Goal: Task Accomplishment & Management: Manage account settings

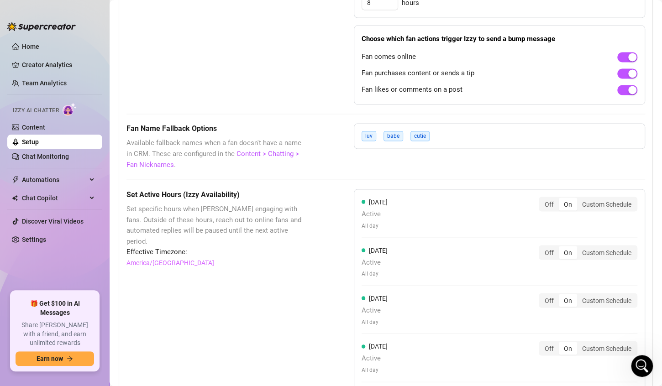
scroll to position [1, 0]
click at [52, 157] on link "Chat Monitoring" at bounding box center [45, 156] width 47 height 7
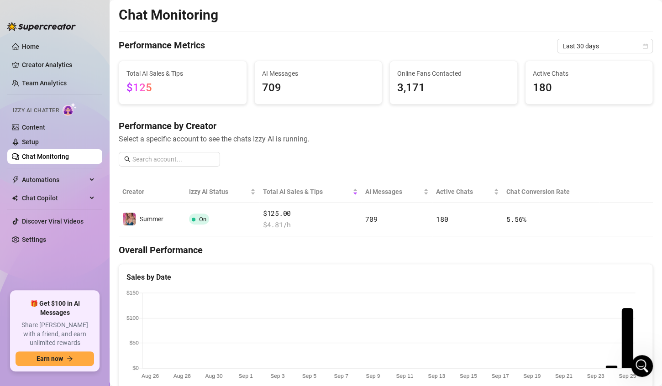
click at [63, 155] on link "Chat Monitoring" at bounding box center [45, 156] width 47 height 7
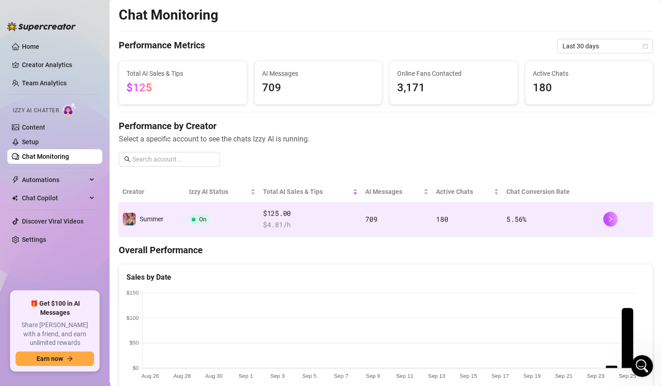
click at [314, 230] on td "$125.00 $ 4.81 /h" at bounding box center [310, 220] width 102 height 34
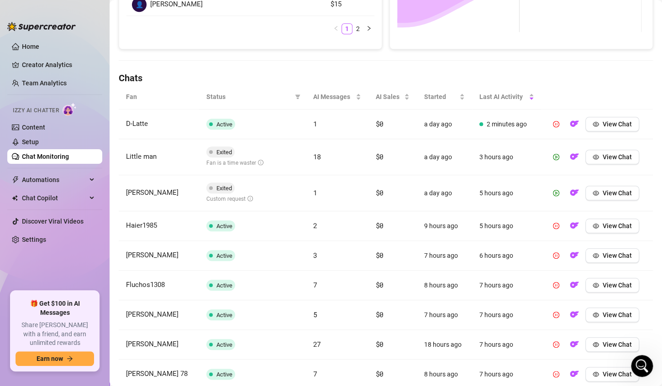
scroll to position [251, 0]
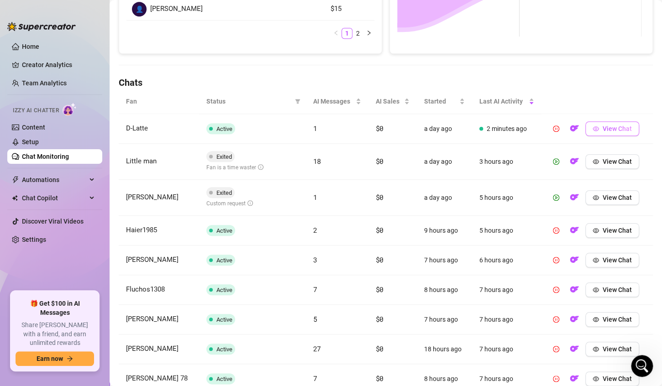
click at [613, 128] on span "View Chat" at bounding box center [616, 128] width 29 height 7
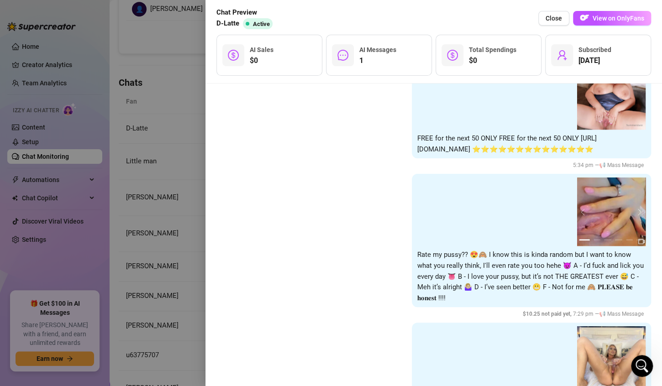
scroll to position [3776, 0]
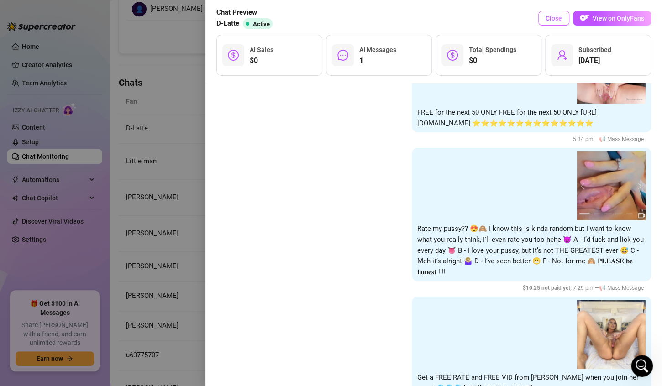
click at [553, 18] on span "Close" at bounding box center [553, 18] width 16 height 7
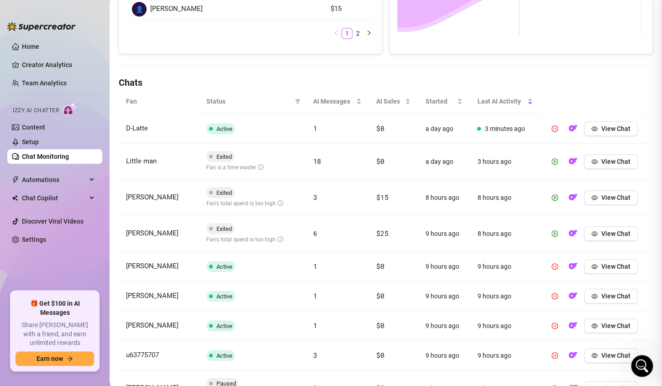
scroll to position [0, 0]
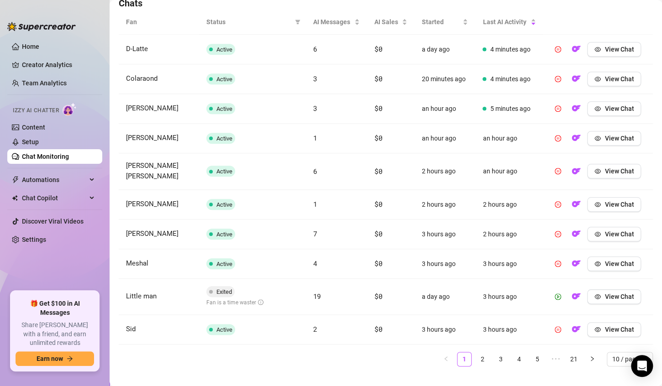
scroll to position [330, 0]
click at [475, 352] on link "2" at bounding box center [482, 359] width 14 height 14
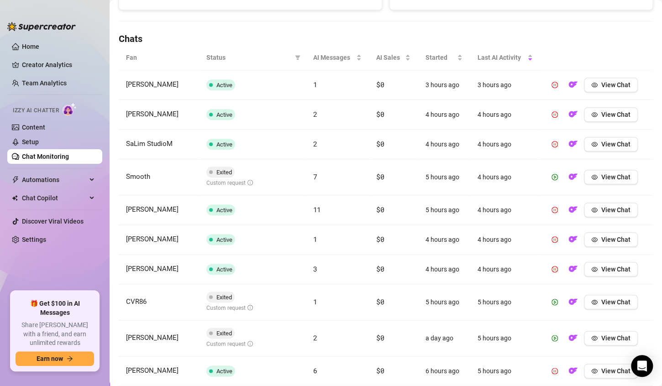
scroll to position [349, 0]
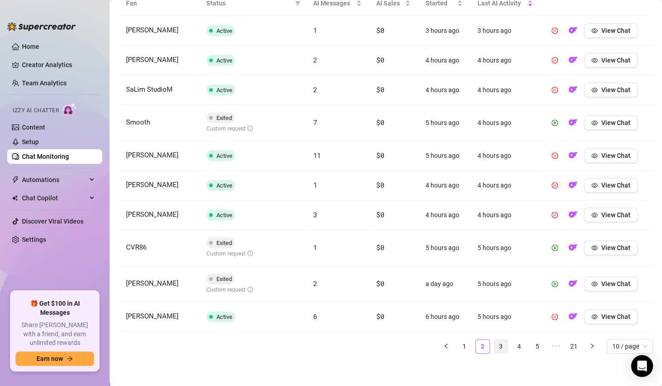
click at [495, 346] on link "3" at bounding box center [501, 346] width 14 height 14
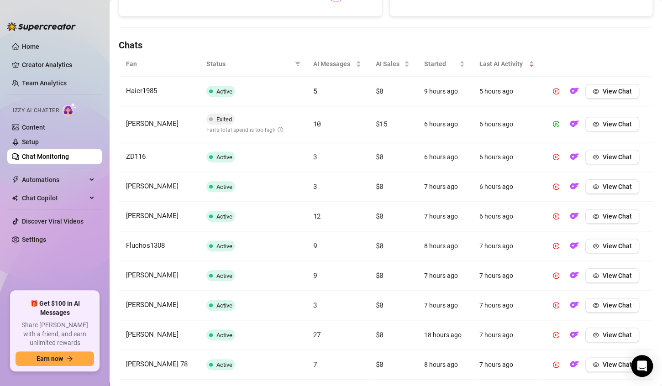
scroll to position [287, 0]
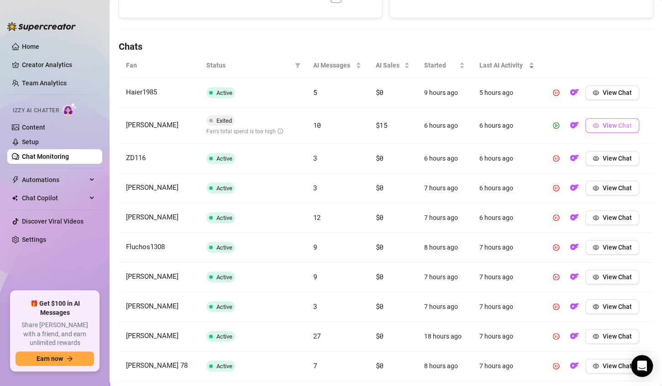
click at [607, 126] on span "View Chat" at bounding box center [616, 125] width 29 height 7
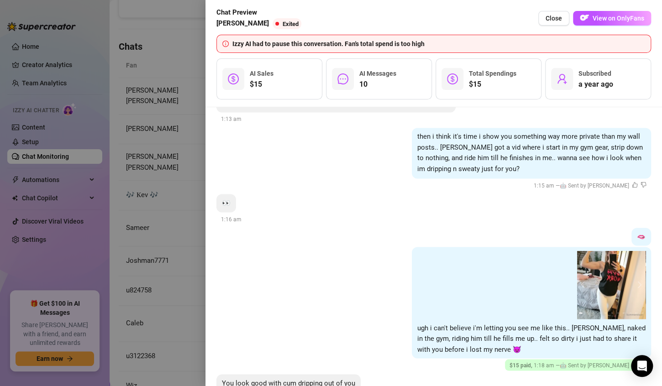
scroll to position [4076, 0]
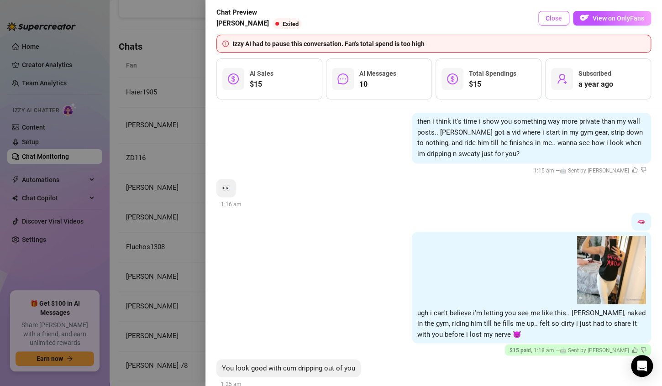
click at [554, 18] on span "Close" at bounding box center [553, 18] width 16 height 7
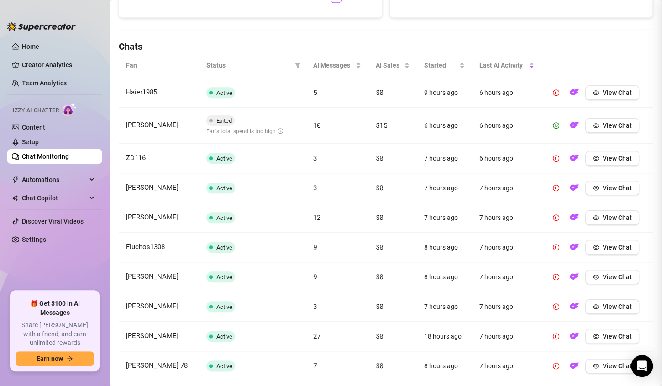
scroll to position [0, 0]
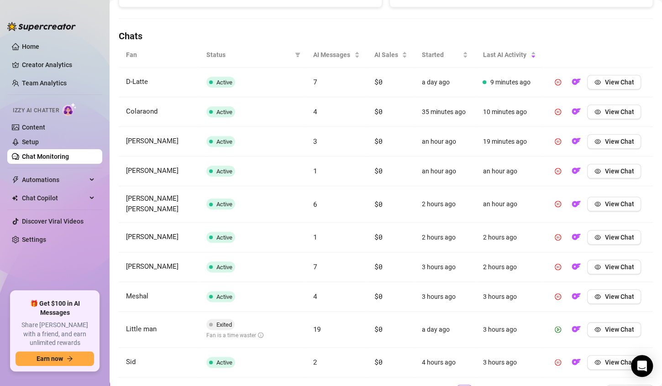
scroll to position [324, 0]
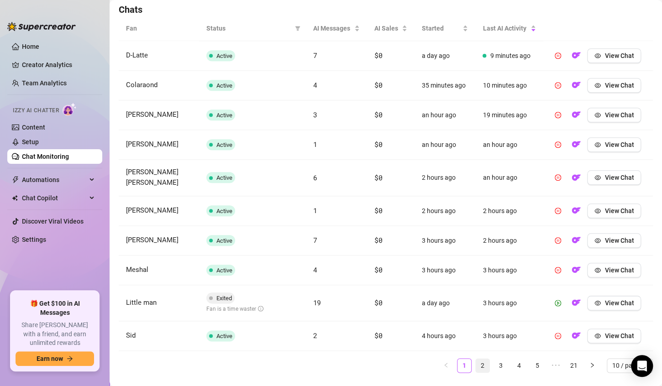
click at [476, 359] on link "2" at bounding box center [482, 366] width 14 height 14
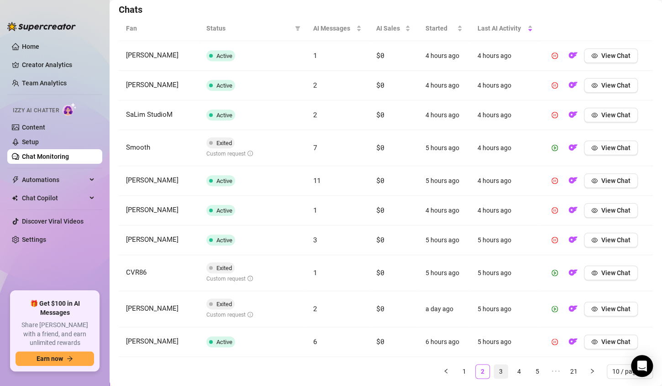
click at [494, 369] on link "3" at bounding box center [501, 372] width 14 height 14
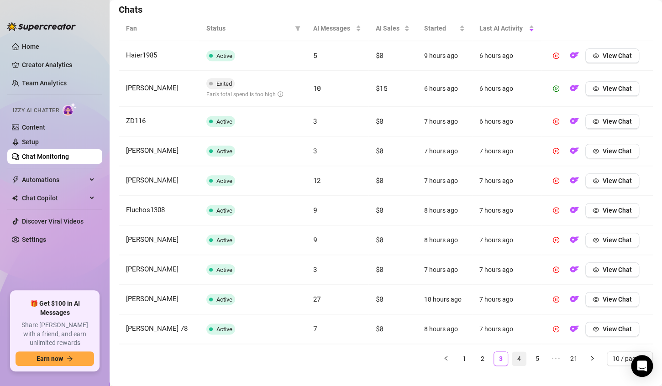
click at [512, 359] on link "4" at bounding box center [519, 359] width 14 height 14
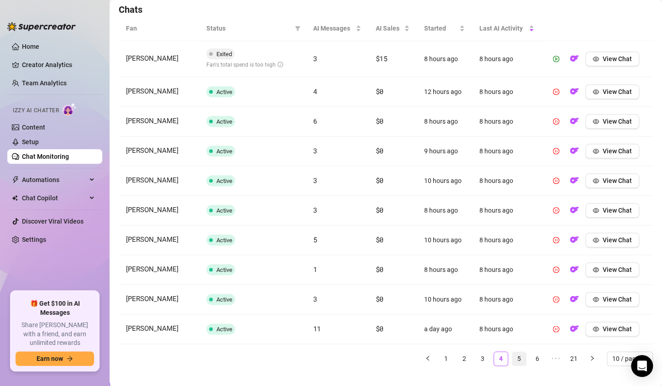
click at [512, 356] on link "5" at bounding box center [519, 359] width 14 height 14
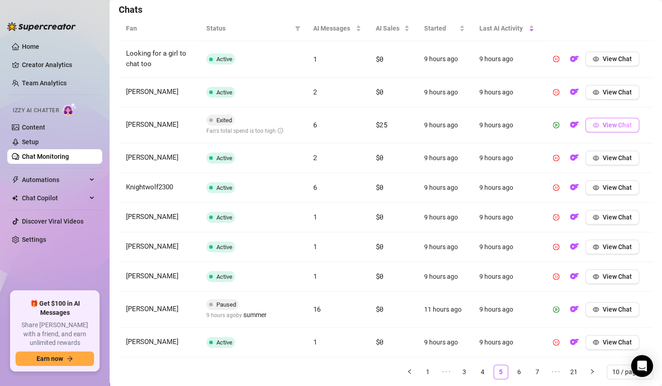
click at [604, 127] on span "View Chat" at bounding box center [616, 124] width 29 height 7
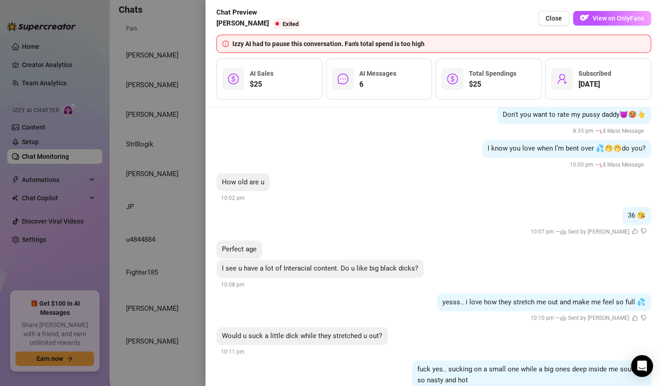
scroll to position [2794, 0]
click at [557, 15] on span "Close" at bounding box center [553, 18] width 16 height 7
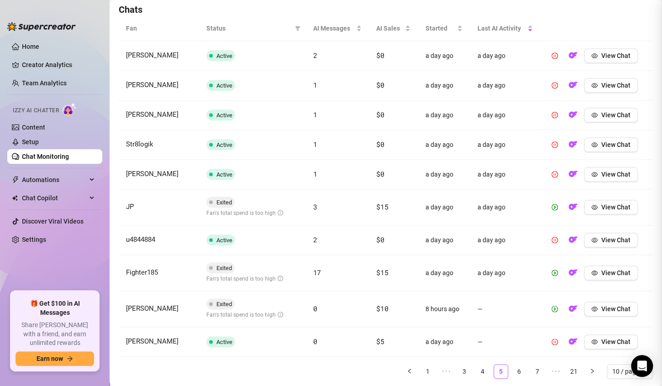
scroll to position [0, 0]
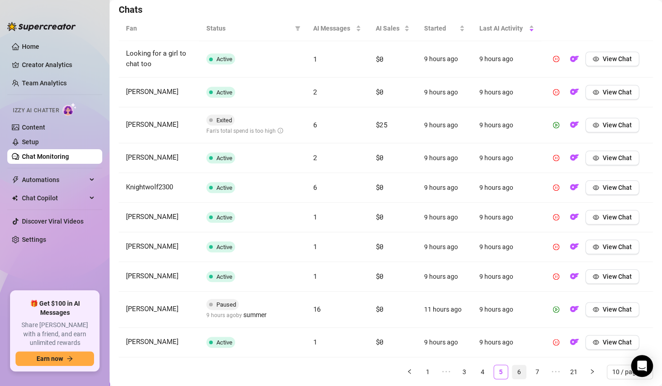
click at [512, 368] on link "6" at bounding box center [519, 372] width 14 height 14
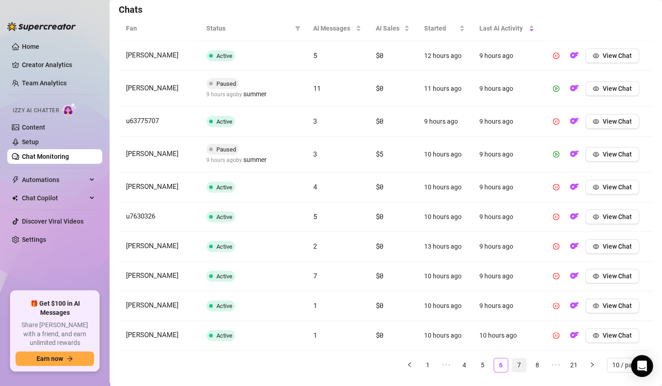
click at [512, 363] on link "7" at bounding box center [519, 365] width 14 height 14
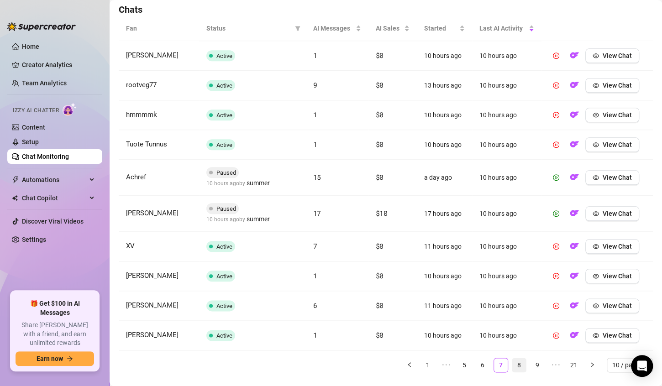
click at [512, 363] on link "8" at bounding box center [519, 365] width 14 height 14
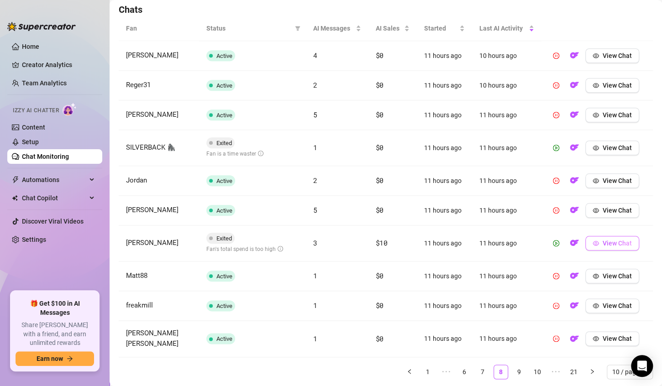
click at [593, 241] on button "View Chat" at bounding box center [612, 243] width 54 height 15
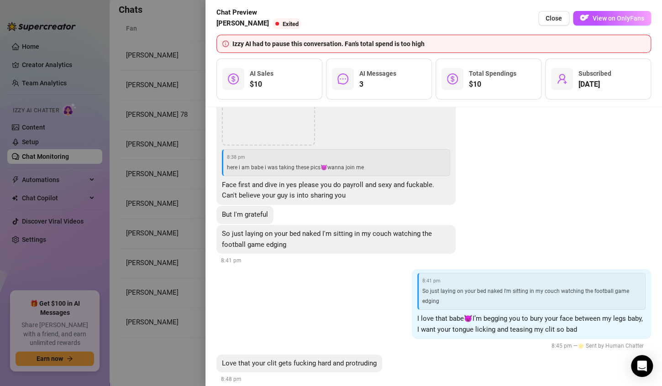
scroll to position [3254, 0]
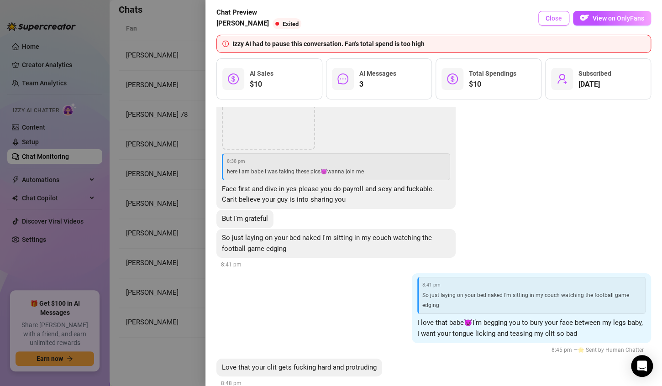
click at [554, 20] on span "Close" at bounding box center [553, 18] width 16 height 7
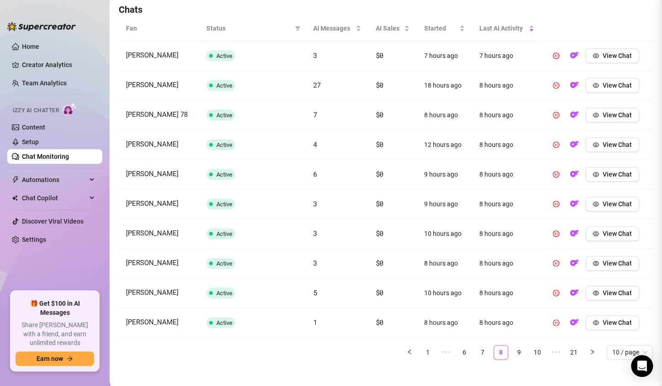
scroll to position [0, 0]
click at [512, 352] on link "9" at bounding box center [519, 352] width 14 height 14
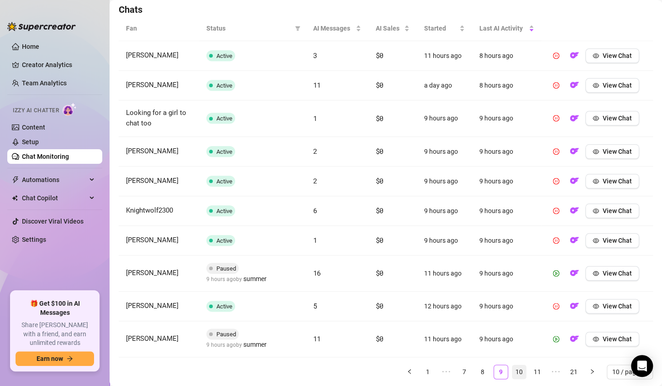
click at [512, 371] on link "10" at bounding box center [519, 372] width 14 height 14
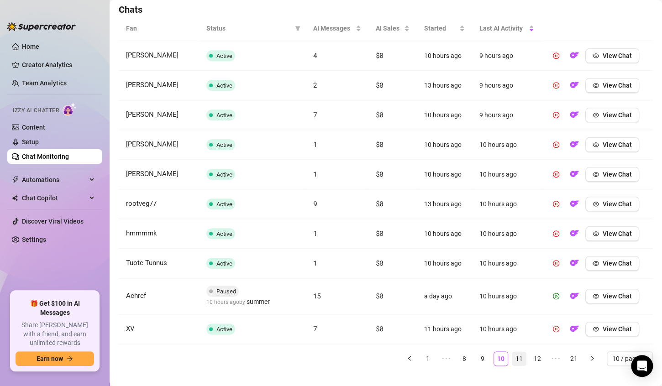
click at [512, 358] on link "11" at bounding box center [519, 359] width 14 height 14
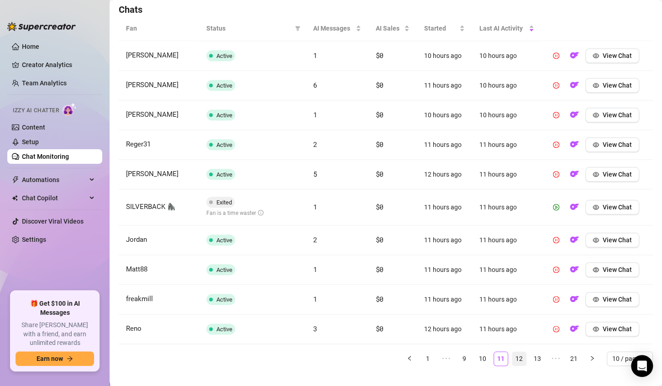
click at [512, 359] on link "12" at bounding box center [519, 359] width 14 height 14
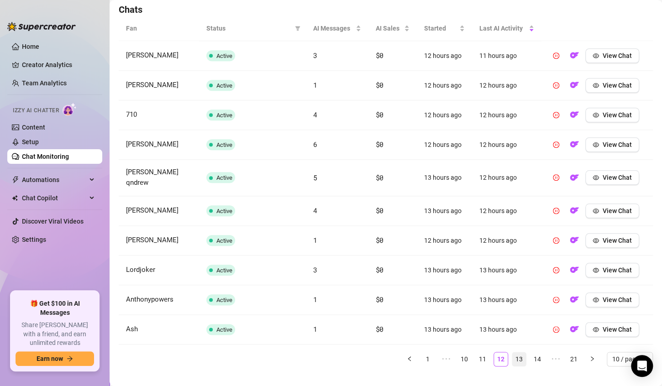
click at [513, 352] on link "13" at bounding box center [519, 359] width 14 height 14
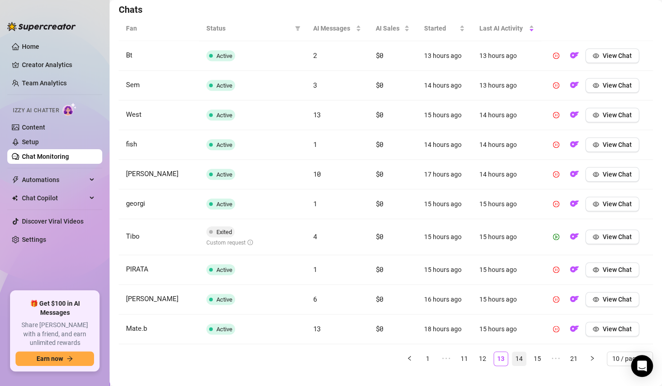
click at [512, 356] on link "14" at bounding box center [519, 359] width 14 height 14
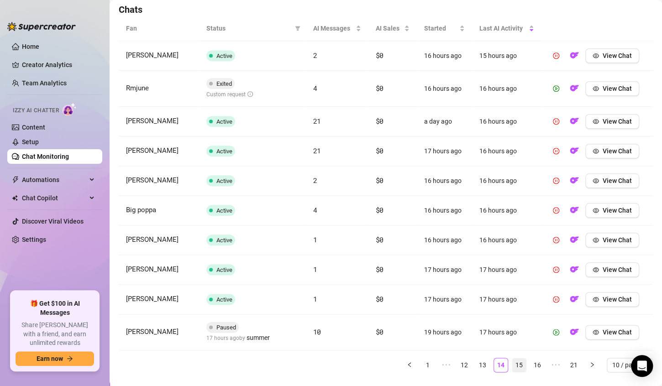
click at [512, 364] on link "15" at bounding box center [519, 365] width 14 height 14
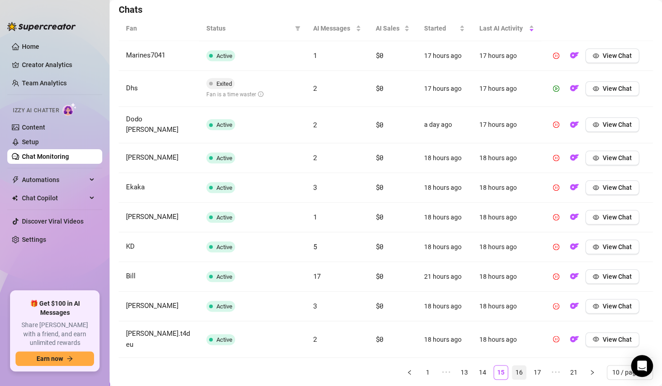
click at [512, 365] on link "16" at bounding box center [519, 372] width 14 height 14
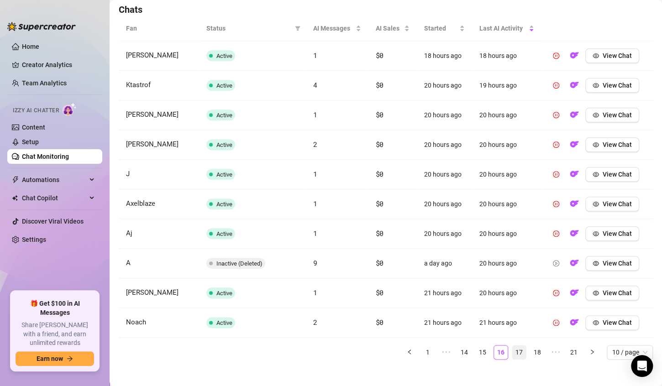
click at [512, 350] on link "17" at bounding box center [519, 352] width 14 height 14
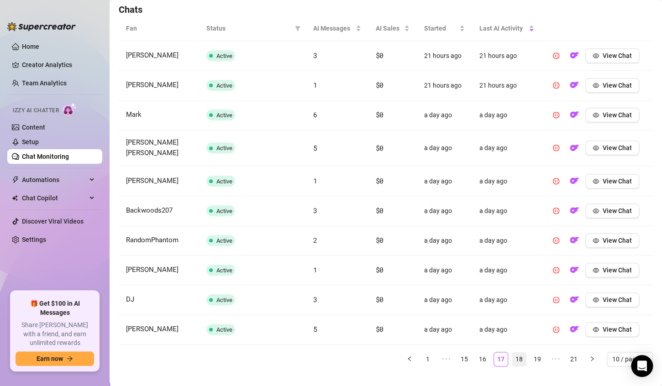
click at [513, 352] on link "18" at bounding box center [519, 359] width 14 height 14
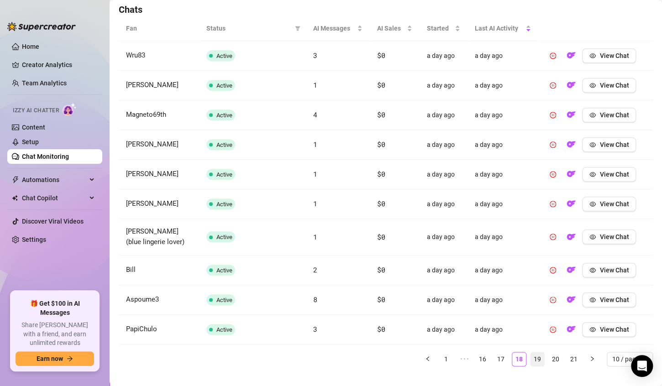
click at [530, 358] on link "19" at bounding box center [537, 359] width 14 height 14
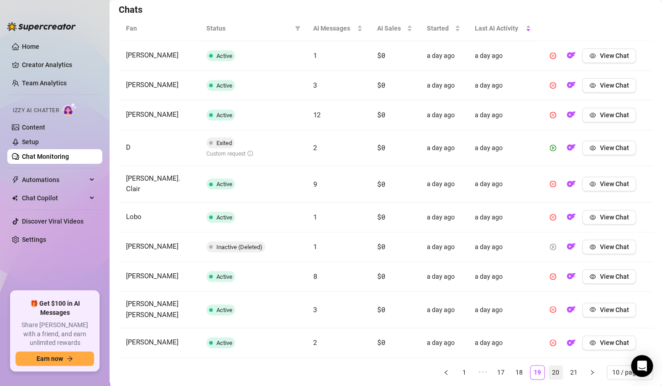
click at [548, 365] on link "20" at bounding box center [555, 372] width 14 height 14
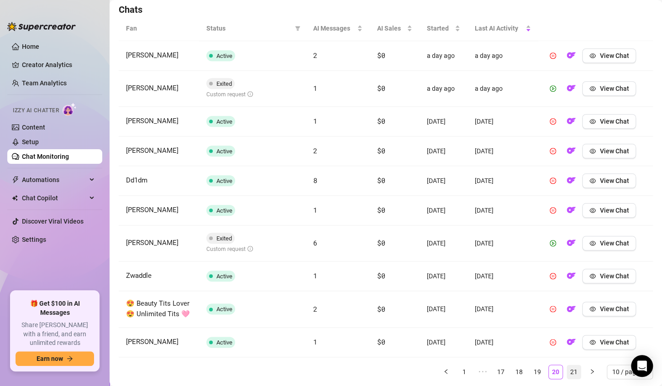
click at [567, 369] on link "21" at bounding box center [574, 372] width 14 height 14
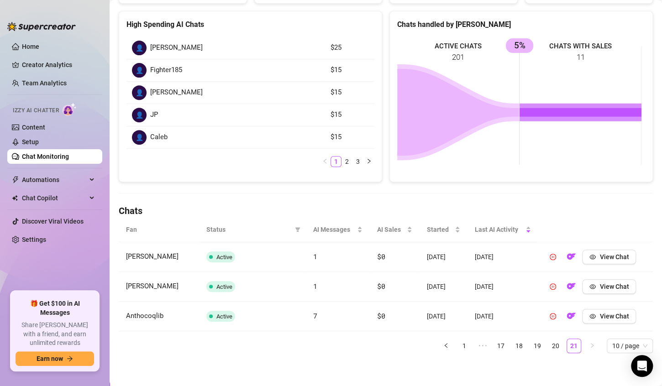
click at [174, 68] on span "Fighter185" at bounding box center [166, 70] width 32 height 11
click at [342, 161] on link "2" at bounding box center [347, 161] width 10 height 10
click at [333, 161] on link "1" at bounding box center [336, 161] width 10 height 10
click at [551, 345] on link "20" at bounding box center [555, 346] width 14 height 14
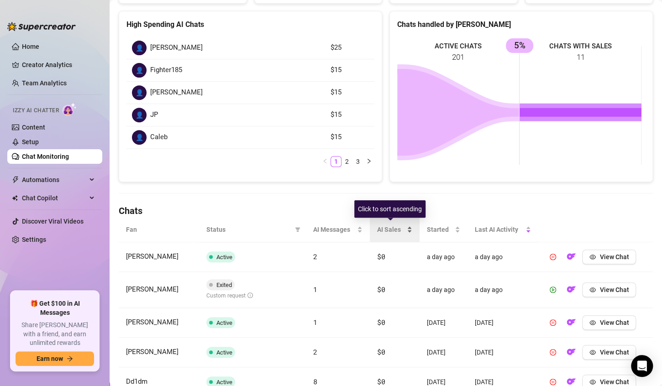
click at [391, 230] on span "AI Sales" at bounding box center [391, 229] width 28 height 10
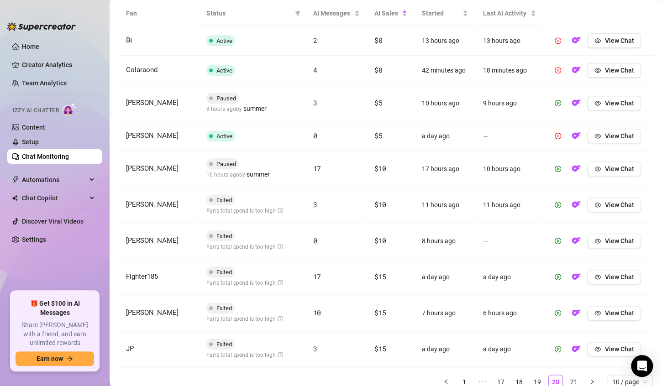
scroll to position [344, 0]
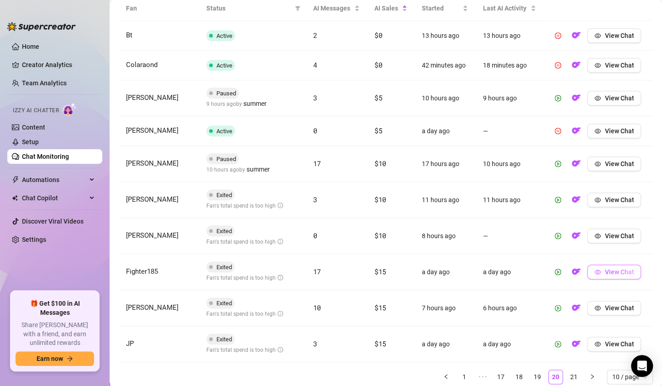
click at [604, 273] on span "View Chat" at bounding box center [618, 271] width 29 height 7
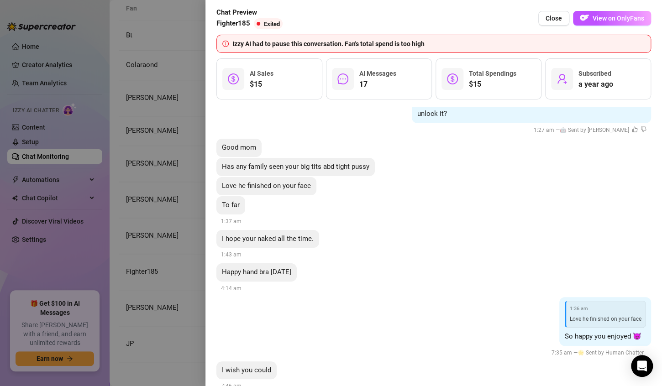
scroll to position [5003, 0]
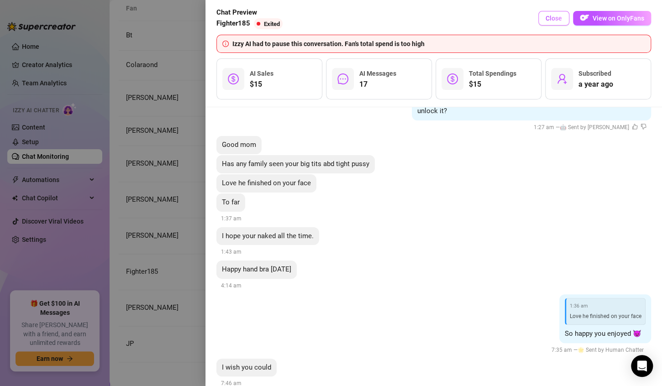
click at [553, 16] on span "Close" at bounding box center [553, 18] width 16 height 7
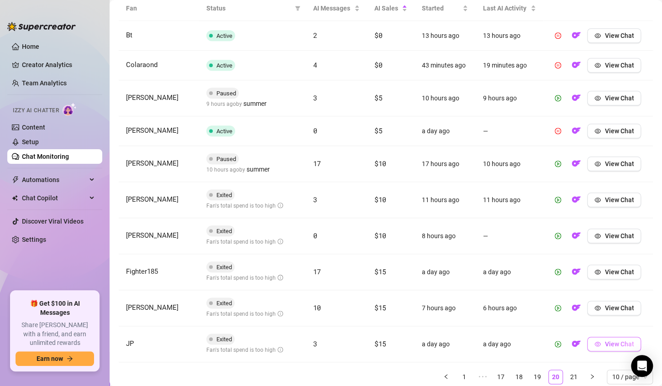
click at [594, 344] on icon "eye" at bounding box center [597, 344] width 6 height 6
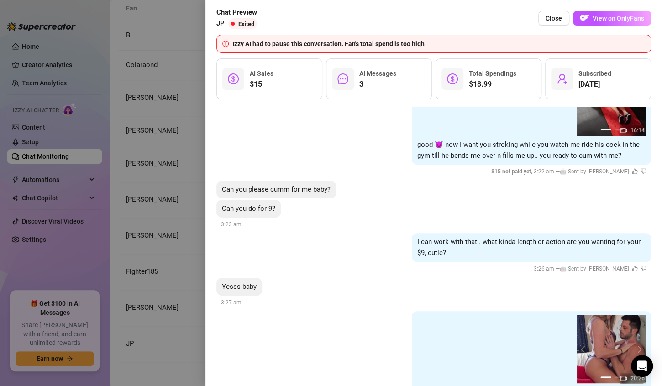
scroll to position [3372, 0]
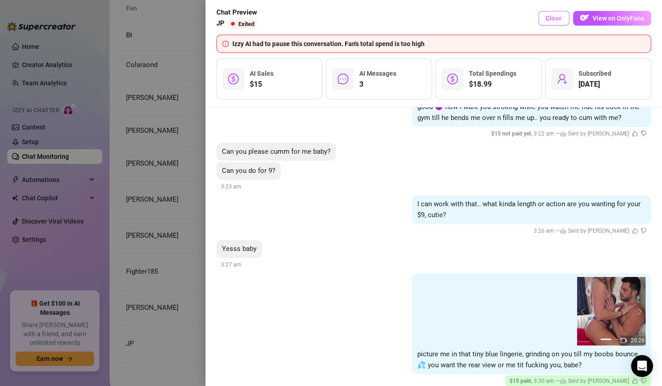
click at [549, 18] on span "Close" at bounding box center [553, 18] width 16 height 7
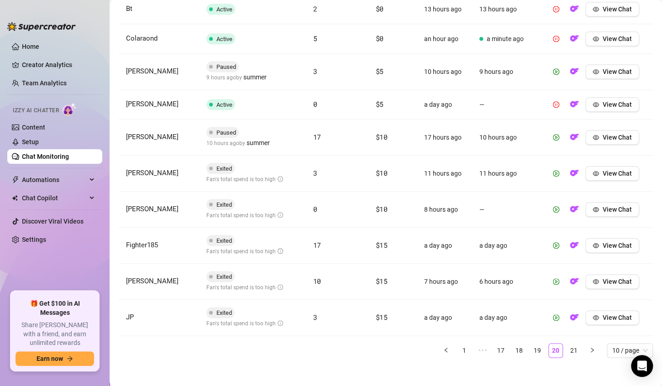
scroll to position [375, 0]
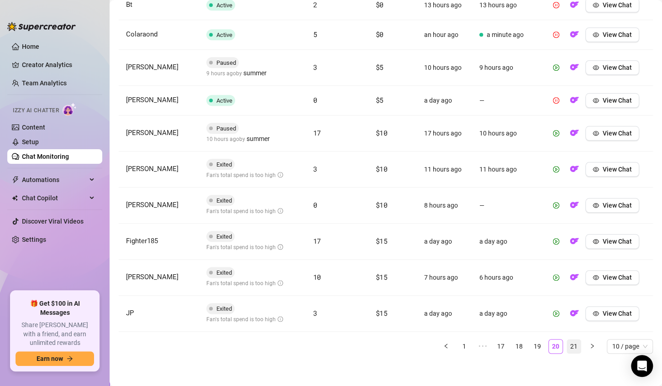
click at [567, 347] on link "21" at bounding box center [574, 346] width 14 height 14
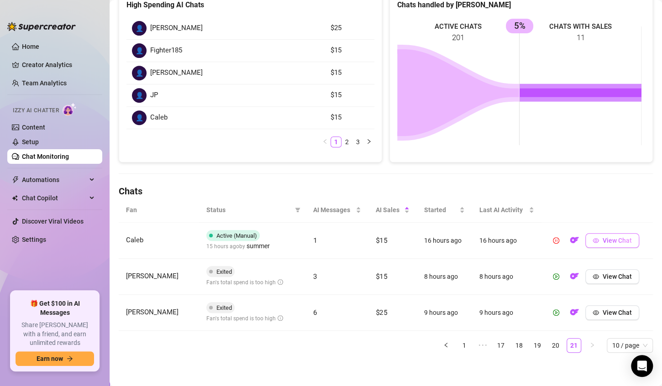
click at [606, 241] on span "View Chat" at bounding box center [616, 240] width 29 height 7
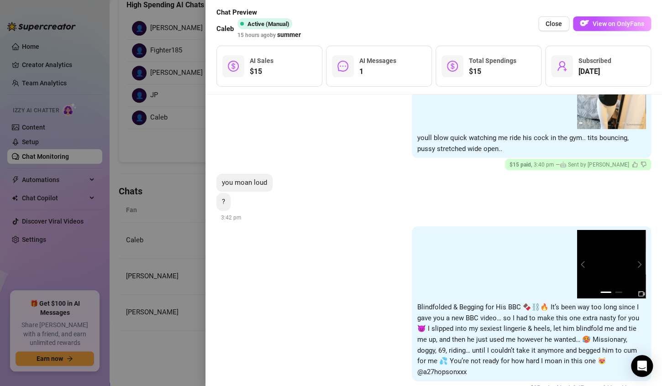
scroll to position [1506, 0]
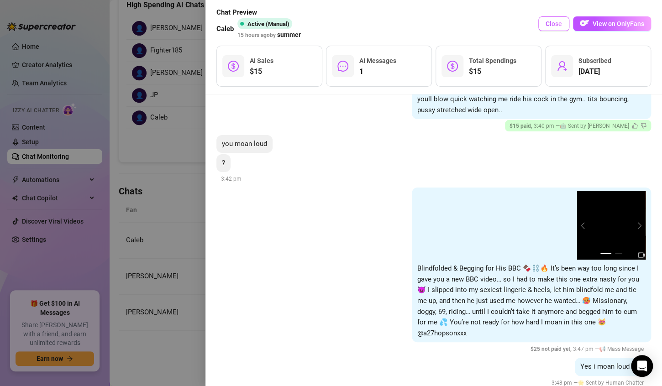
click at [554, 25] on span "Close" at bounding box center [553, 23] width 16 height 7
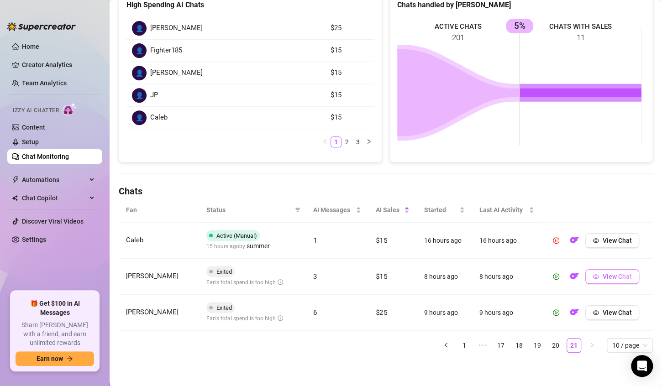
click at [602, 276] on span "View Chat" at bounding box center [616, 276] width 29 height 7
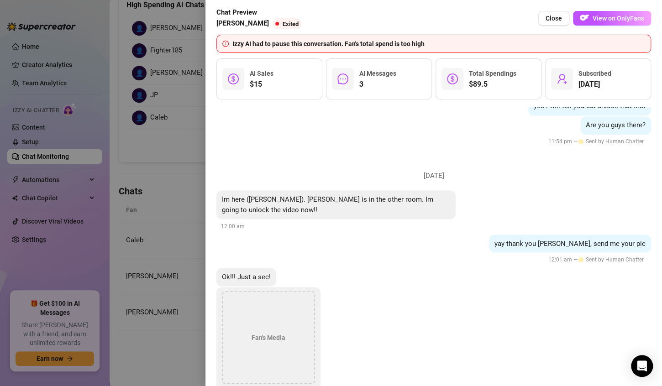
scroll to position [4086, 0]
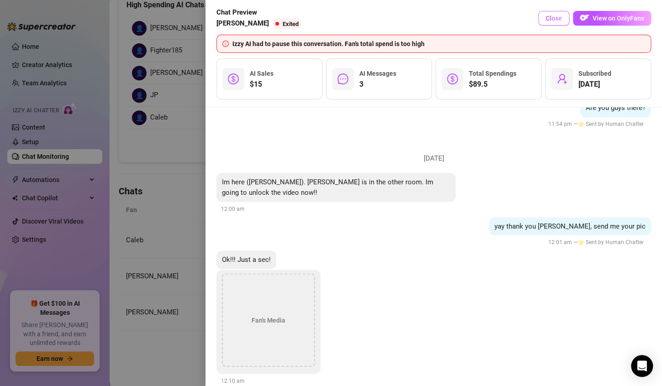
click at [554, 18] on span "Close" at bounding box center [553, 18] width 16 height 7
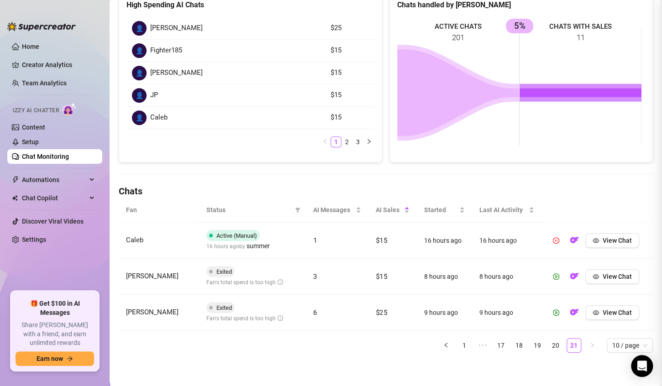
scroll to position [0, 0]
click at [548, 345] on link "20" at bounding box center [555, 346] width 14 height 14
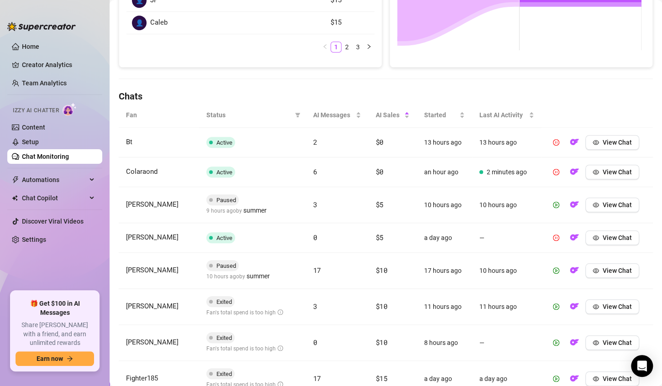
scroll to position [250, 0]
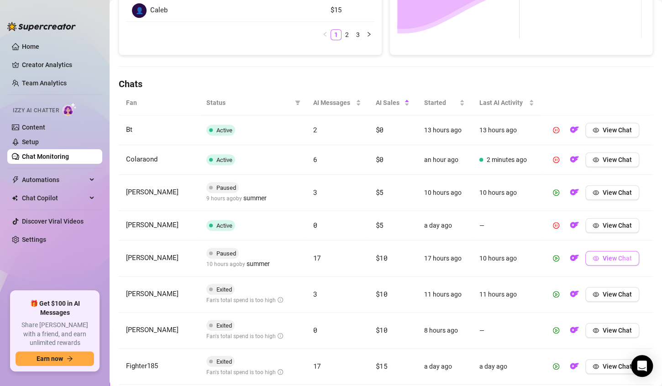
click at [608, 257] on span "View Chat" at bounding box center [616, 258] width 29 height 7
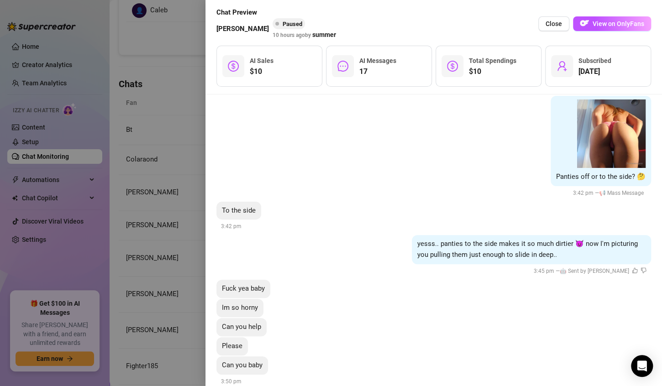
scroll to position [3239, 0]
click at [611, 24] on span "View on OnlyFans" at bounding box center [618, 23] width 52 height 7
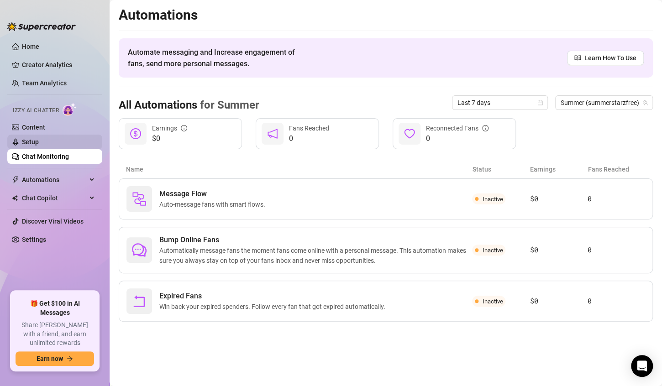
click at [28, 142] on link "Setup" at bounding box center [30, 141] width 17 height 7
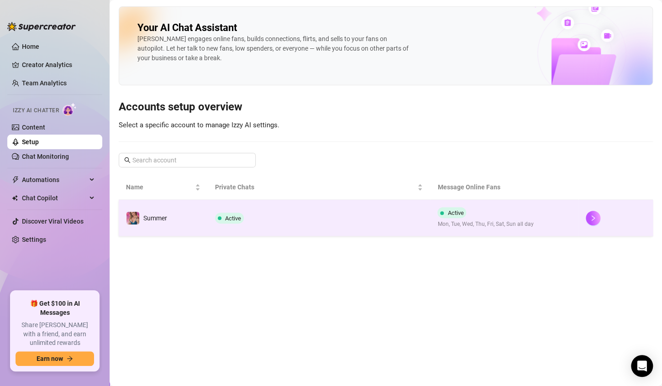
click at [321, 211] on td "Active" at bounding box center [319, 218] width 223 height 36
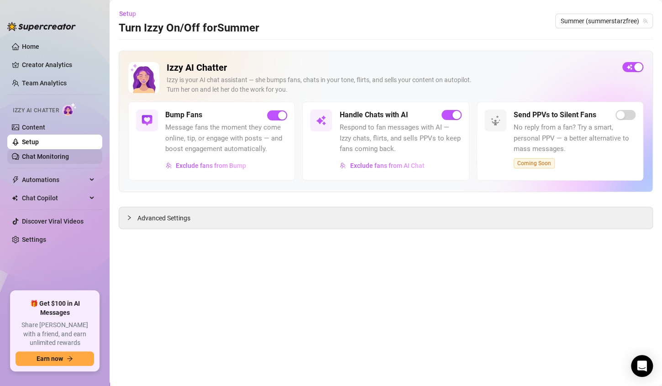
click at [31, 156] on link "Chat Monitoring" at bounding box center [45, 156] width 47 height 7
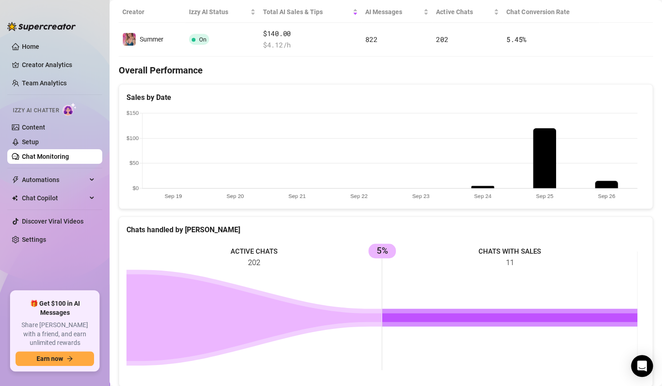
scroll to position [181, 0]
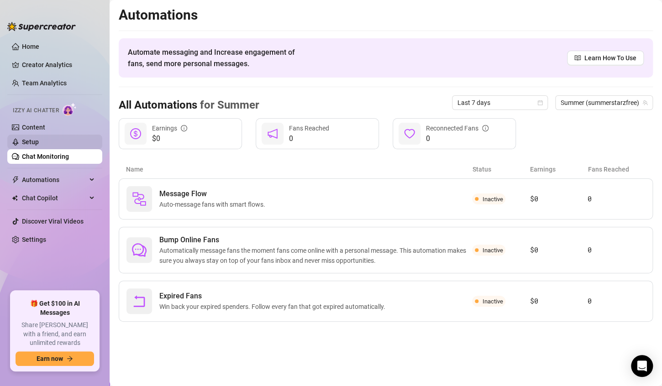
click at [32, 141] on link "Setup" at bounding box center [30, 141] width 17 height 7
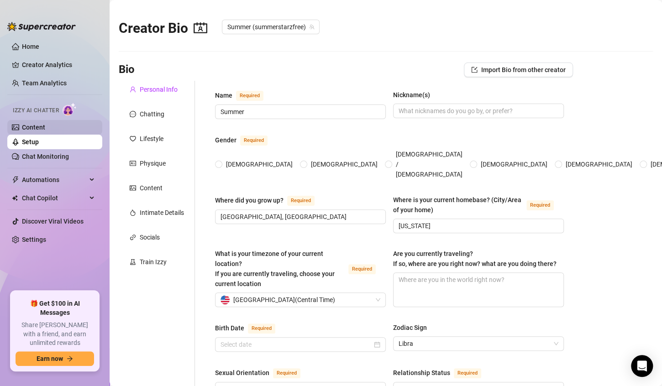
radio input "true"
type input "September 28th, 1988"
click at [155, 190] on div "Content" at bounding box center [151, 188] width 23 height 10
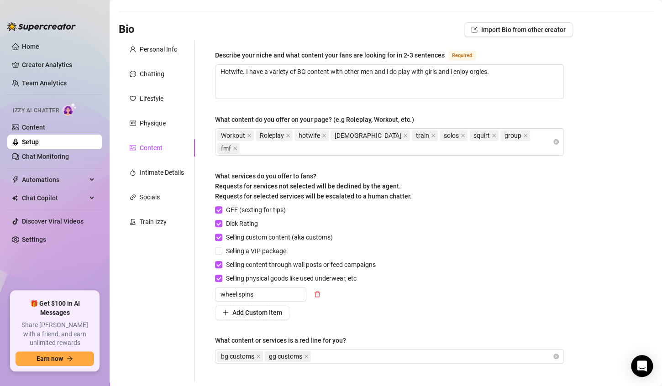
scroll to position [38, 0]
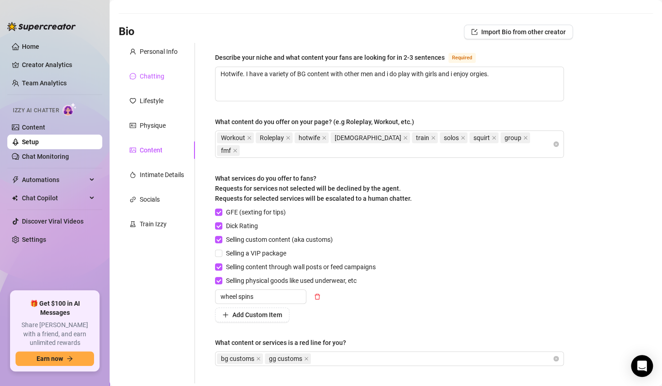
click at [153, 78] on div "Chatting" at bounding box center [152, 76] width 25 height 10
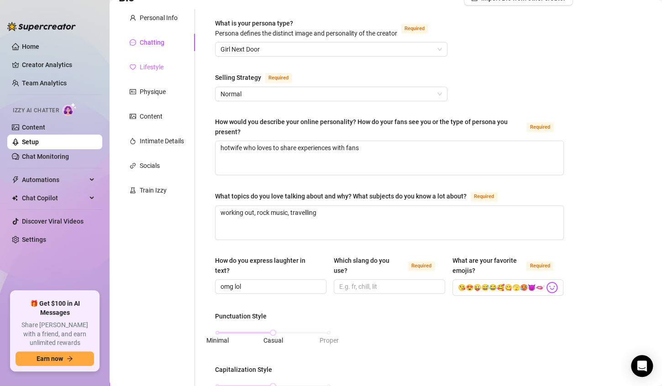
scroll to position [70, 0]
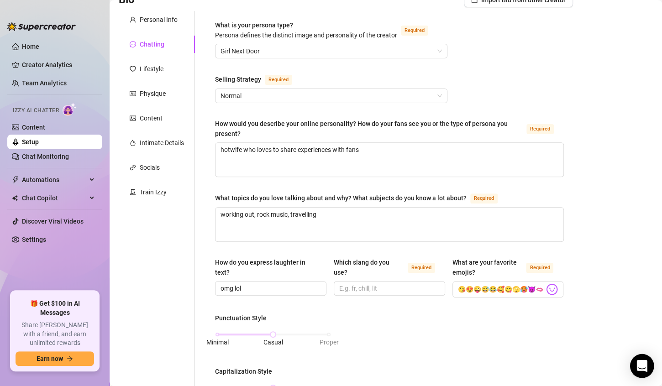
click at [642, 366] on icon "Open Intercom Messenger" at bounding box center [641, 366] width 10 height 12
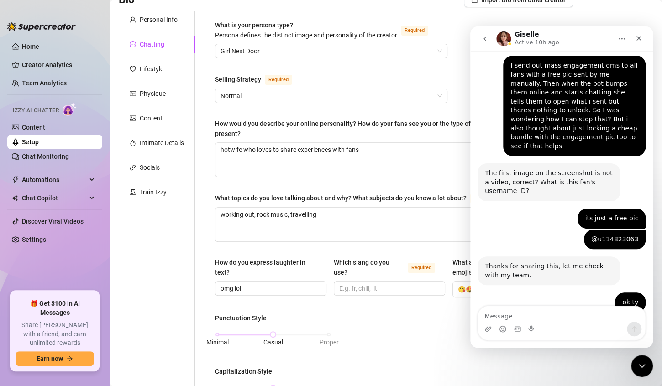
scroll to position [1726, 0]
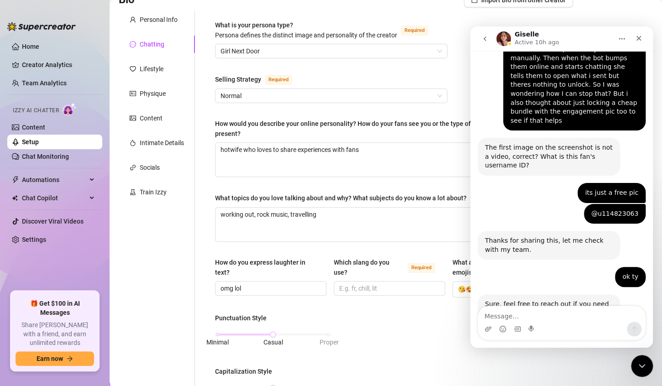
click at [522, 317] on textarea "Message…" at bounding box center [561, 314] width 167 height 16
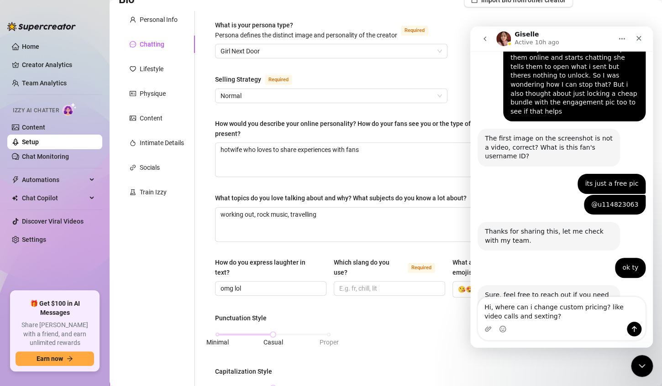
type textarea "Hi, where can i change custom pricing? like video calls and sexting?"
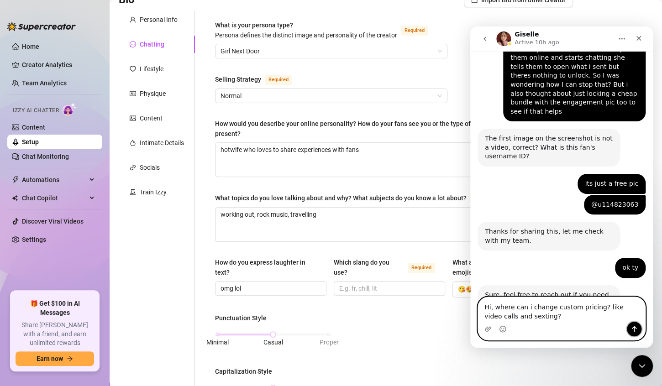
click at [635, 331] on icon "Send a message…" at bounding box center [633, 328] width 7 height 7
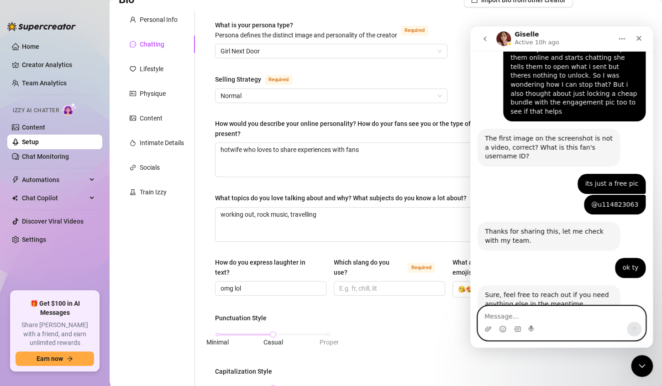
scroll to position [1775, 0]
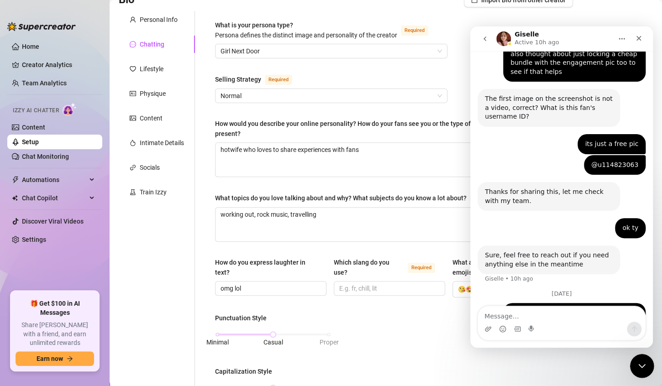
click at [639, 362] on icon "Close Intercom Messenger" at bounding box center [640, 364] width 11 height 11
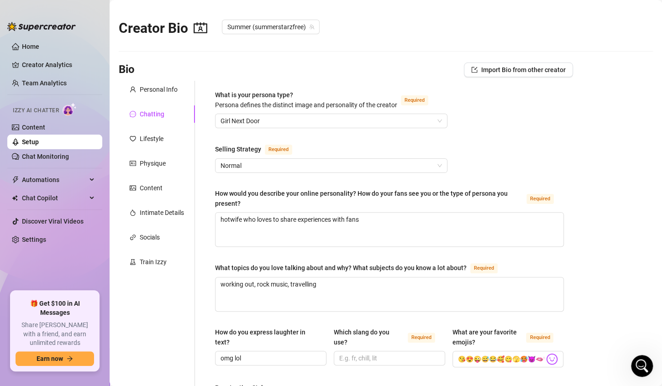
scroll to position [0, 0]
click at [41, 157] on link "Chat Monitoring" at bounding box center [45, 156] width 47 height 7
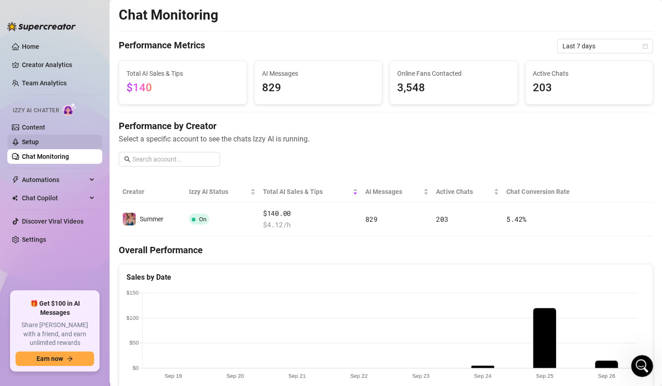
click at [34, 142] on link "Setup" at bounding box center [30, 141] width 17 height 7
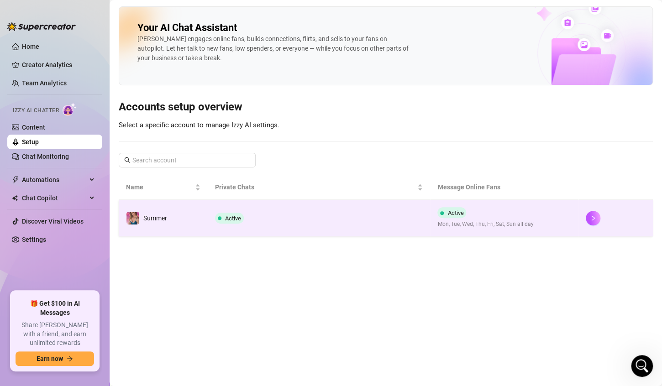
click at [290, 219] on td "Active" at bounding box center [319, 218] width 223 height 36
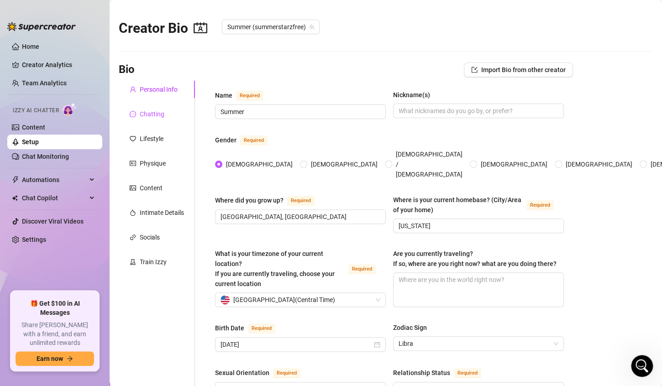
click at [154, 113] on div "Chatting" at bounding box center [152, 114] width 25 height 10
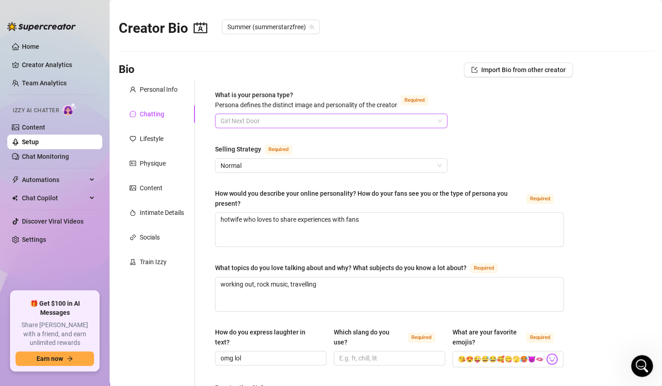
click at [283, 120] on span "Girl Next Door" at bounding box center [330, 121] width 221 height 14
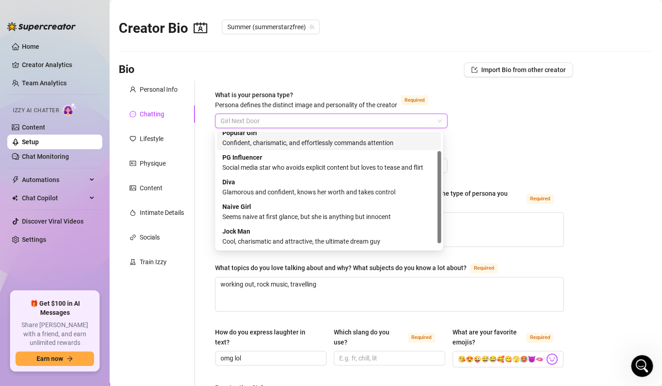
scroll to position [31, 0]
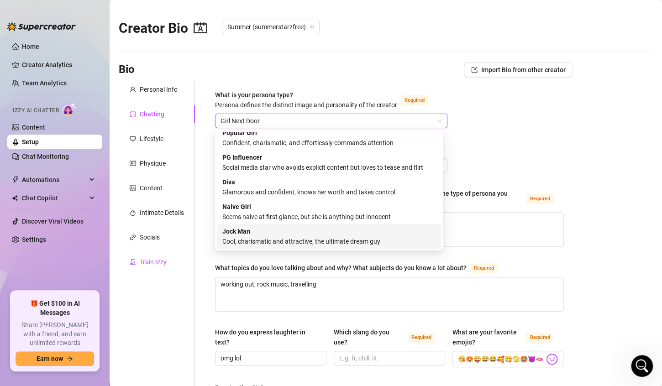
click at [157, 262] on div "Train Izzy" at bounding box center [153, 262] width 27 height 10
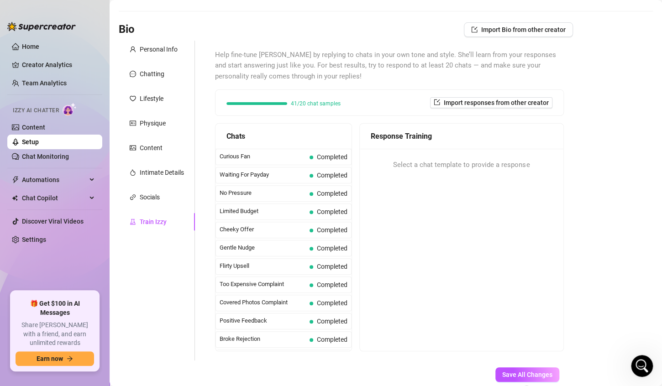
scroll to position [40, 0]
click at [158, 49] on div "Personal Info" at bounding box center [159, 49] width 38 height 10
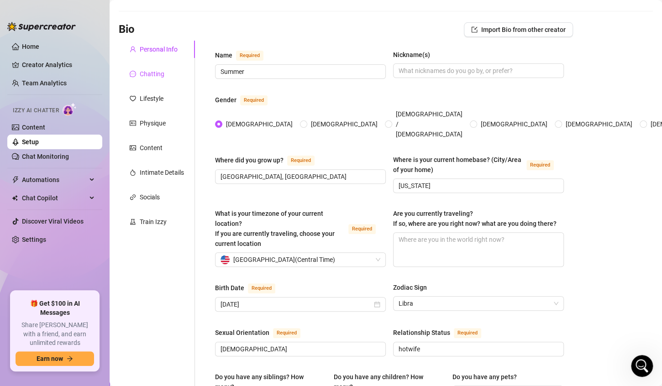
click at [153, 71] on div "Chatting" at bounding box center [152, 74] width 25 height 10
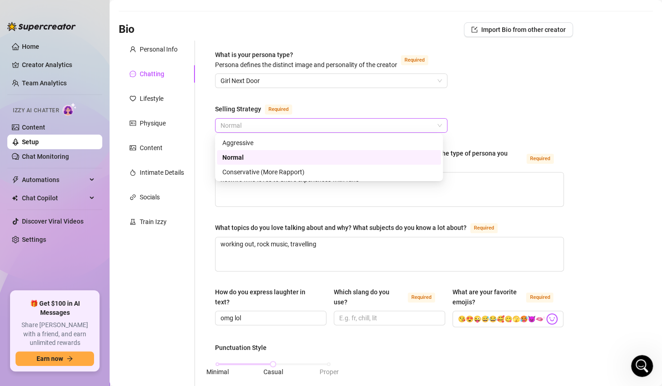
click at [252, 127] on span "Normal" at bounding box center [330, 126] width 221 height 14
click at [341, 104] on div "Selling Strategy Required" at bounding box center [331, 111] width 232 height 15
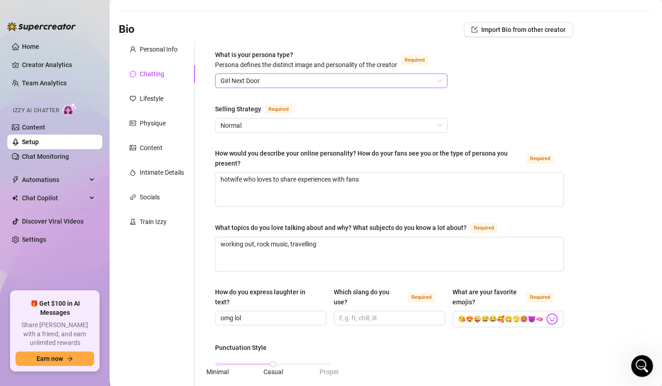
scroll to position [0, 0]
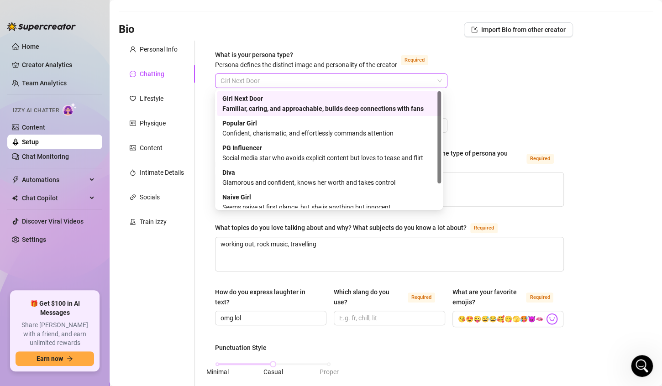
click at [338, 79] on span "Girl Next Door" at bounding box center [330, 81] width 221 height 14
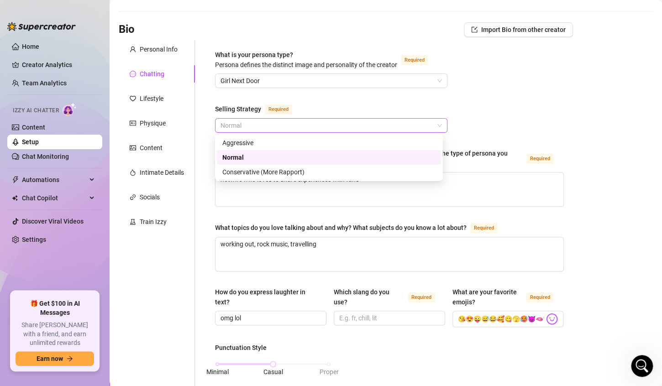
click at [377, 124] on span "Normal" at bounding box center [330, 126] width 221 height 14
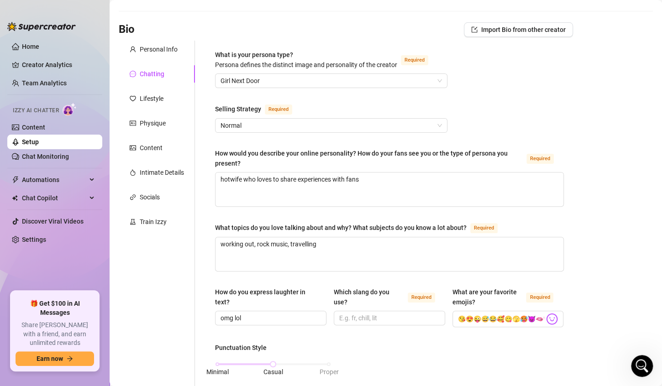
click at [52, 80] on link "Team Analytics" at bounding box center [44, 82] width 45 height 7
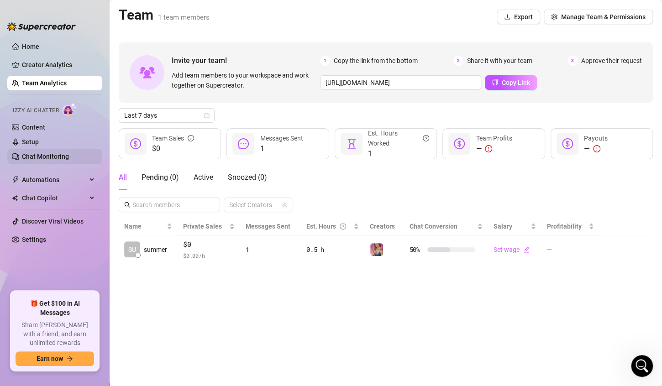
click at [37, 156] on link "Chat Monitoring" at bounding box center [45, 156] width 47 height 7
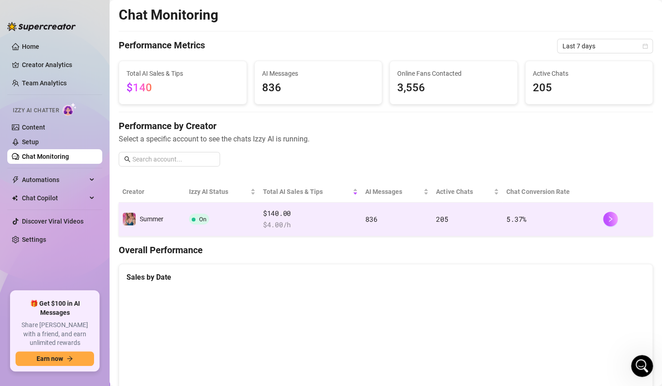
click at [248, 226] on td "On" at bounding box center [222, 220] width 74 height 34
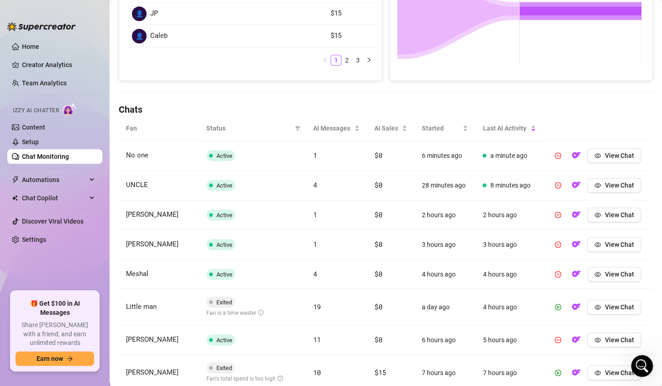
scroll to position [224, 0]
click at [607, 305] on span "View Chat" at bounding box center [618, 306] width 29 height 7
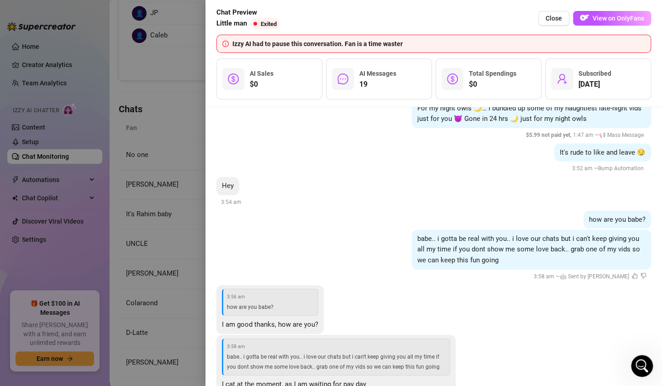
scroll to position [6329, 0]
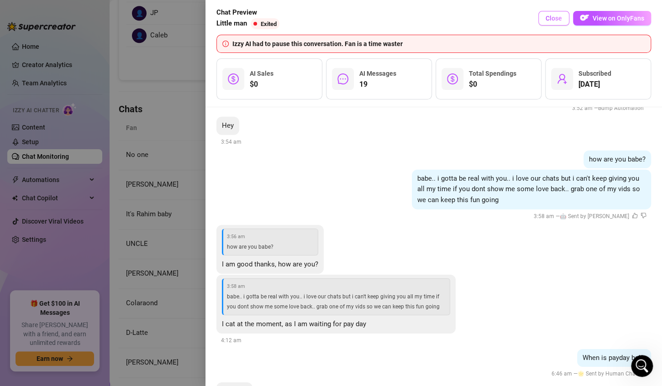
click at [551, 19] on span "Close" at bounding box center [553, 18] width 16 height 7
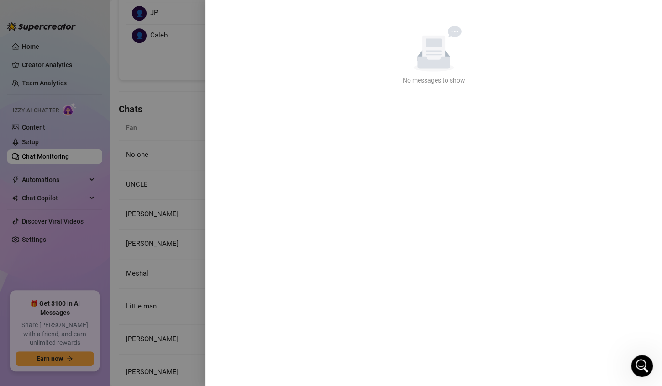
scroll to position [0, 0]
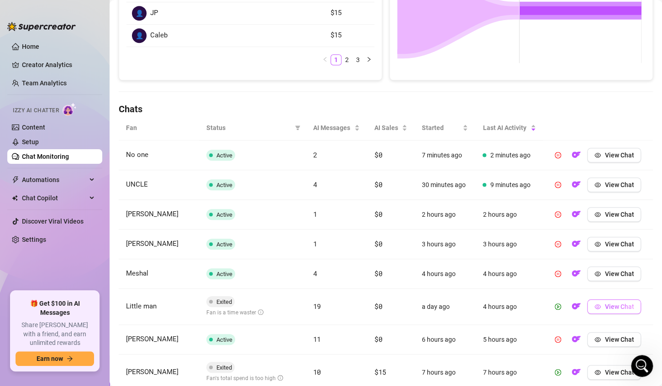
click at [604, 303] on span "View Chat" at bounding box center [618, 306] width 29 height 7
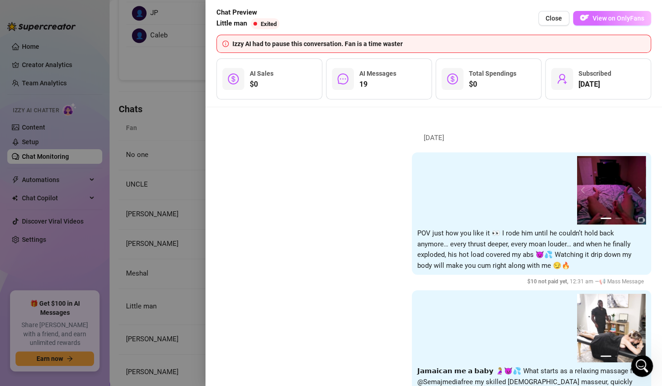
click at [617, 20] on span "View on OnlyFans" at bounding box center [618, 18] width 52 height 7
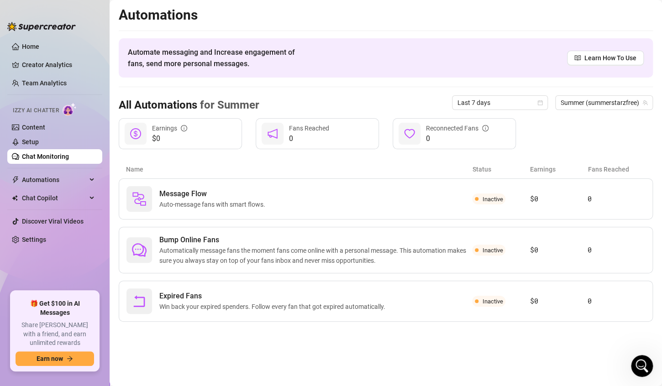
click at [69, 154] on link "Chat Monitoring" at bounding box center [45, 156] width 47 height 7
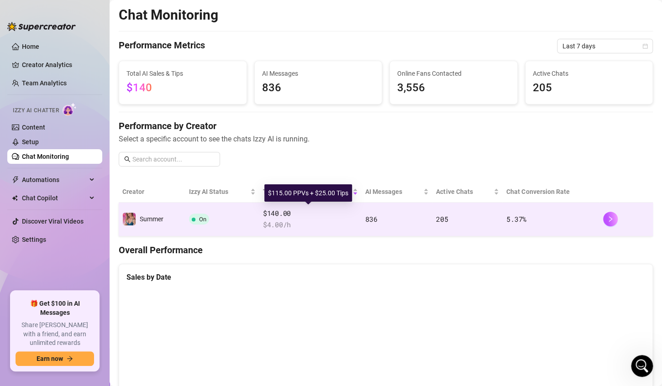
click at [315, 218] on span "$140.00" at bounding box center [310, 213] width 95 height 11
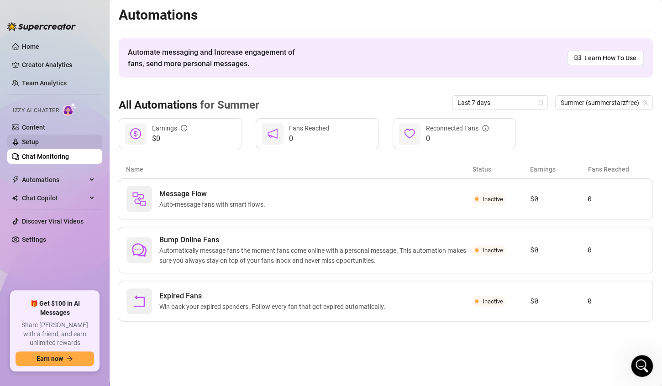
click at [31, 143] on link "Setup" at bounding box center [30, 141] width 17 height 7
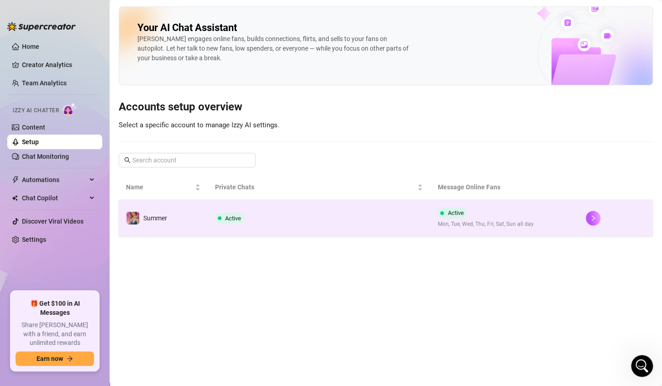
click at [310, 210] on td "Active" at bounding box center [319, 218] width 223 height 36
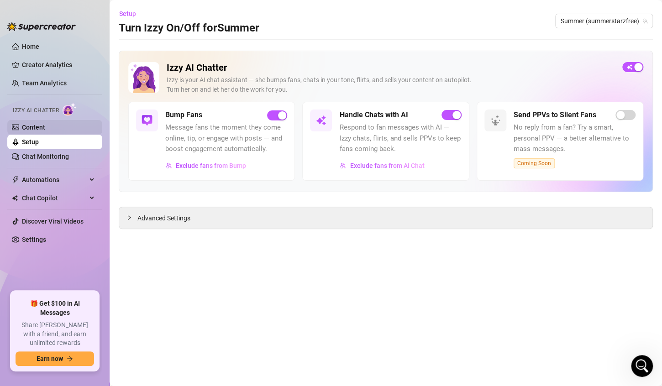
click at [40, 128] on link "Content" at bounding box center [33, 127] width 23 height 7
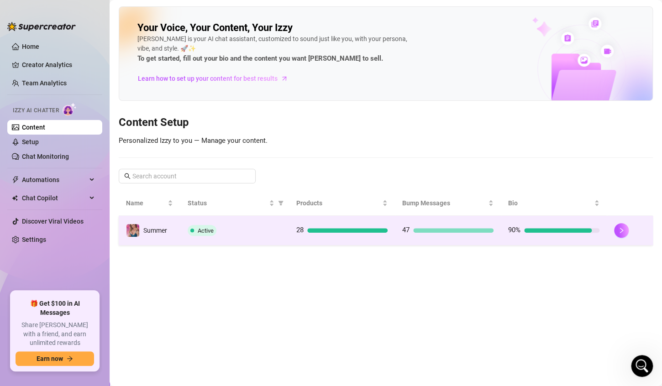
click at [307, 219] on td "28" at bounding box center [342, 231] width 106 height 30
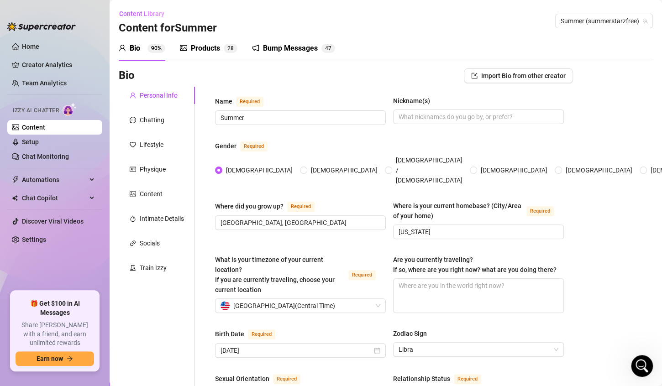
click at [204, 50] on div "Products" at bounding box center [205, 48] width 29 height 11
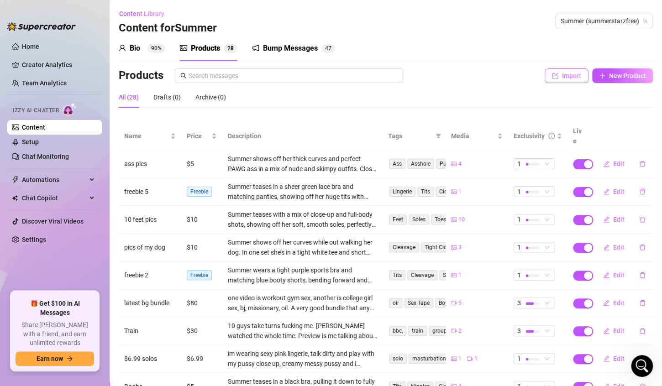
click at [562, 77] on span "Import" at bounding box center [571, 75] width 19 height 7
type textarea "Type your message here..."
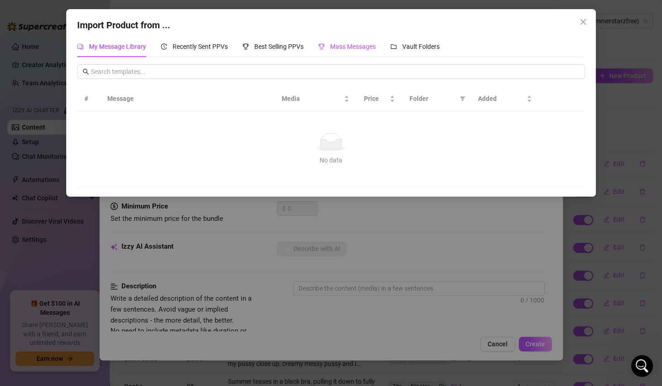
click at [355, 45] on span "Mass Messages" at bounding box center [353, 46] width 46 height 7
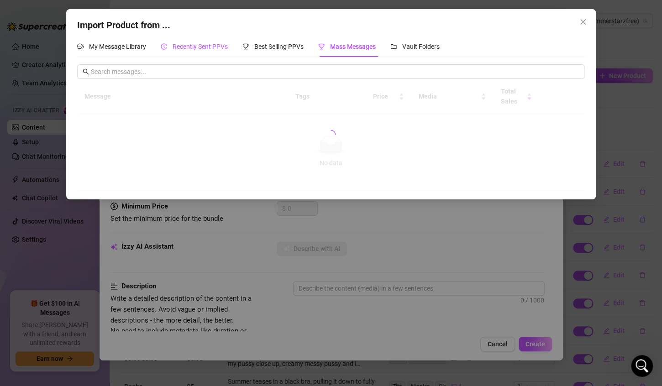
click at [215, 47] on span "Recently Sent PPVs" at bounding box center [199, 46] width 55 height 7
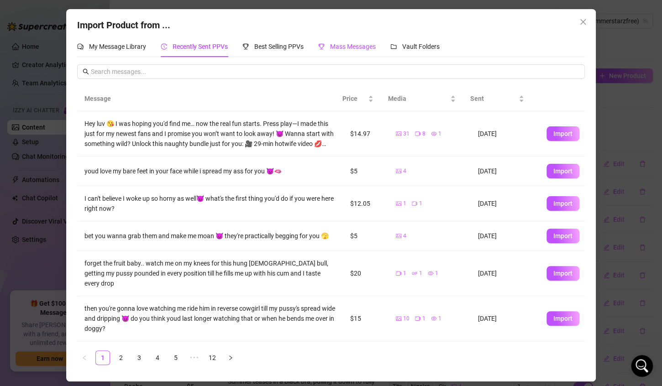
click at [344, 45] on span "Mass Messages" at bounding box center [353, 46] width 46 height 7
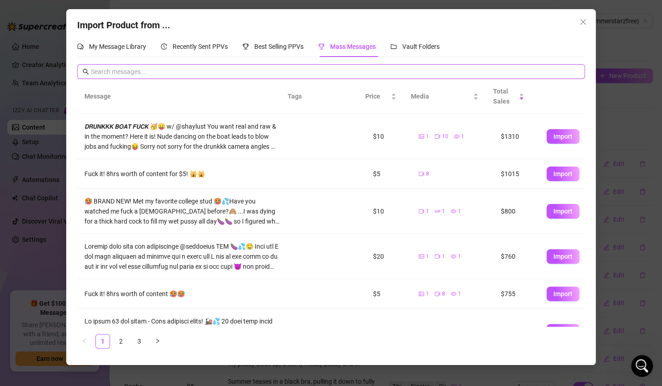
click at [171, 71] on input "text" at bounding box center [335, 72] width 488 height 10
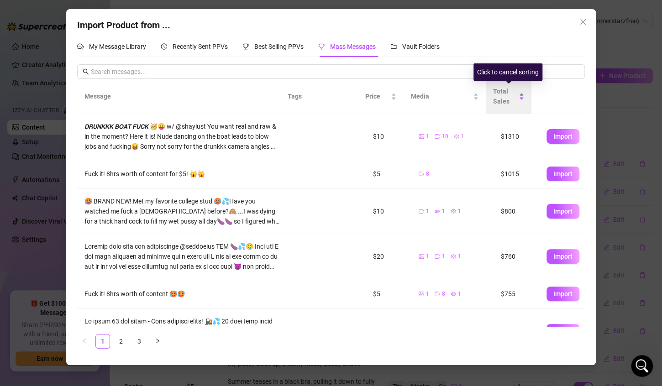
click at [519, 96] on div "Total Sales" at bounding box center [508, 96] width 31 height 20
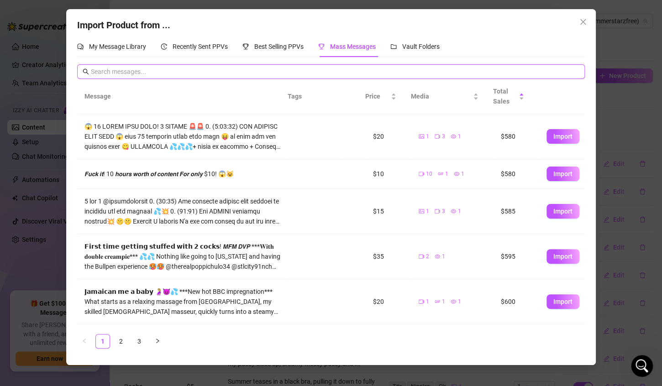
click at [190, 71] on input "text" at bounding box center [335, 72] width 488 height 10
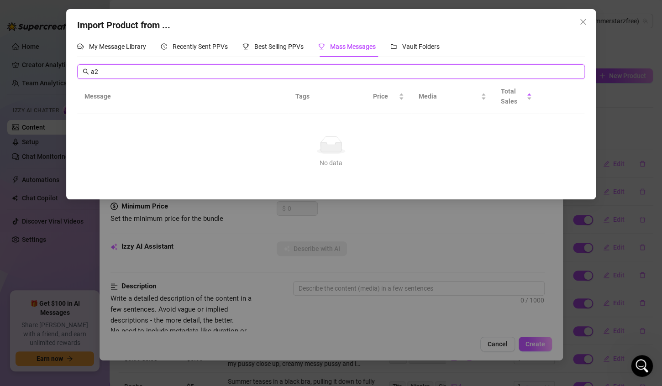
type input "a"
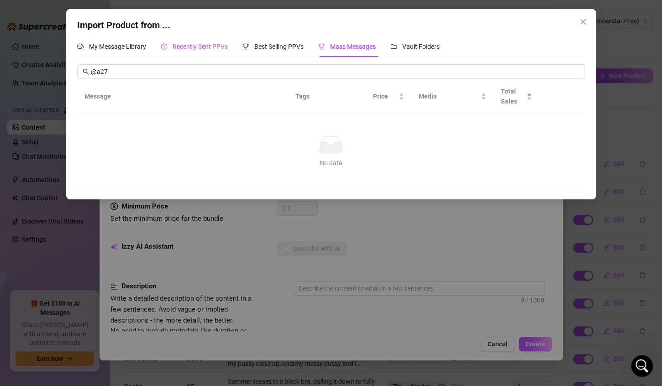
click at [192, 51] on div "Recently Sent PPVs" at bounding box center [194, 47] width 67 height 10
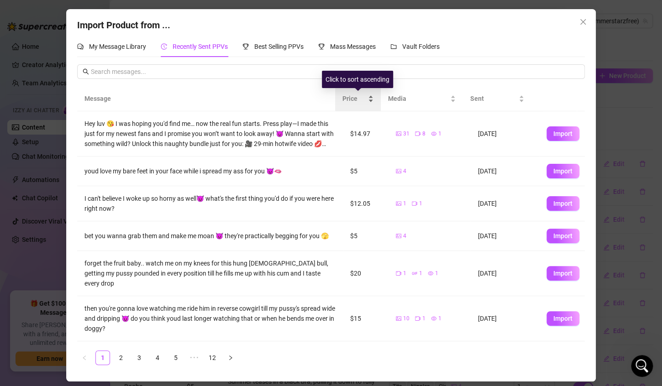
click at [368, 98] on div "Price" at bounding box center [357, 99] width 31 height 10
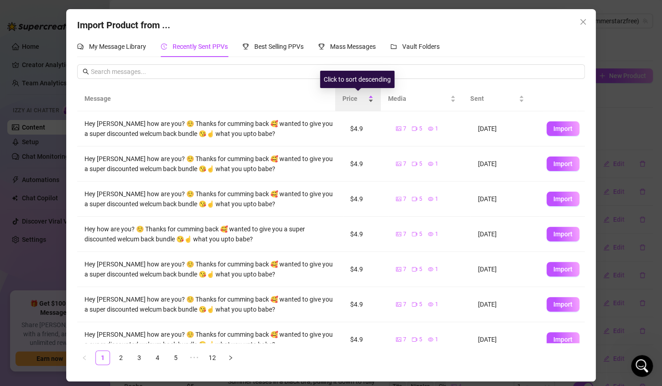
click at [370, 101] on div "Price" at bounding box center [357, 99] width 31 height 10
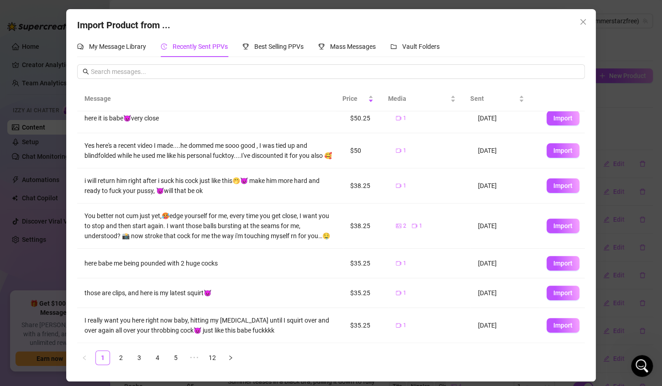
scroll to position [152, 0]
click at [121, 361] on link "2" at bounding box center [121, 358] width 14 height 14
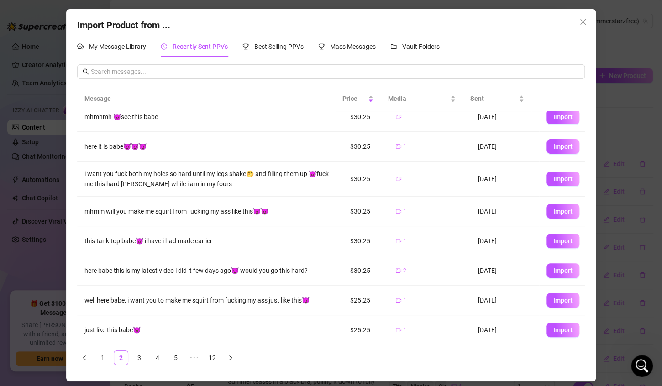
scroll to position [75, 0]
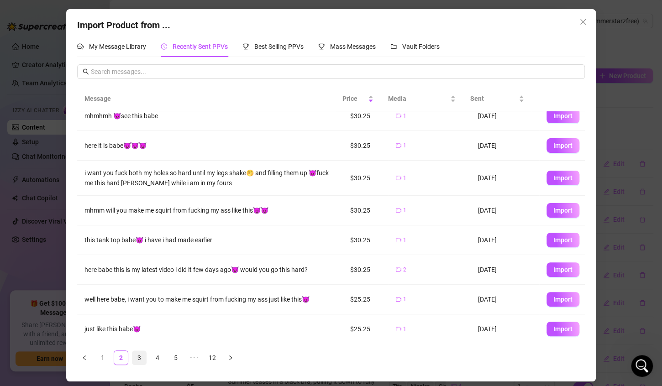
click at [140, 358] on link "3" at bounding box center [139, 358] width 14 height 14
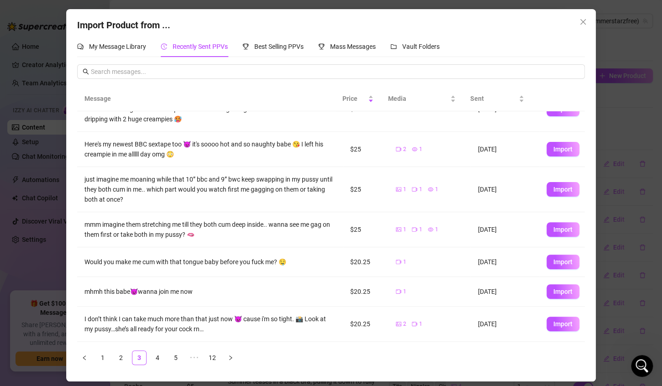
scroll to position [132, 0]
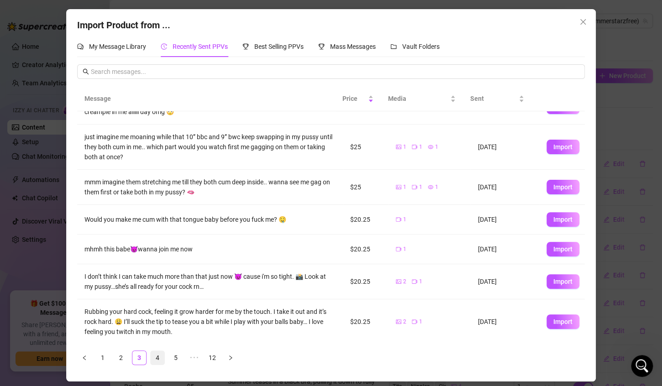
click at [157, 358] on link "4" at bounding box center [158, 358] width 14 height 14
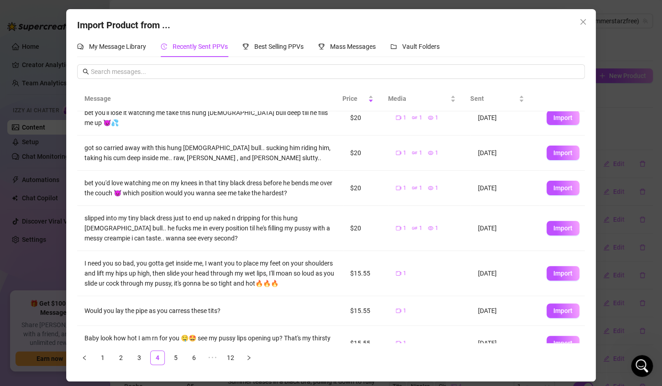
scroll to position [92, 0]
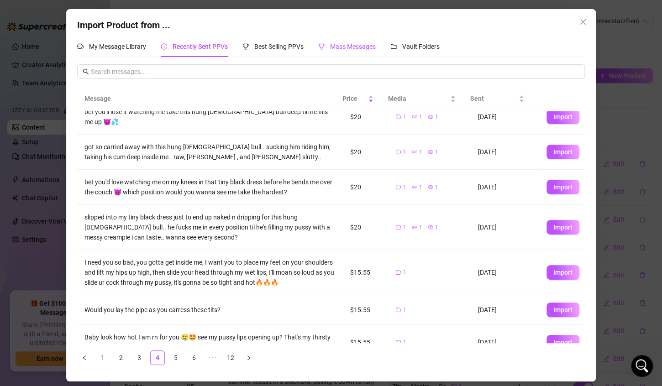
click at [365, 46] on span "Mass Messages" at bounding box center [353, 46] width 46 height 7
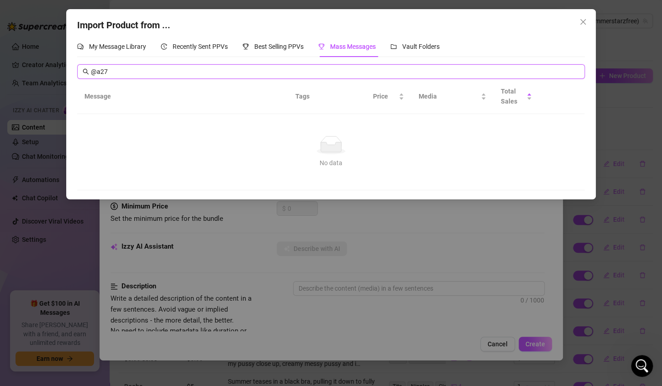
click at [214, 73] on input "@a27" at bounding box center [335, 72] width 488 height 10
type input "@"
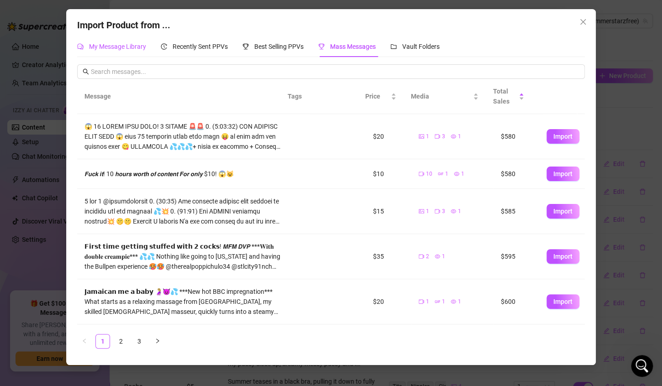
click at [131, 49] on span "My Message Library" at bounding box center [117, 46] width 57 height 7
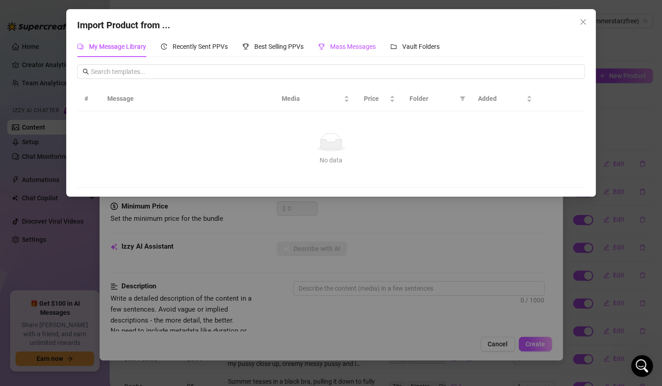
click at [335, 47] on span "Mass Messages" at bounding box center [353, 46] width 46 height 7
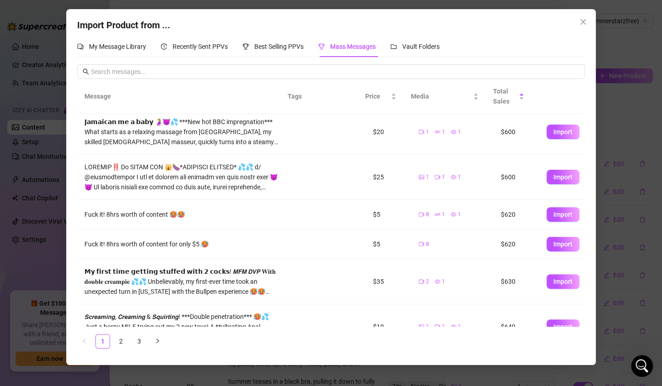
scroll to position [192, 0]
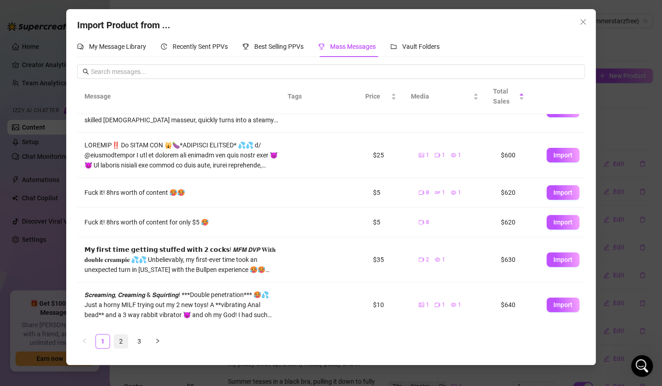
click at [118, 341] on link "2" at bounding box center [121, 341] width 14 height 14
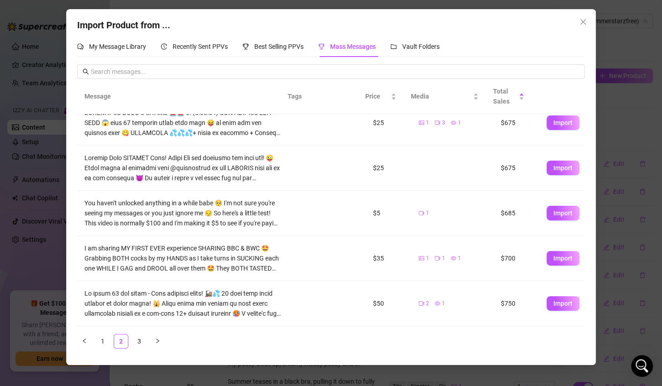
scroll to position [0, 0]
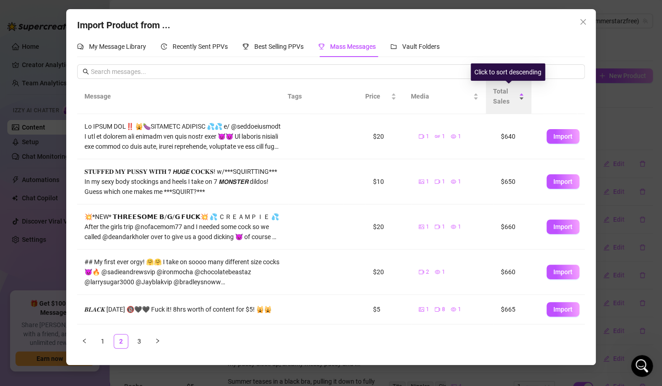
click at [521, 98] on div "Total Sales" at bounding box center [508, 96] width 31 height 20
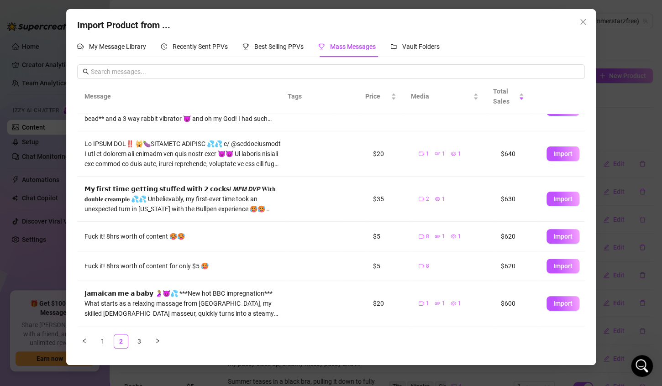
scroll to position [197, 0]
click at [158, 342] on icon "right" at bounding box center [157, 340] width 5 height 5
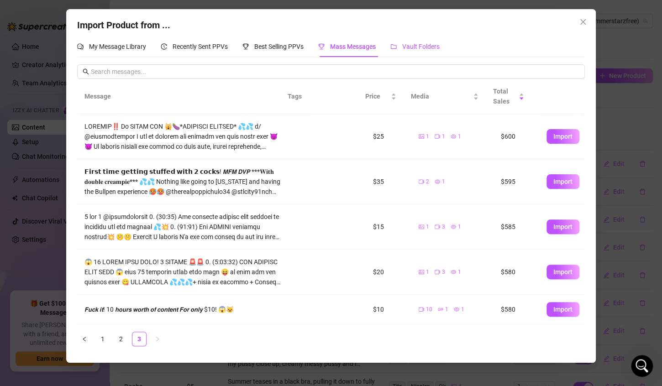
click at [412, 48] on span "Vault Folders" at bounding box center [420, 46] width 37 height 7
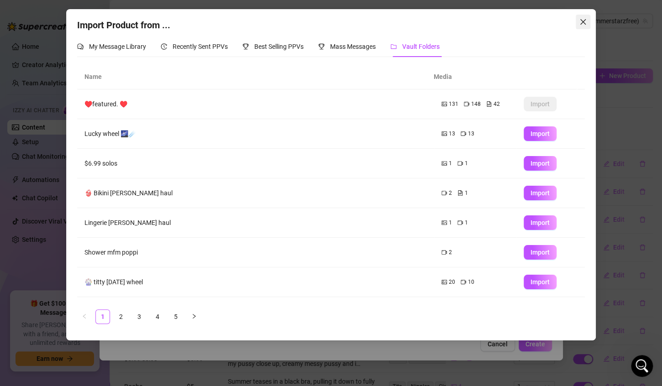
click at [585, 21] on icon "close" at bounding box center [582, 21] width 7 height 7
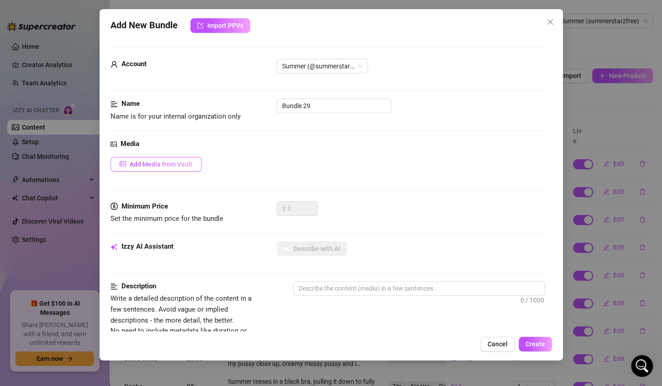
click at [159, 162] on span "Add Media from Vault" at bounding box center [161, 164] width 63 height 7
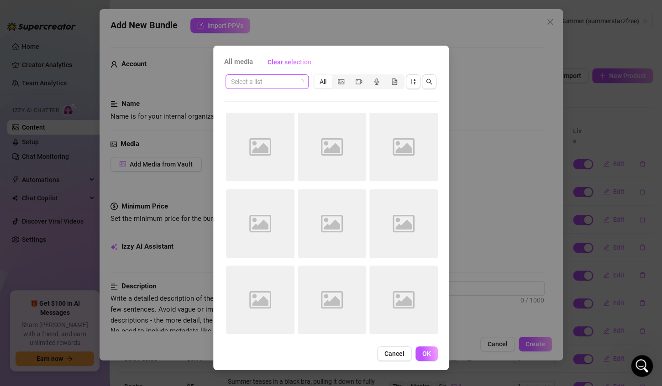
click at [290, 85] on input "search" at bounding box center [263, 82] width 64 height 14
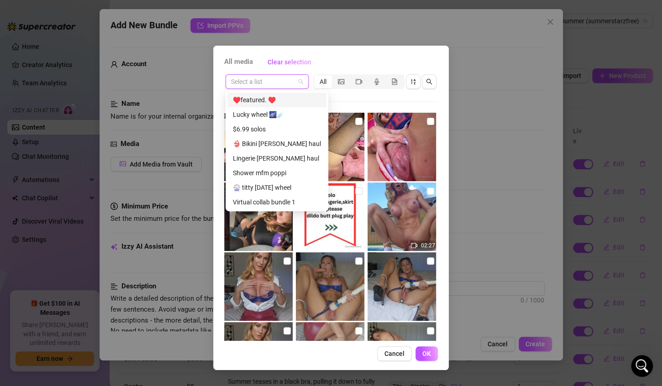
click at [271, 101] on div "♥️featured. ♥️" at bounding box center [277, 100] width 88 height 10
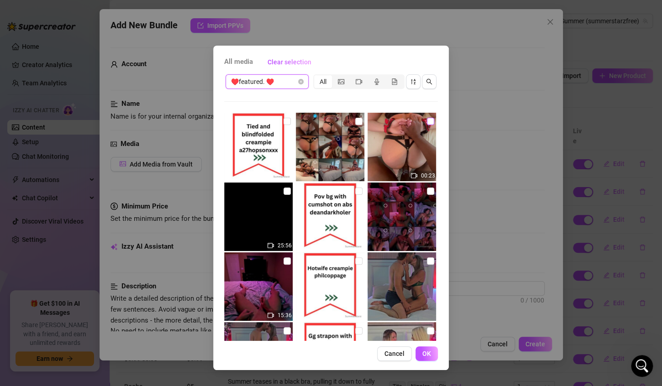
click at [427, 121] on input "checkbox" at bounding box center [430, 121] width 7 height 7
click at [427, 122] on input "checkbox" at bounding box center [430, 121] width 7 height 7
checkbox input "true"
click at [285, 192] on input "checkbox" at bounding box center [286, 191] width 7 height 7
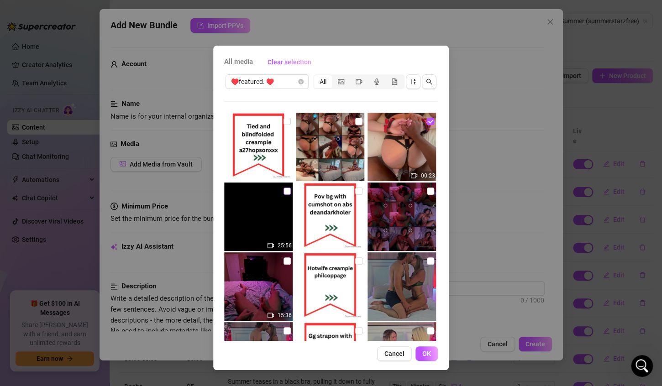
checkbox input "true"
click at [423, 352] on span "OK" at bounding box center [426, 353] width 9 height 7
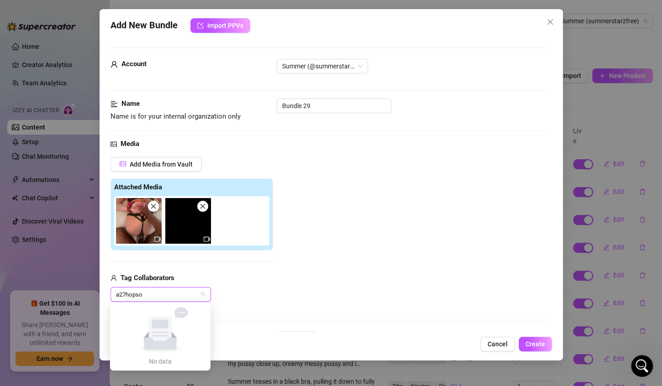
type input "a27hopson"
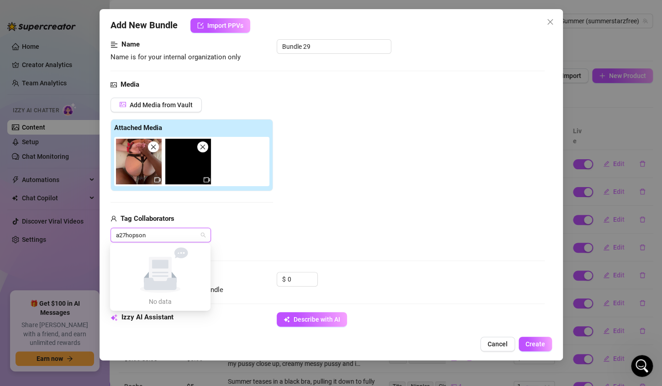
scroll to position [60, 0]
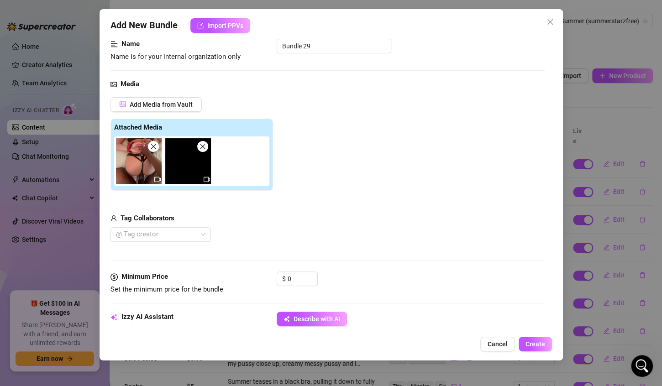
click at [219, 237] on div "@ Tag creator" at bounding box center [191, 234] width 162 height 15
click at [178, 234] on div at bounding box center [155, 234] width 87 height 13
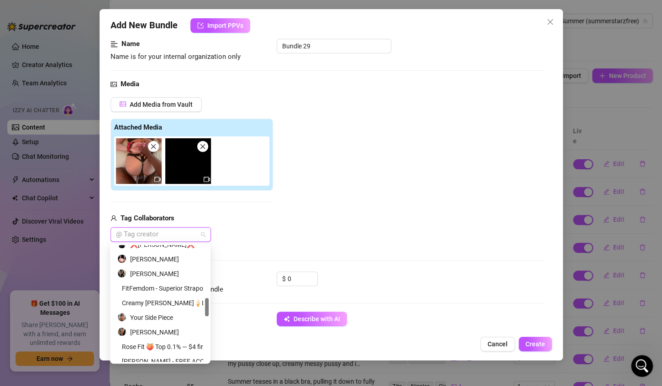
scroll to position [329, 0]
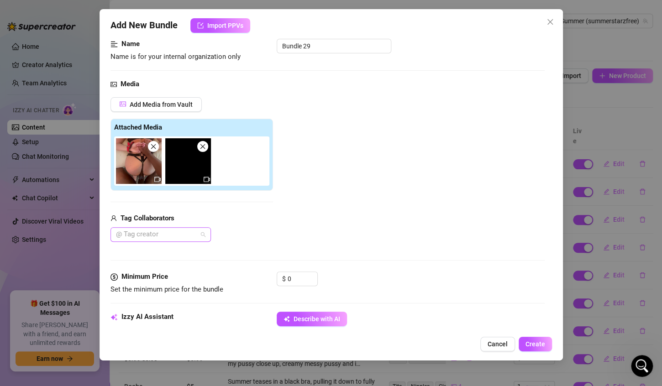
click at [157, 233] on div at bounding box center [155, 234] width 87 height 13
type input "a"
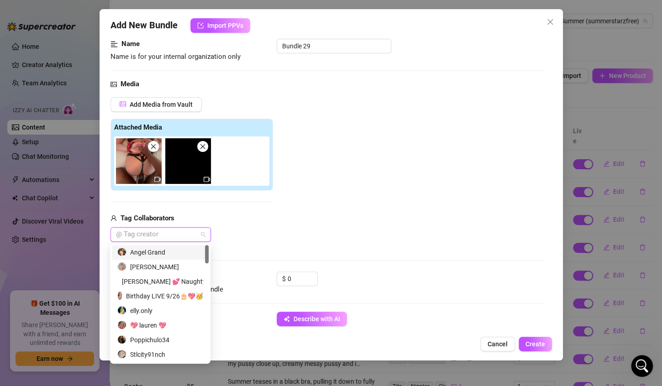
type input "A"
click at [136, 339] on div "A H" at bounding box center [160, 340] width 86 height 10
click at [254, 223] on div "Tag Collaborators" at bounding box center [191, 218] width 162 height 11
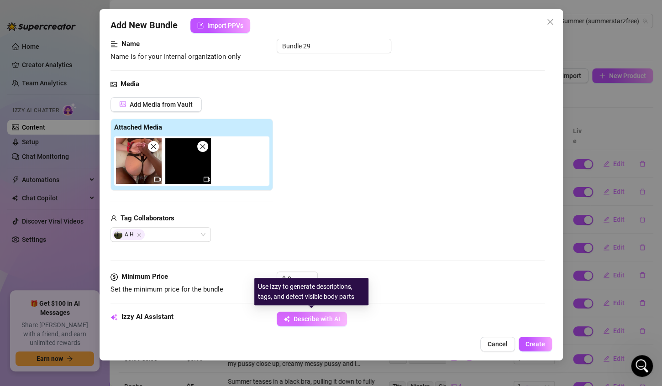
click at [315, 318] on span "Describe with AI" at bounding box center [316, 318] width 47 height 7
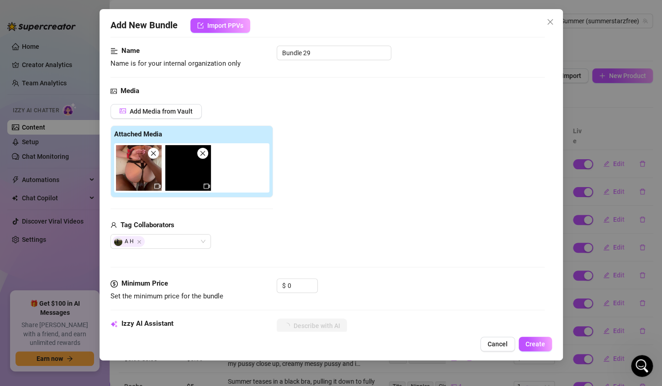
scroll to position [53, 0]
click at [299, 283] on input "0" at bounding box center [302, 286] width 30 height 14
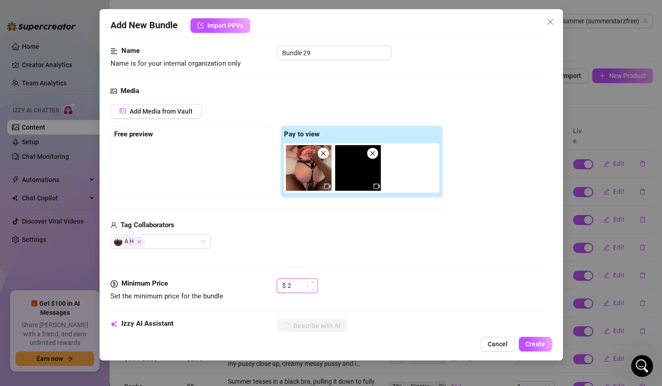
type input "25"
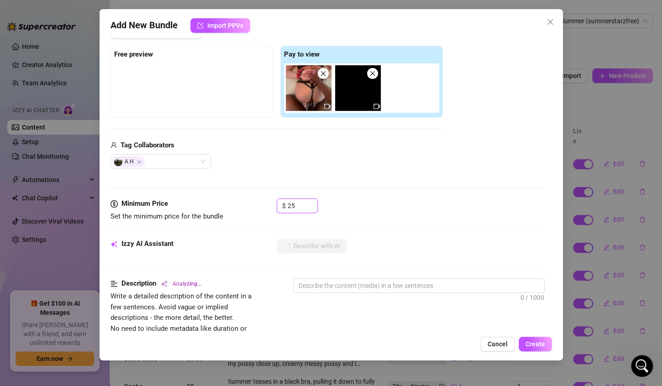
scroll to position [144, 0]
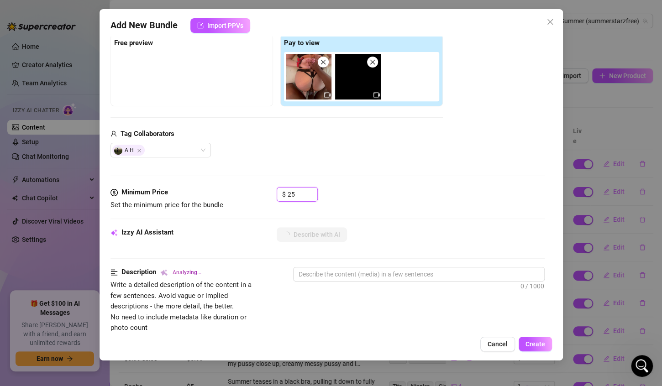
type textarea "Summer"
type textarea "Summer wears"
type textarea "Summer wears strappy"
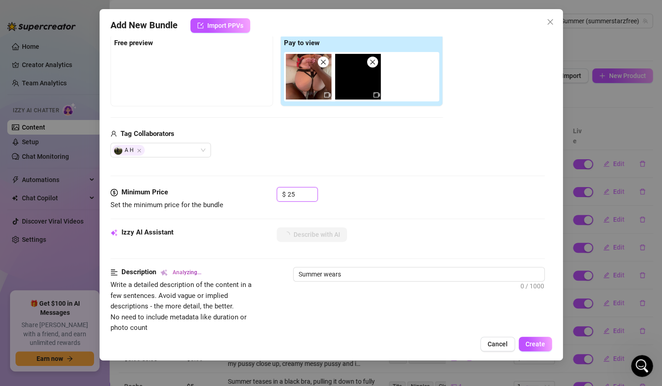
type textarea "Summer wears strappy"
type textarea "Summer wears strappy black"
type textarea "Summer wears strappy black lingerie"
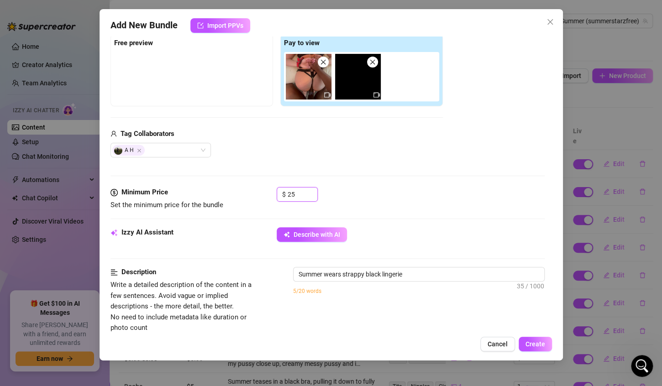
type textarea "Summer wears strappy black lingerie with"
type textarea "Summer wears strappy black lingerie with her"
type textarea "Summer wears strappy black lingerie with her big"
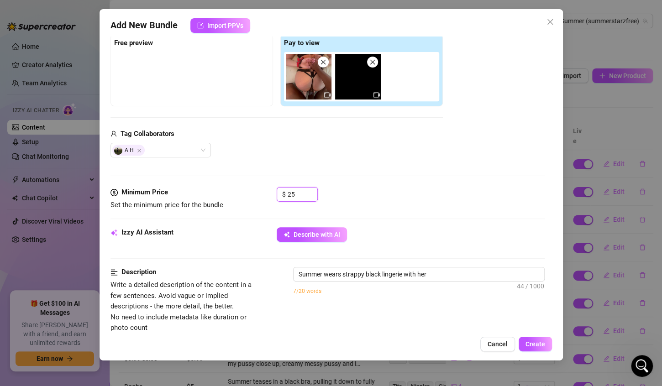
type textarea "Summer wears strappy black lingerie with her big"
type textarea "Summer wears strappy black lingerie with her big tits"
type textarea "Summer wears strappy black lingerie with her big tits and"
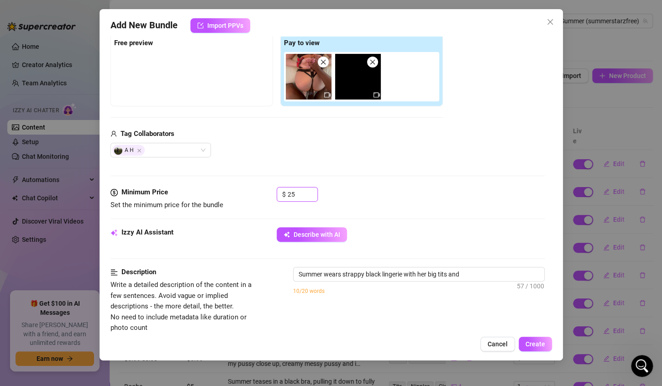
type textarea "Summer wears strappy black lingerie with her big tits and ass"
type textarea "Summer wears strappy black lingerie with her big tits and ass fully"
type textarea "Summer wears strappy black lingerie with her big tits and ass fully on"
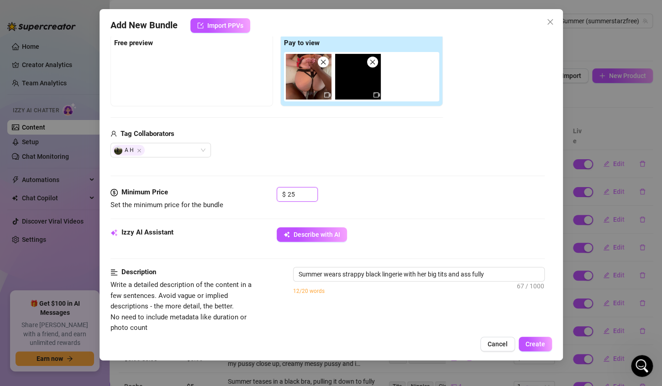
type textarea "Summer wears strappy black lingerie with her big tits and ass fully on"
type textarea "Summer wears strappy black lingerie with her big tits and ass fully on display."
type textarea "Summer wears strappy black lingerie with her big tits and ass fully on display.…"
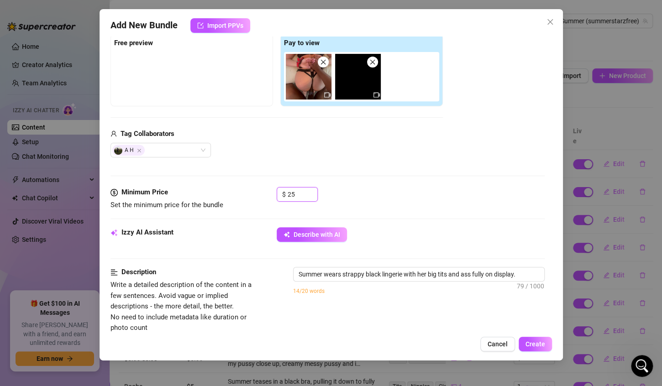
type textarea "Summer wears strappy black lingerie with her big tits and ass fully on display.…"
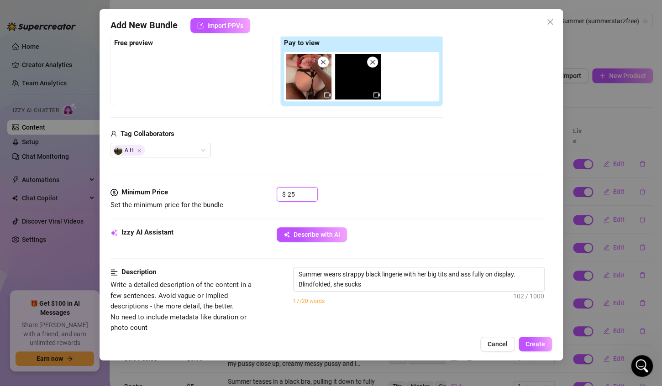
type textarea "Summer wears strappy black lingerie with her big tits and ass fully on display.…"
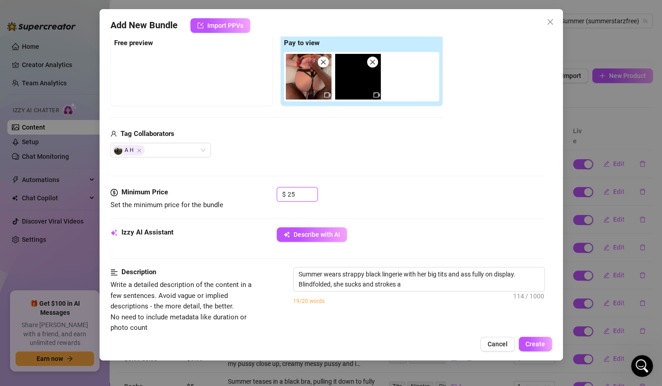
type textarea "Summer wears strappy black lingerie with her big tits and ass fully on display.…"
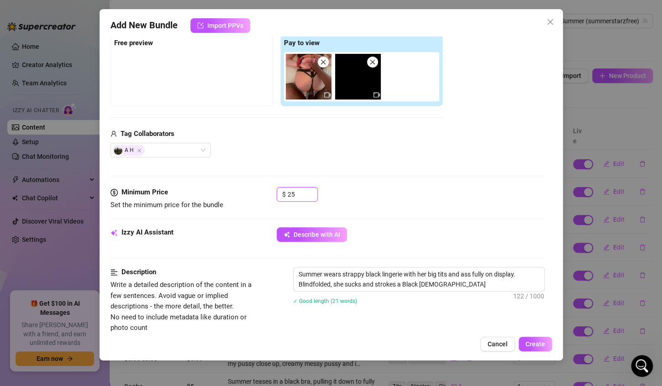
type textarea "Summer wears strappy black lingerie with her big tits and ass fully on display.…"
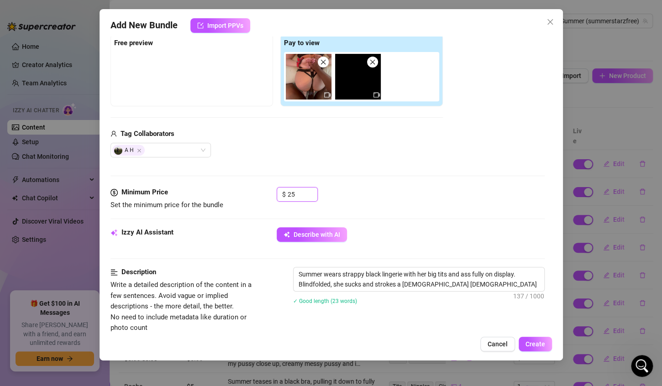
type textarea "Summer wears strappy black lingerie with her big tits and ass fully on display.…"
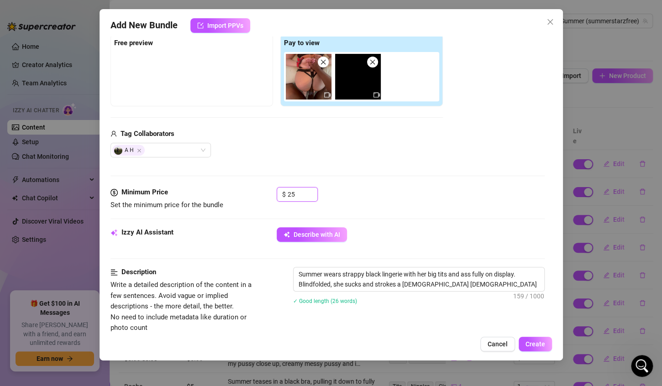
type textarea "Summer wears strappy black lingerie with her big tits and ass fully on display.…"
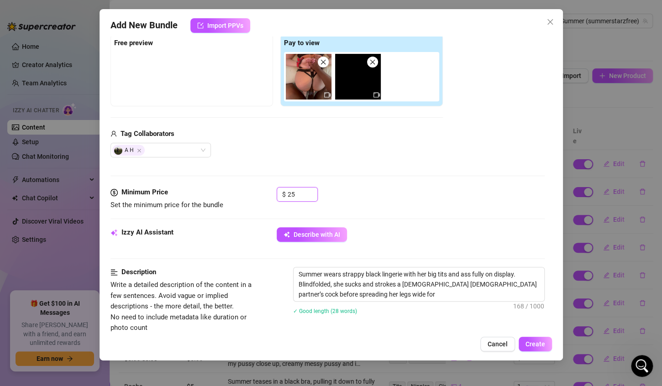
type textarea "Summer wears strappy black lingerie with her big tits and ass fully on display.…"
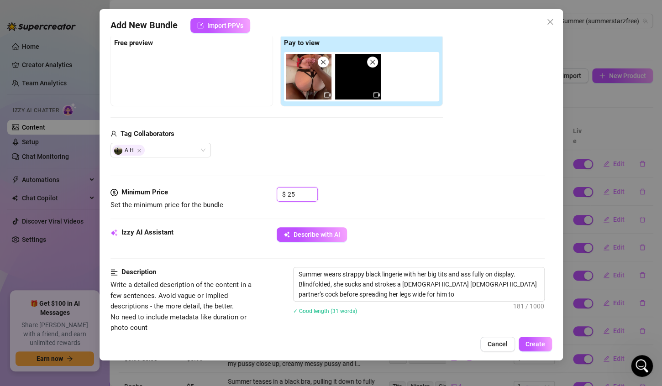
type textarea "Summer wears strappy black lingerie with her big tits and ass fully on display.…"
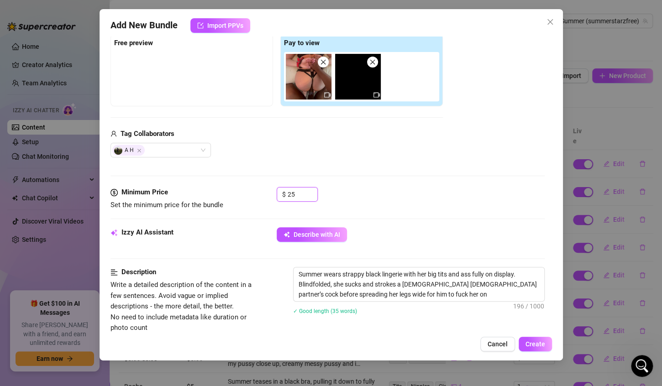
type textarea "Summer wears strappy black lingerie with her big tits and ass fully on display.…"
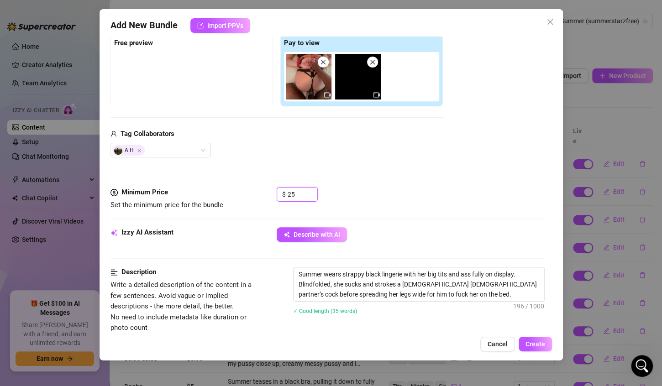
type textarea "Summer wears strappy black lingerie with her big tits and ass fully on display.…"
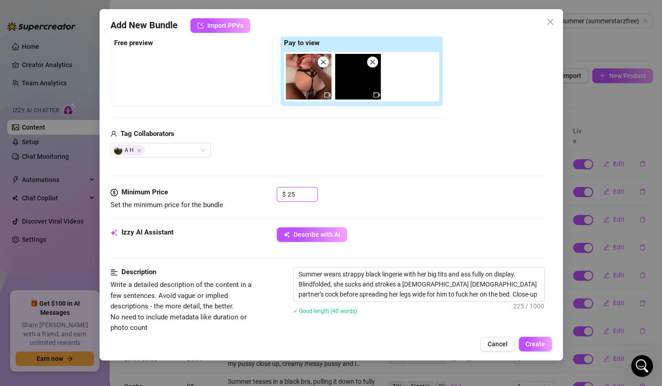
type textarea "Summer wears strappy black lingerie with her big tits and ass fully on display.…"
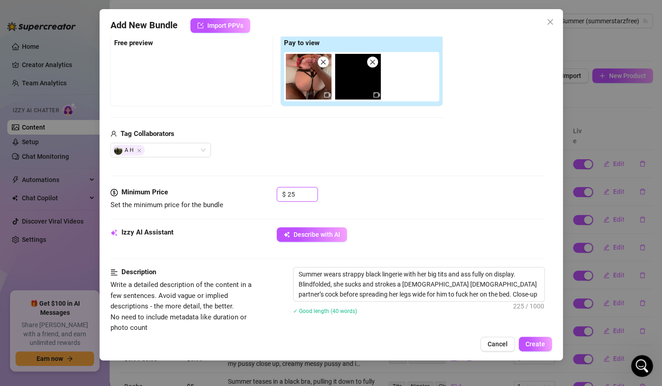
type textarea "Summer wears strappy black lingerie with her big tits and ass fully on display.…"
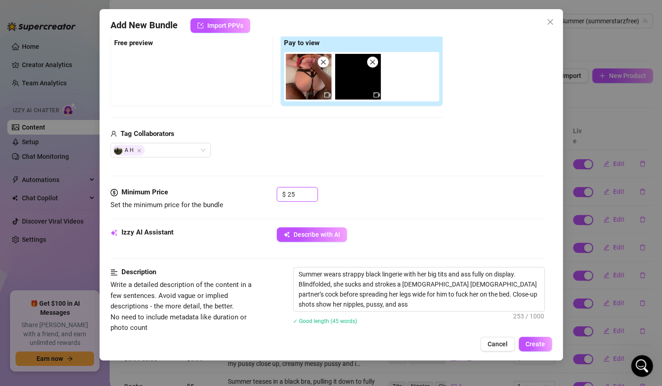
type textarea "Summer wears strappy black lingerie with her big tits and ass fully on display.…"
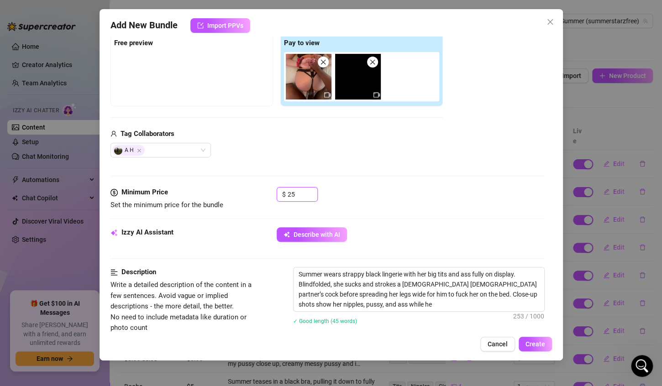
type textarea "Summer wears strappy black lingerie with her big tits and ass fully on display.…"
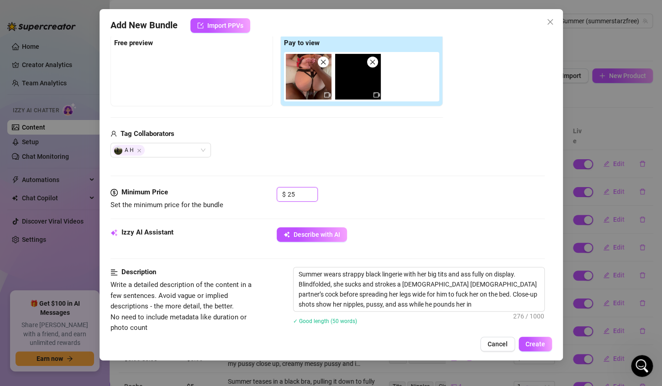
type textarea "Summer wears strappy black lingerie with her big tits and ass fully on display.…"
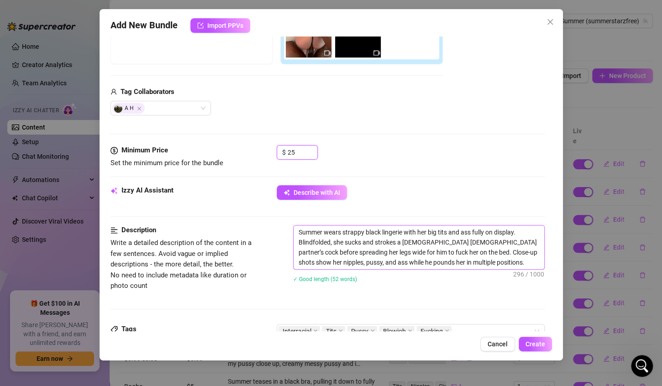
scroll to position [203, 0]
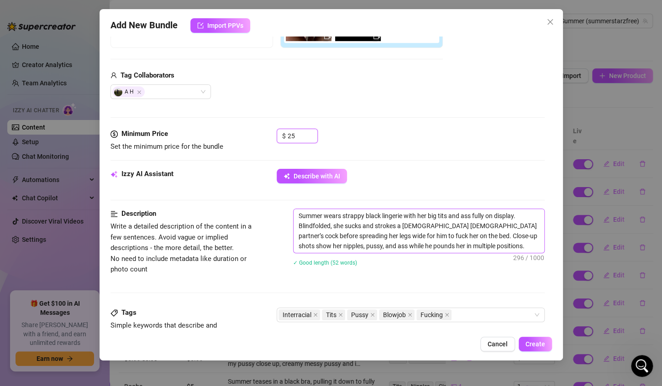
type input "25"
click at [465, 243] on textarea "Summer wears strappy black lingerie with her big tits and ass fully on display.…" at bounding box center [418, 231] width 250 height 44
type textarea "Summer wears strappy black lingerie with her big tits and ass fully on display.…"
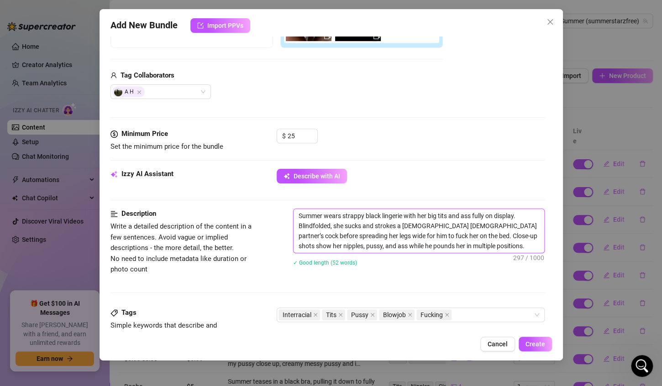
type textarea "Summer wears strappy black lingerie with her big tits and ass fully on display.…"
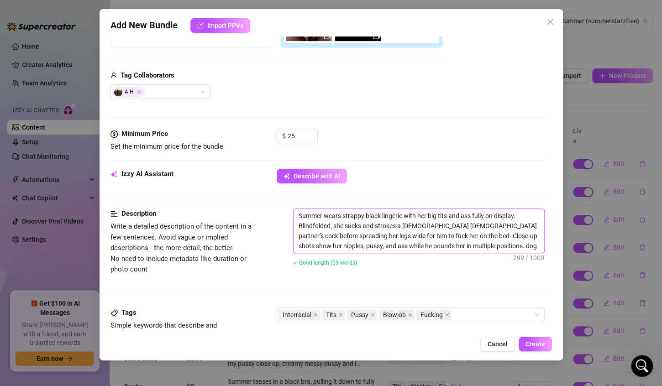
type textarea "Summer wears strappy black lingerie with her big tits and ass fully on display.…"
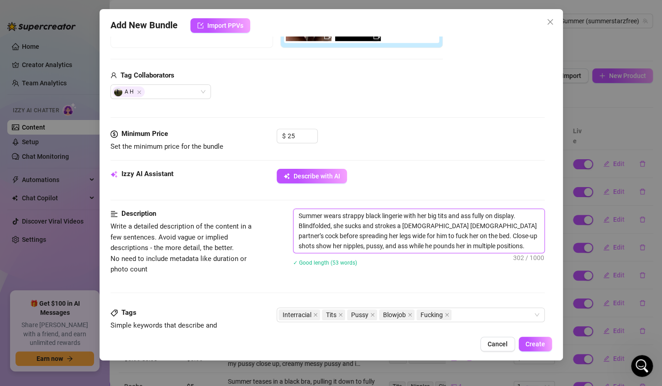
type textarea "Summer wears strappy black lingerie with her big tits and ass fully on display.…"
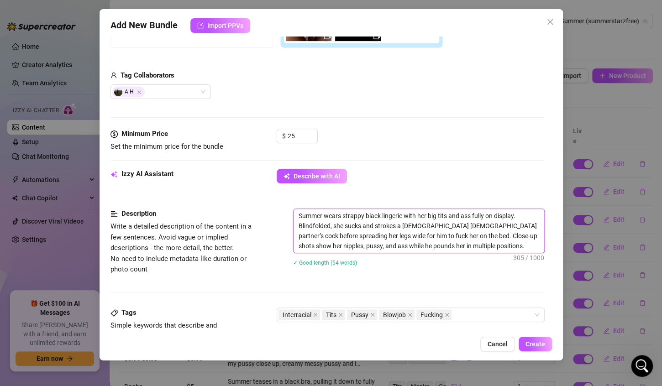
type textarea "Summer wears strappy black lingerie with her big tits and ass fully on display.…"
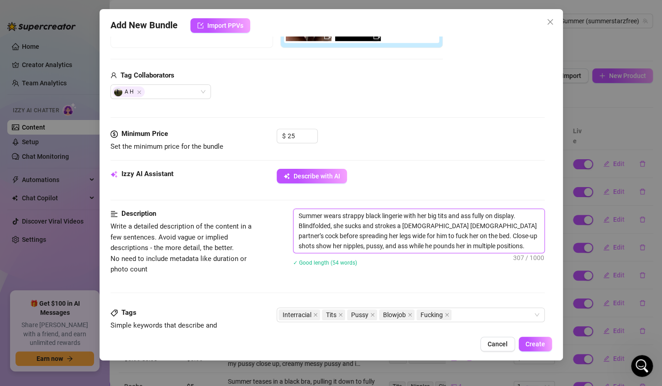
type textarea "Summer wears strappy black lingerie with her big tits and ass fully on display.…"
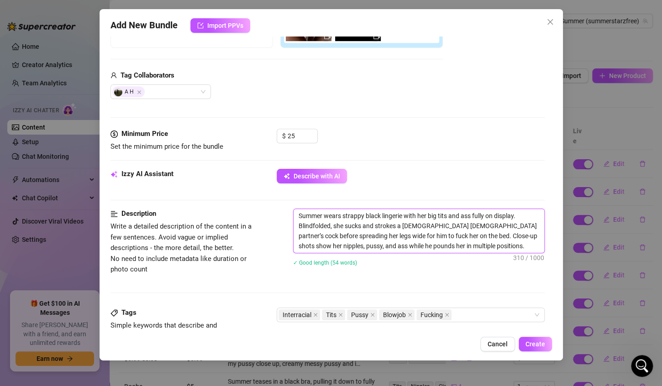
type textarea "Summer wears strappy black lingerie with her big tits and ass fully on display.…"
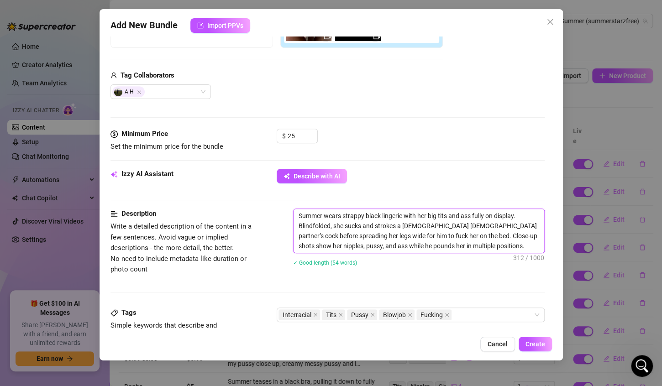
type textarea "Summer wears strappy black lingerie with her big tits and ass fully on display.…"
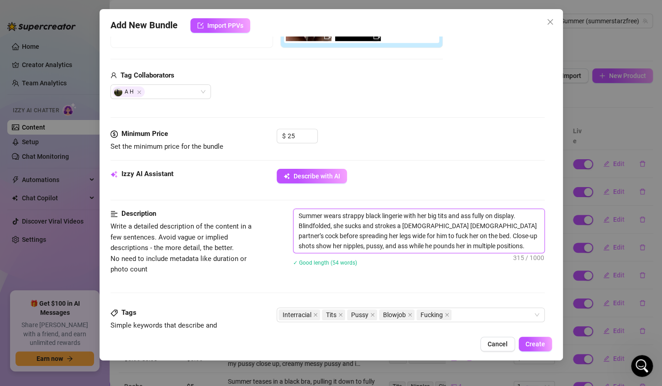
type textarea "Summer wears strappy black lingerie with her big tits and ass fully on display.…"
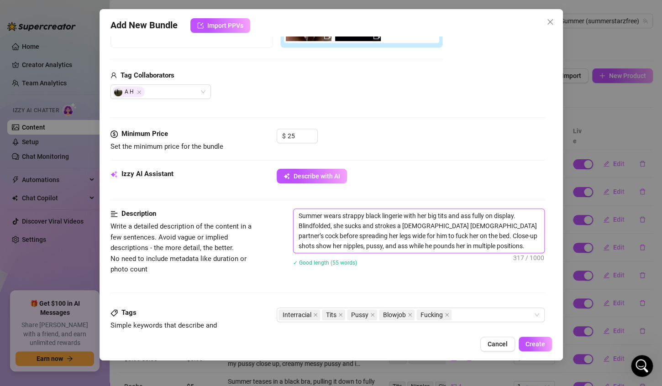
type textarea "Summer wears strappy black lingerie with her big tits and ass fully on display.…"
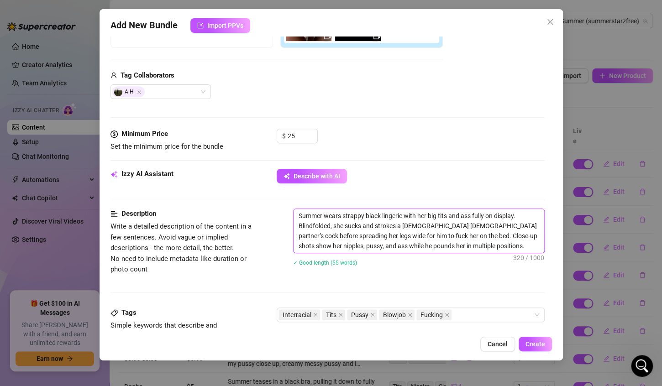
type textarea "Summer wears strappy black lingerie with her big tits and ass fully on display.…"
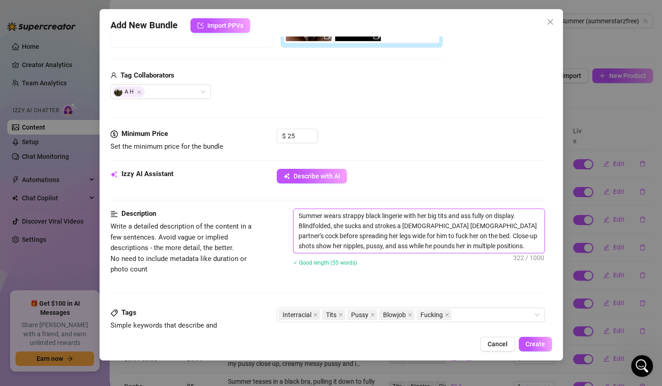
type textarea "Summer wears strappy black lingerie with her big tits and ass fully on display.…"
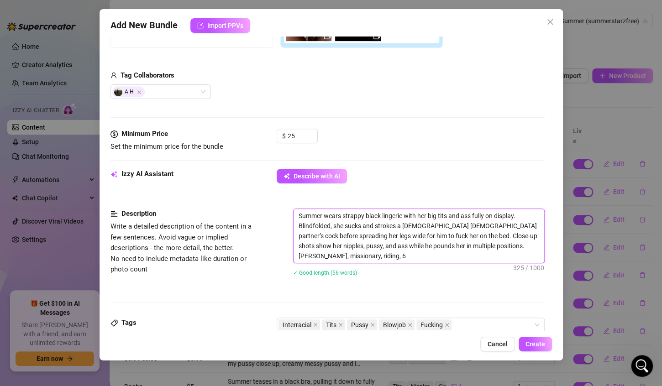
scroll to position [0, 0]
type textarea "Summer wears strappy black lingerie with her big tits and ass fully on display.…"
click at [454, 326] on div "Interracial Tits Pussy Blowjob Fucking" at bounding box center [405, 324] width 255 height 13
type textarea "Summer wears strappy black lingerie with her big tits and ass fully on display.…"
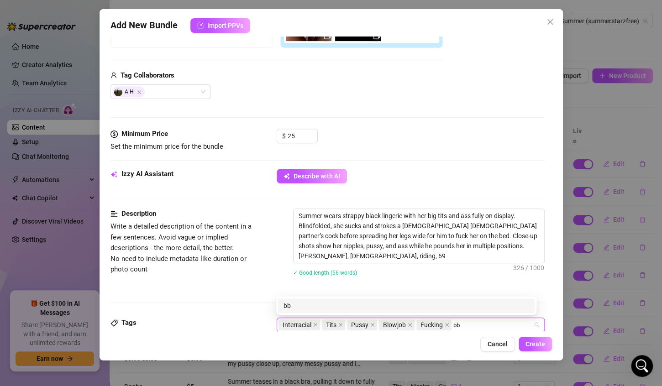
type input "bbc"
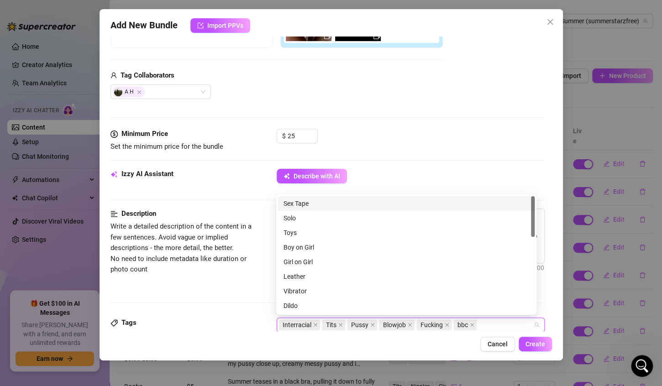
click at [315, 203] on div "Sex Tape" at bounding box center [405, 203] width 245 height 10
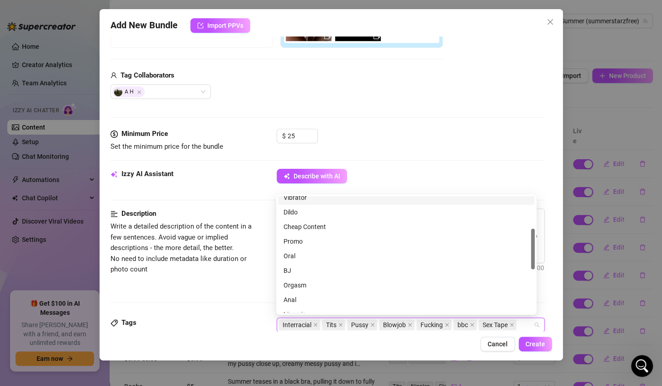
scroll to position [94, 0]
click at [289, 270] on div "BJ" at bounding box center [405, 271] width 245 height 10
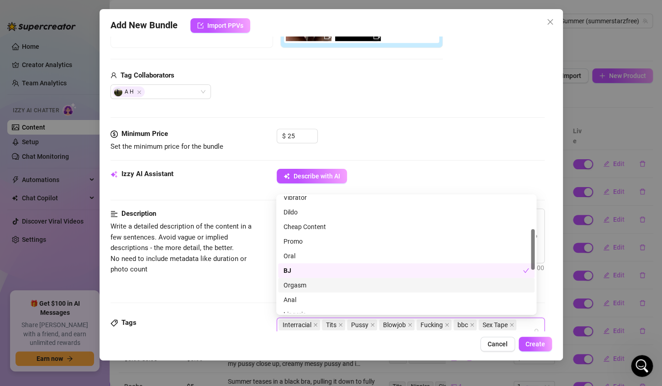
click at [293, 288] on div "Orgasm" at bounding box center [405, 285] width 245 height 10
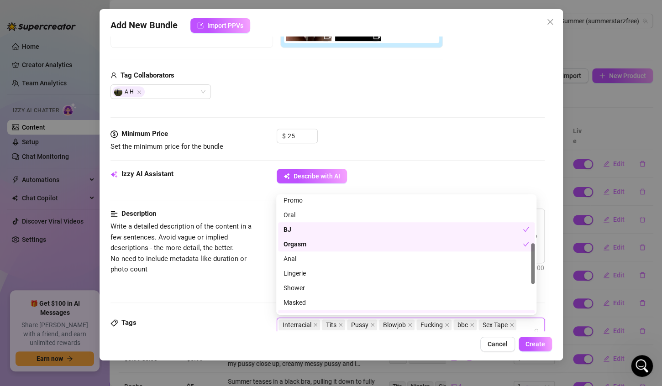
scroll to position [135, 0]
click at [294, 270] on div "Lingerie" at bounding box center [405, 273] width 245 height 10
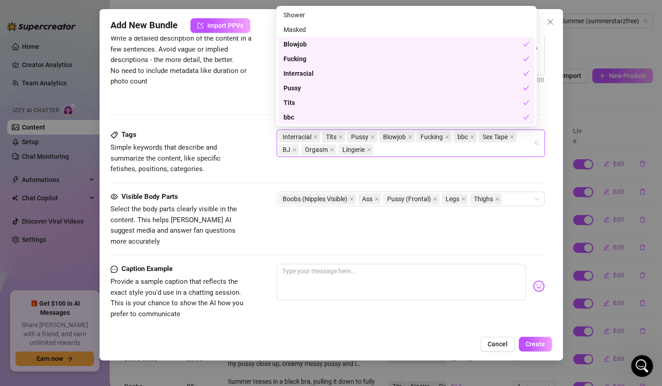
scroll to position [391, 0]
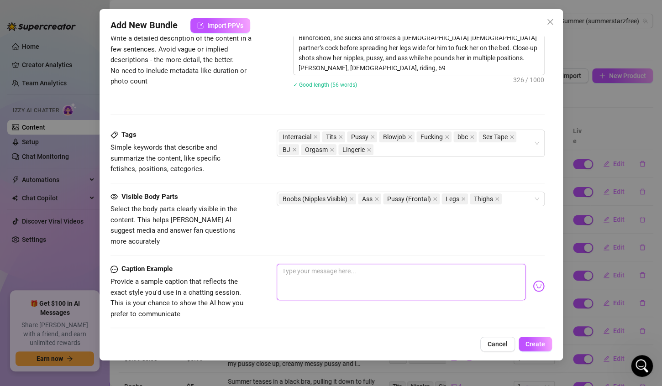
type textarea "T"
type textarea "Th"
type textarea "Thi"
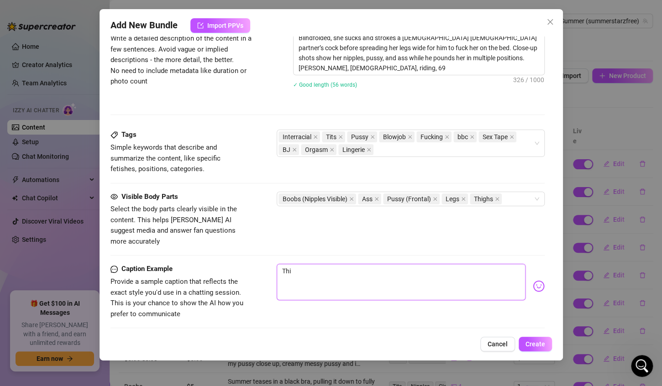
type textarea "This"
type textarea "This i"
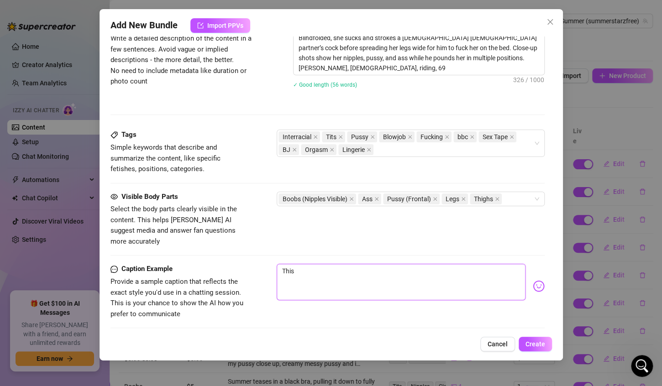
type textarea "This i"
type textarea "This is"
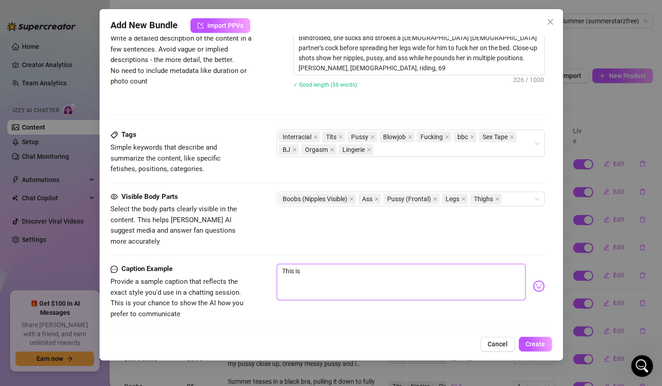
type textarea "This is m"
click at [381, 148] on div "Interracial Tits Pussy Blowjob Fucking bbc Sex Tape BJ Orgasm Lingerie" at bounding box center [405, 143] width 255 height 26
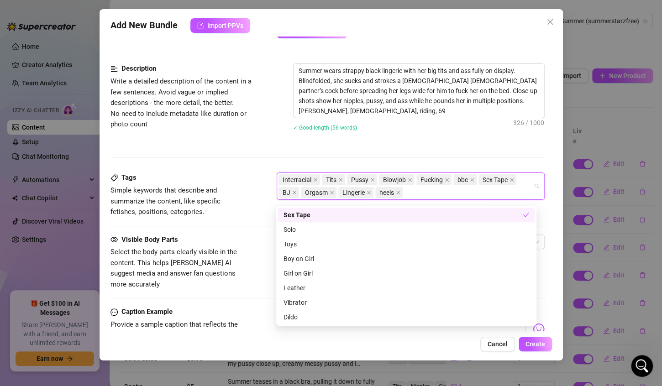
scroll to position [341, 0]
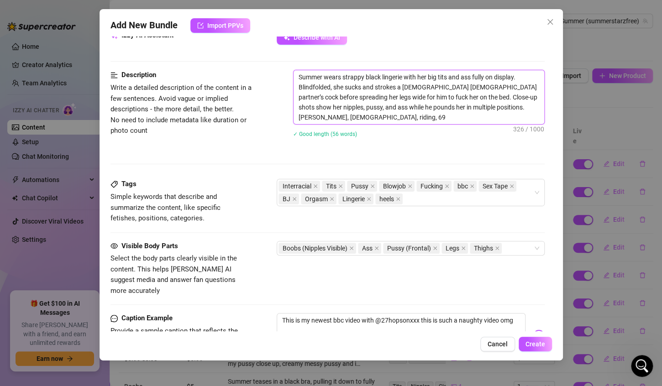
click at [402, 77] on textarea "Summer wears strappy black lingerie with her big tits and ass fully on display.…" at bounding box center [418, 97] width 250 height 54
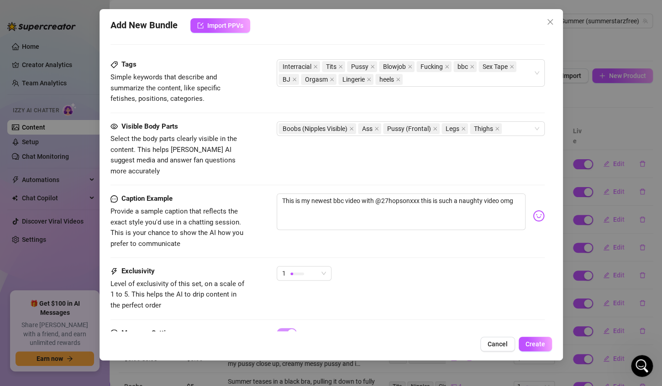
scroll to position [496, 0]
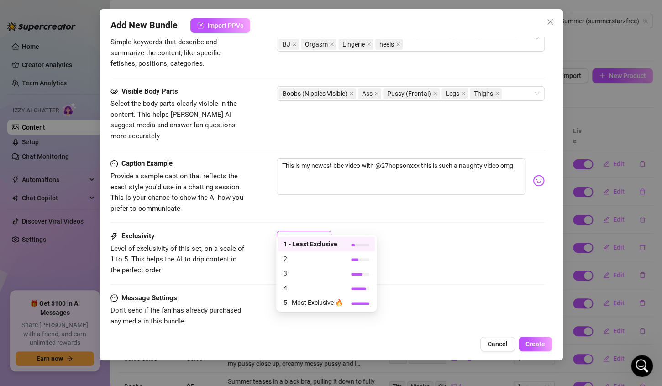
click at [324, 231] on span "1" at bounding box center [304, 238] width 44 height 14
click at [306, 258] on span "2" at bounding box center [312, 259] width 59 height 10
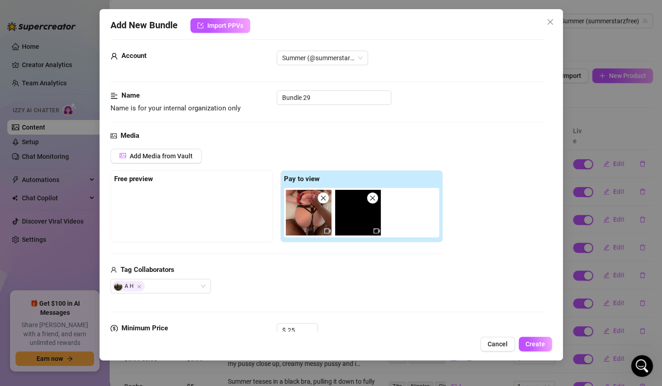
scroll to position [0, 0]
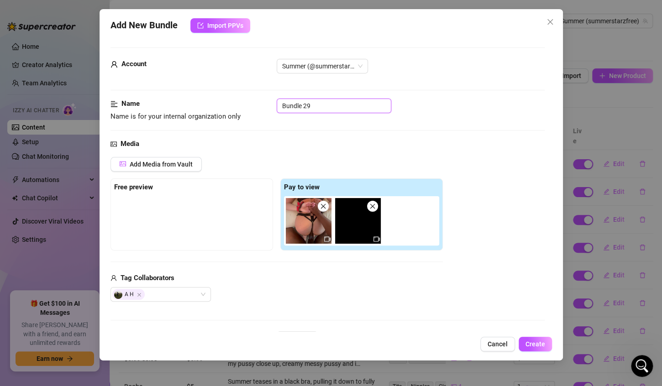
click at [336, 110] on input "Bundle 29" at bounding box center [333, 106] width 115 height 15
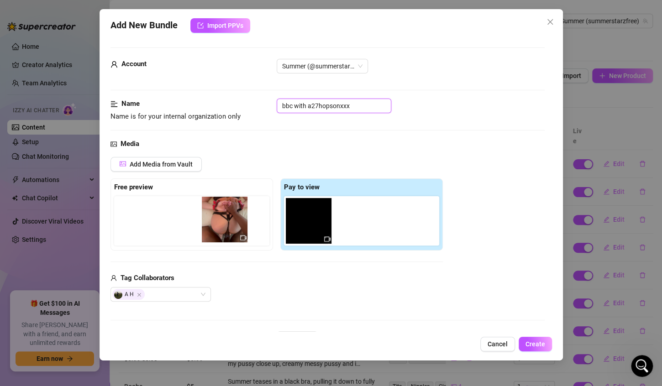
drag, startPoint x: 312, startPoint y: 221, endPoint x: 229, endPoint y: 219, distance: 83.1
click at [229, 219] on div "Free preview Pay to view" at bounding box center [276, 214] width 332 height 72
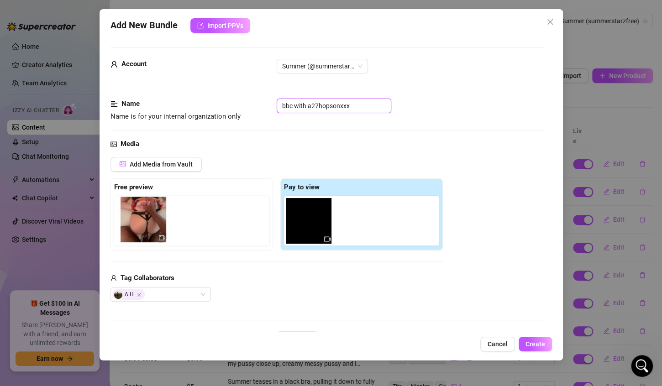
drag, startPoint x: 302, startPoint y: 219, endPoint x: 118, endPoint y: 218, distance: 184.3
click at [118, 218] on div "Free preview Pay to view" at bounding box center [276, 214] width 332 height 72
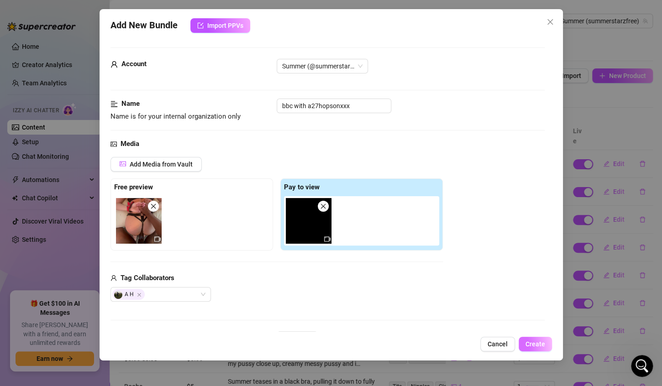
click at [533, 345] on span "Create" at bounding box center [535, 343] width 20 height 7
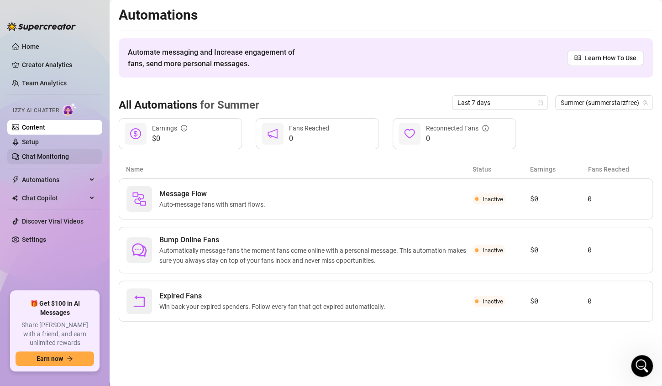
click at [31, 158] on link "Chat Monitoring" at bounding box center [45, 156] width 47 height 7
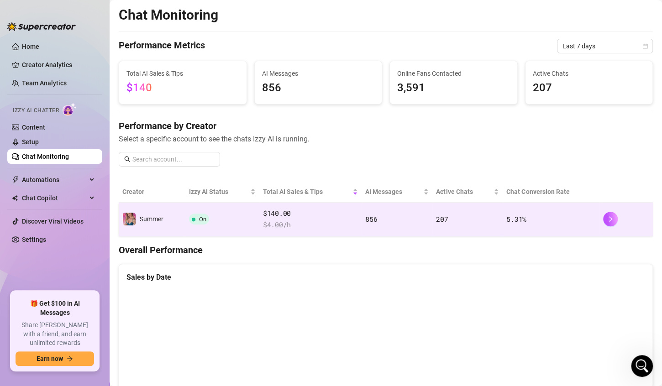
click at [337, 226] on span "$ 4.00 /h" at bounding box center [310, 224] width 95 height 11
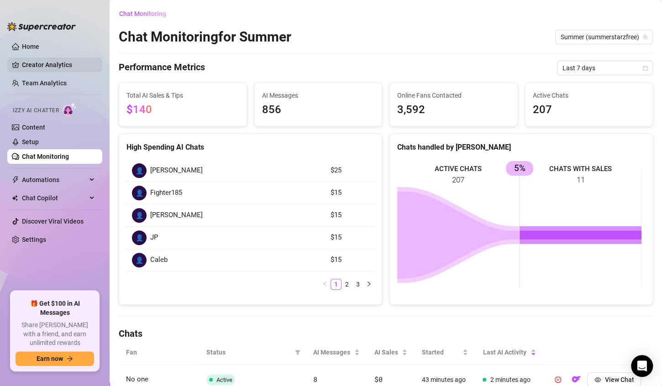
click at [35, 68] on link "Creator Analytics" at bounding box center [58, 64] width 73 height 15
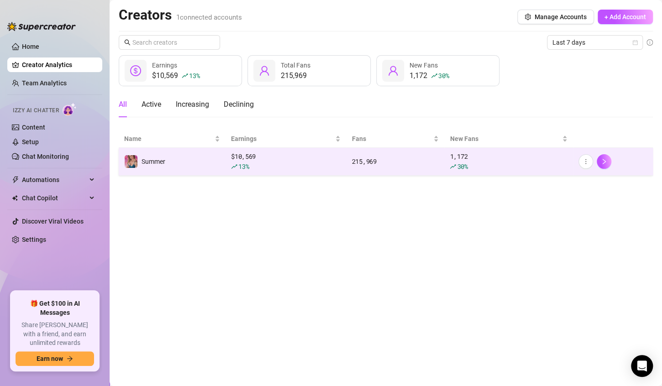
click at [293, 151] on div "$ 10,569 13 %" at bounding box center [285, 161] width 109 height 20
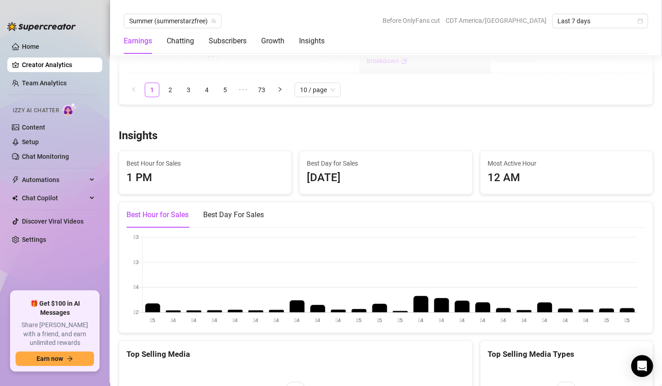
scroll to position [1480, 0]
click at [33, 125] on link "Content" at bounding box center [33, 127] width 23 height 7
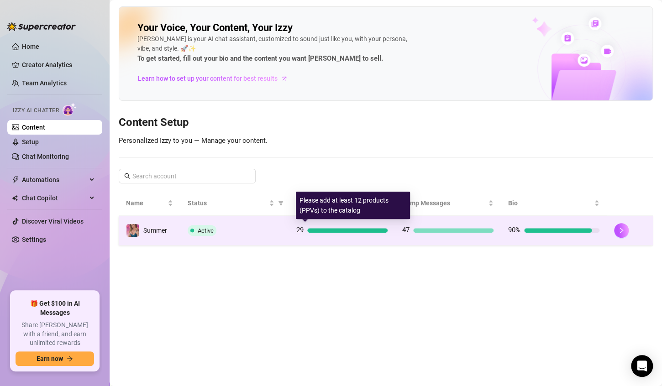
click at [315, 225] on div "29" at bounding box center [341, 230] width 91 height 11
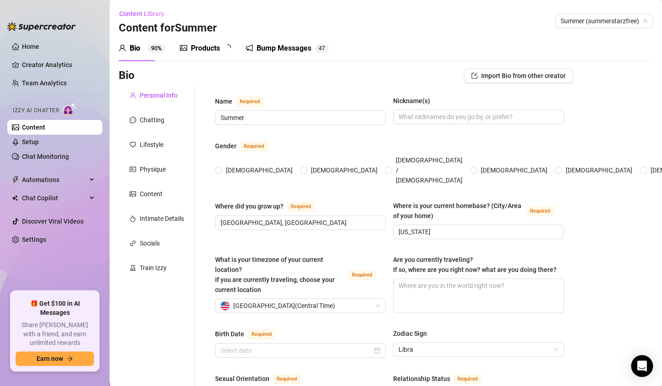
radio input "true"
type input "September 28th, 1988"
click at [204, 47] on div "Products" at bounding box center [205, 48] width 29 height 11
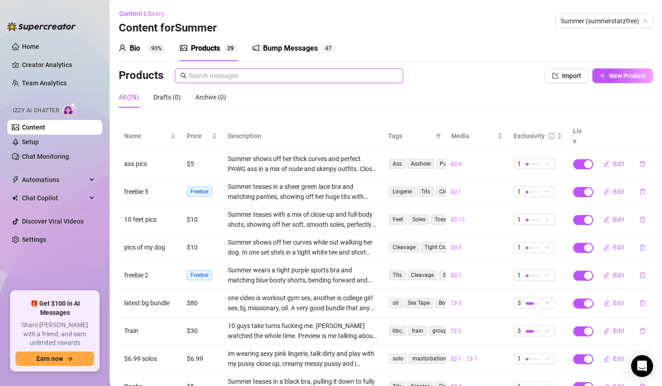
click at [206, 75] on input "text" at bounding box center [292, 76] width 209 height 10
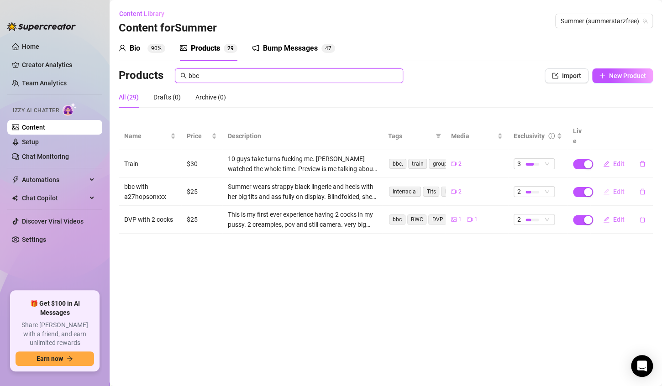
type input "bbc"
click at [612, 184] on button "Edit" at bounding box center [613, 191] width 36 height 15
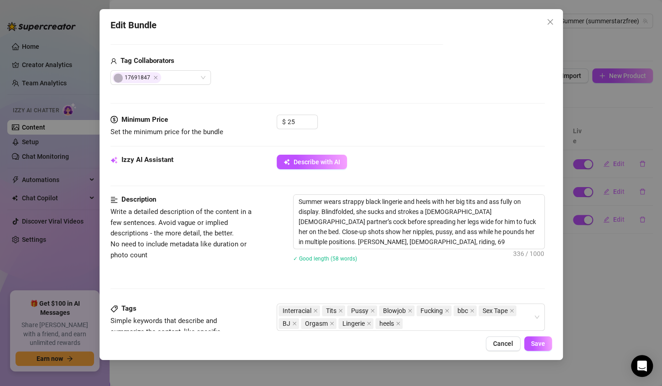
scroll to position [217, 0]
click at [362, 240] on textarea "Summer wears strappy black lingerie and heels with her big tits and ass fully o…" at bounding box center [418, 221] width 250 height 54
type textarea "Summer wears strappy black lingerie and heels with her big tits and ass fully o…"
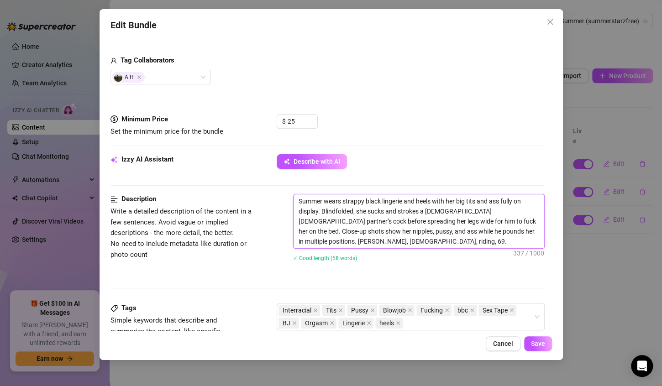
type textarea "Summer wears strappy black lingerie and heels with her big tits and ass fully o…"
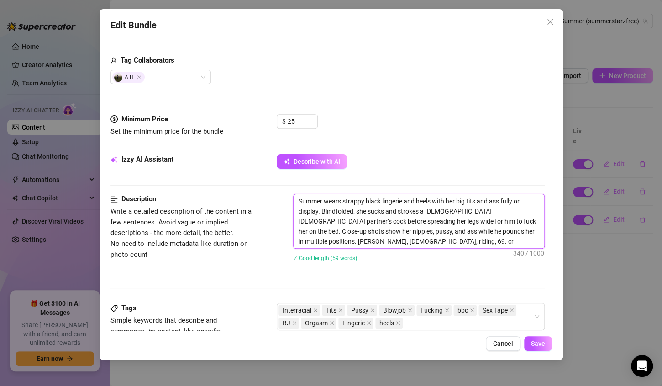
type textarea "Summer wears strappy black lingerie and heels with her big tits and ass fully o…"
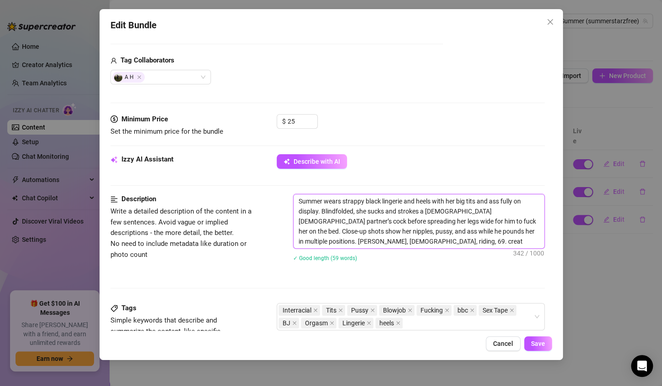
type textarea "Summer wears strappy black lingerie and heels with her big tits and ass fully o…"
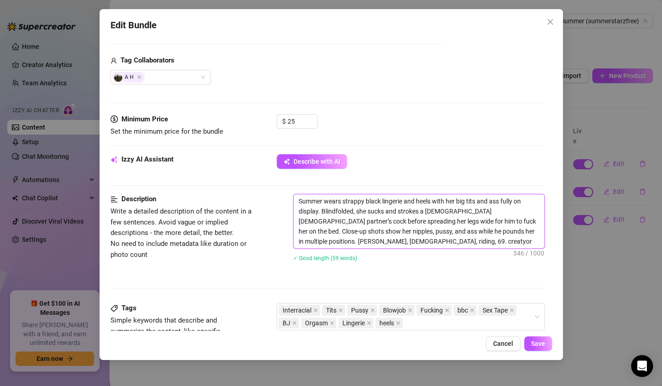
type textarea "Summer wears strappy black lingerie and heels with her big tits and ass fully o…"
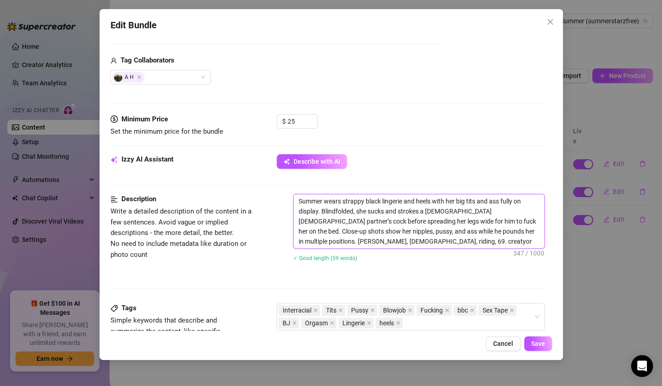
type textarea "Summer wears strappy black lingerie and heels with her big tits and ass fully o…"
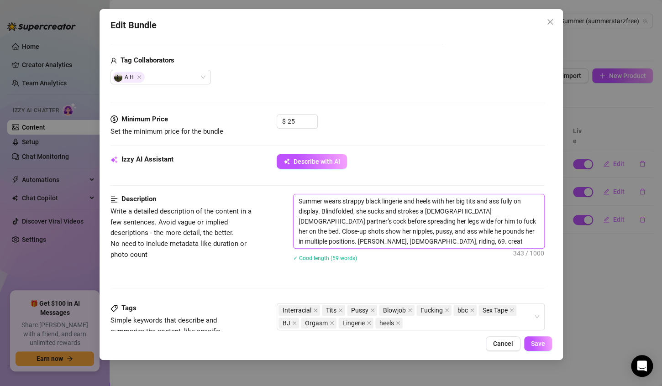
type textarea "Summer wears strappy black lingerie and heels with her big tits and ass fully o…"
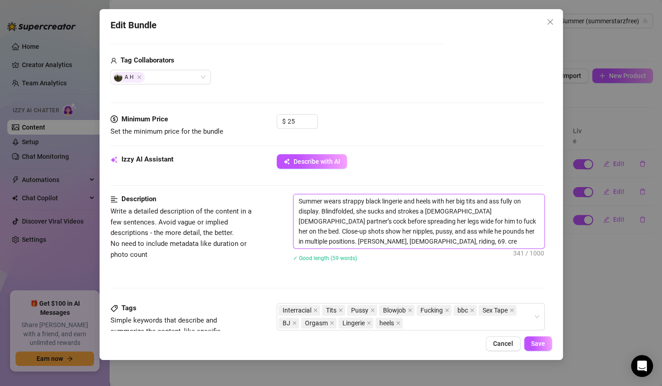
type textarea "Summer wears strappy black lingerie and heels with her big tits and ass fully o…"
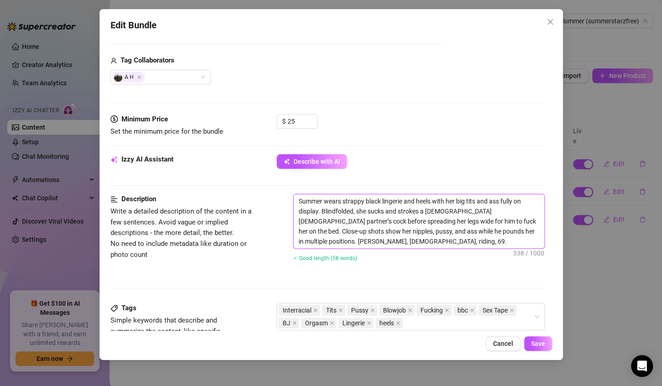
click at [500, 209] on textarea "Summer wears strappy black lingerie and heels with her big tits and ass fully o…" at bounding box center [418, 221] width 250 height 54
type textarea "Summer wears strappy black lingerie and heels with her big tits and ass fully o…"
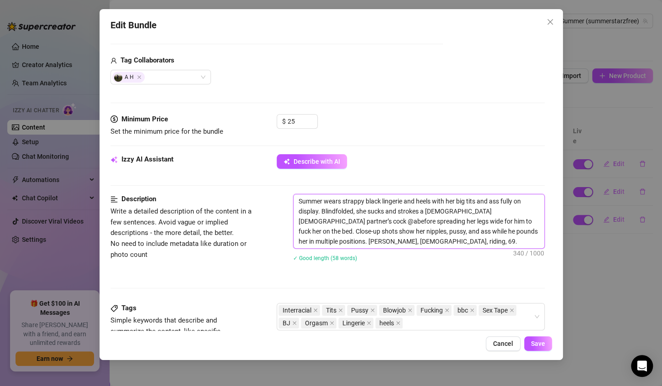
type textarea "Summer wears strappy black lingerie and heels with her big tits and ass fully o…"
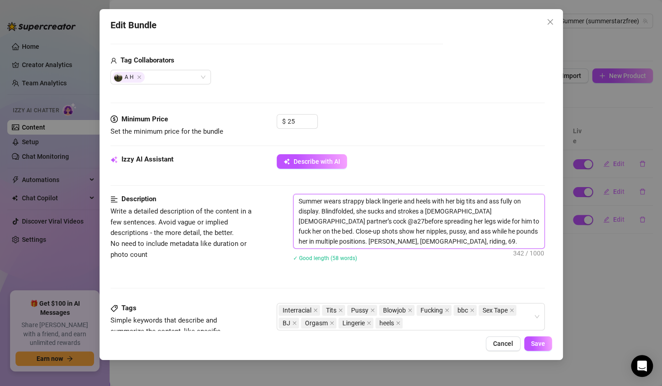
type textarea "Summer wears strappy black lingerie and heels with her big tits and ass fully o…"
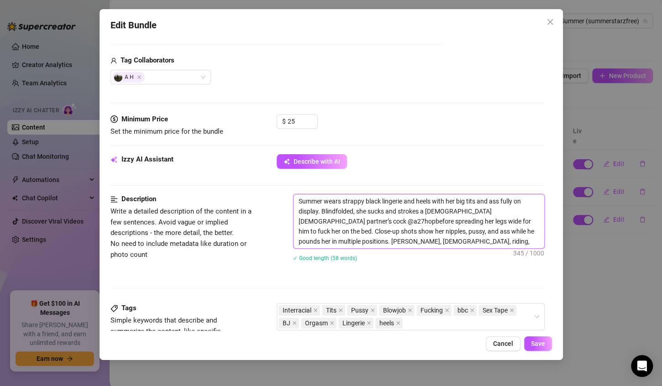
type textarea "Summer wears strappy black lingerie and heels with her big tits and ass fully o…"
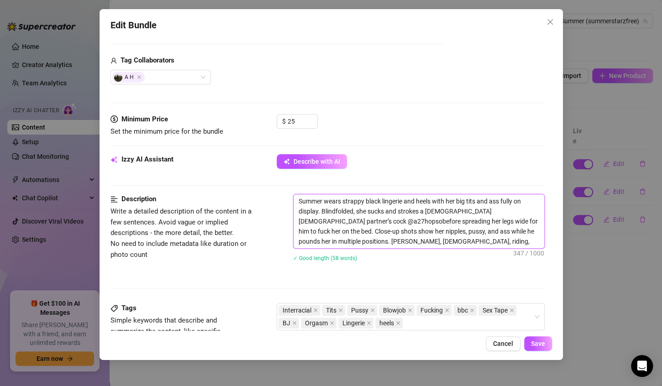
type textarea "Summer wears strappy black lingerie and heels with her big tits and ass fully o…"
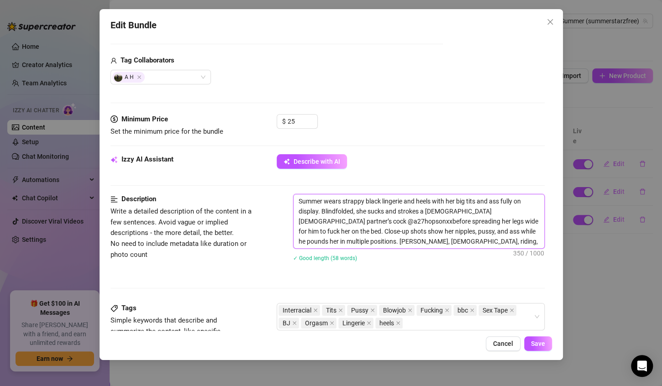
type textarea "Summer wears strappy black lingerie and heels with her big tits and ass fully o…"
click at [448, 322] on div "Interracial Tits Pussy Blowjob Fucking bbc Sex Tape BJ Orgasm Lingerie heels" at bounding box center [405, 317] width 255 height 26
type textarea "Summer wears strappy black lingerie and heels with her big tits and ass fully o…"
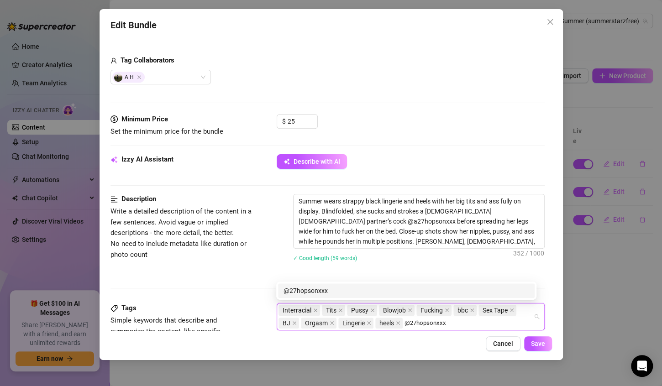
click at [408, 321] on input "@27hopsonxxx" at bounding box center [426, 323] width 45 height 11
type input "@a27hopsonxxx"
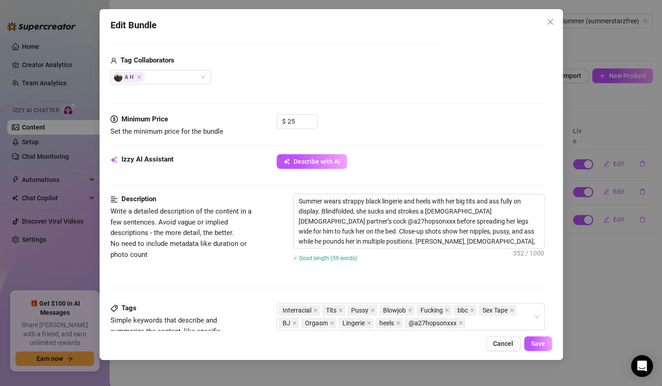
click at [448, 156] on div "Describe with AI" at bounding box center [410, 161] width 268 height 15
click at [539, 346] on span "Save" at bounding box center [538, 343] width 14 height 7
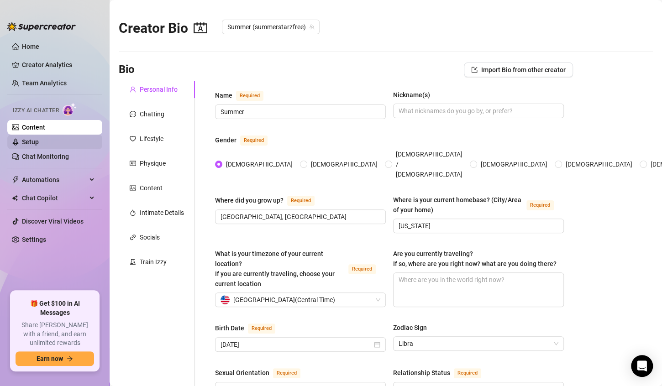
click at [29, 141] on link "Setup" at bounding box center [30, 141] width 17 height 7
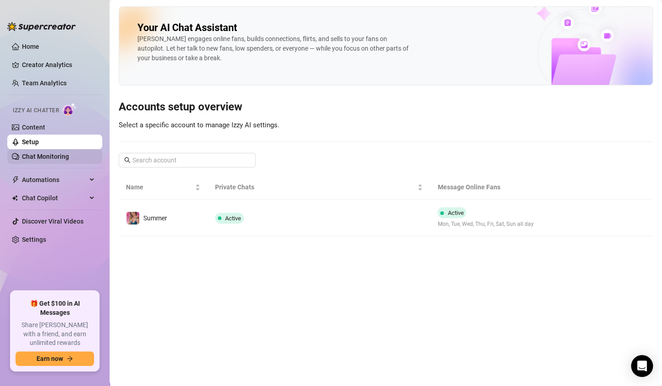
click at [56, 157] on link "Chat Monitoring" at bounding box center [45, 156] width 47 height 7
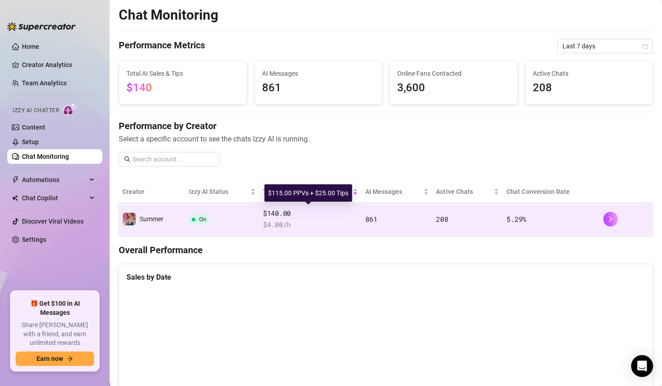
click at [297, 216] on span "$140.00" at bounding box center [310, 213] width 95 height 11
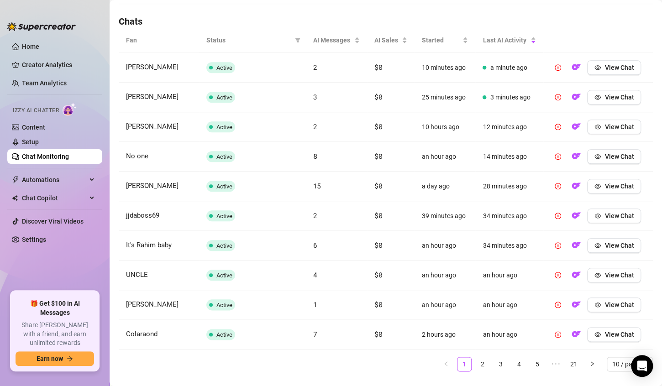
scroll to position [324, 0]
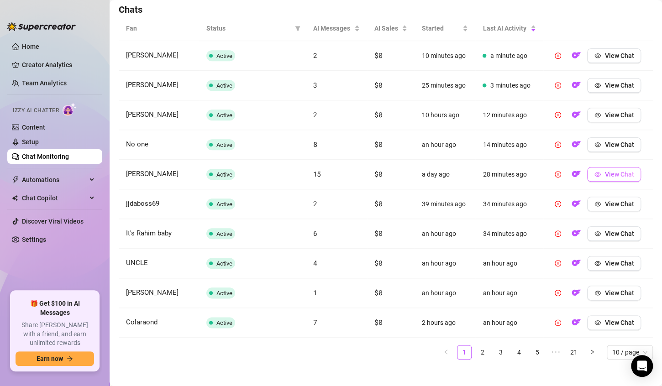
click at [624, 176] on span "View Chat" at bounding box center [618, 174] width 29 height 7
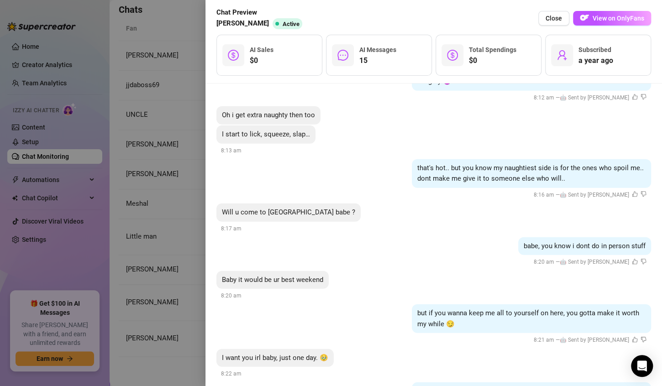
scroll to position [2834, 0]
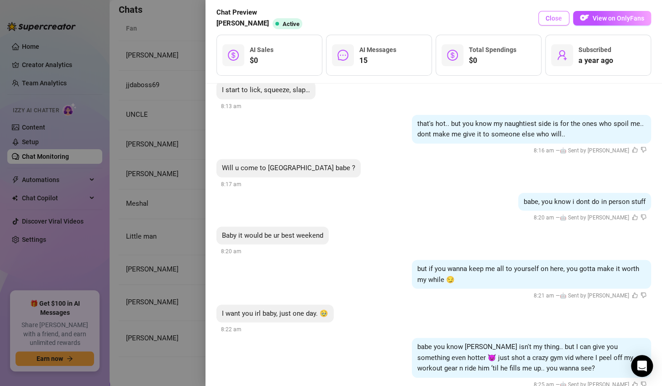
click at [553, 21] on span "Close" at bounding box center [553, 18] width 16 height 7
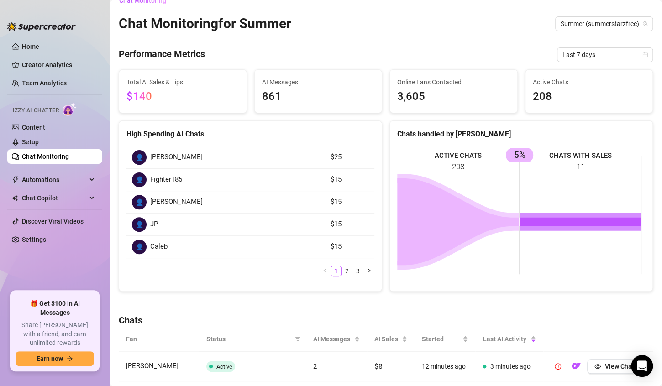
scroll to position [0, 0]
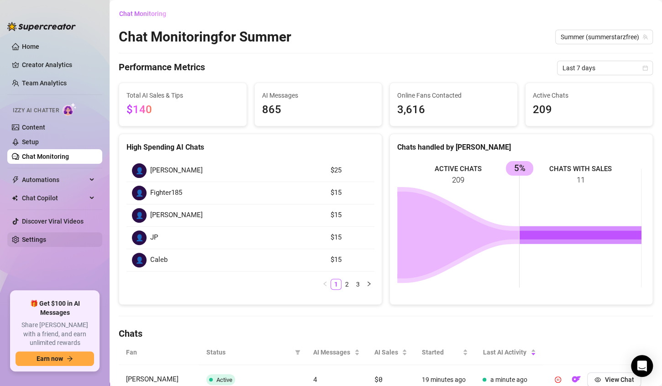
click at [31, 243] on link "Settings" at bounding box center [34, 239] width 24 height 7
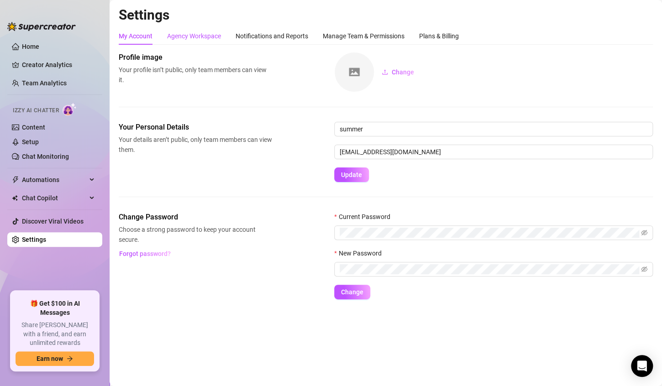
click at [204, 37] on div "Agency Workspace" at bounding box center [194, 36] width 54 height 10
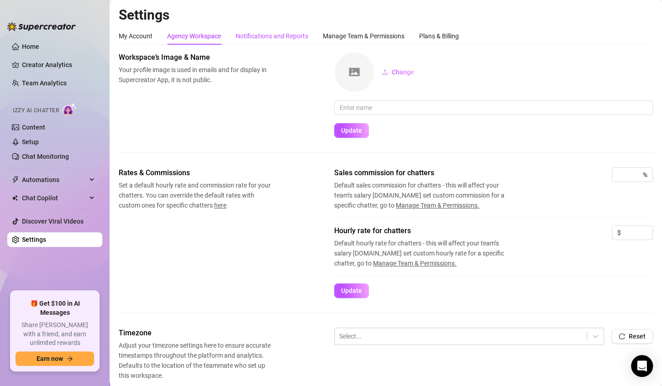
click at [250, 38] on div "Notifications and Reports" at bounding box center [271, 36] width 73 height 10
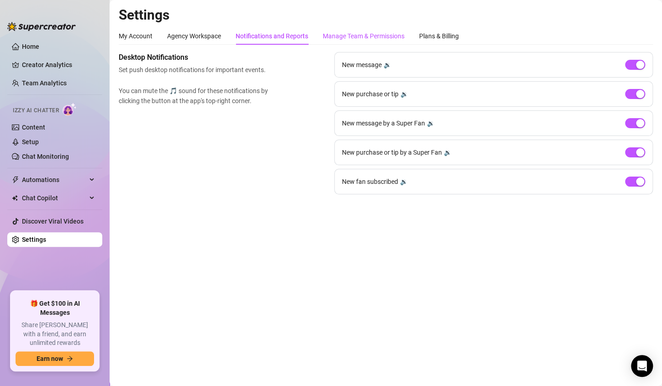
click at [334, 38] on div "Manage Team & Permissions" at bounding box center [364, 36] width 82 height 10
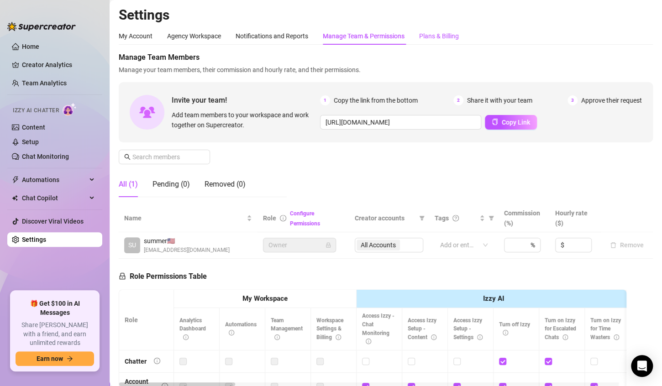
click at [430, 36] on div "Plans & Billing" at bounding box center [439, 36] width 40 height 10
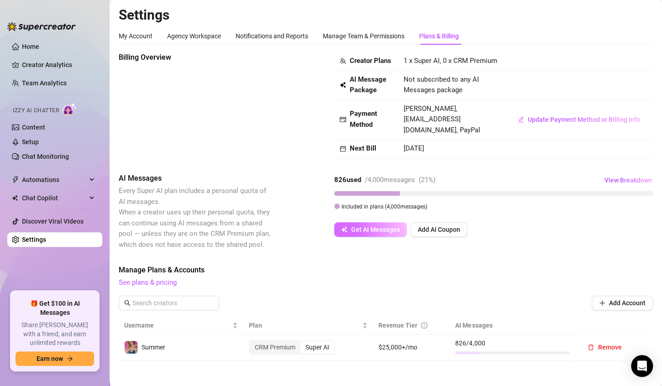
click at [383, 233] on span "Get AI Messages" at bounding box center [375, 229] width 49 height 7
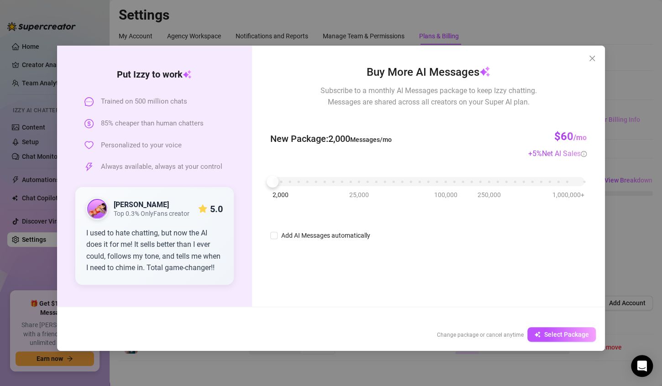
click at [361, 196] on span "25,000" at bounding box center [359, 195] width 20 height 10
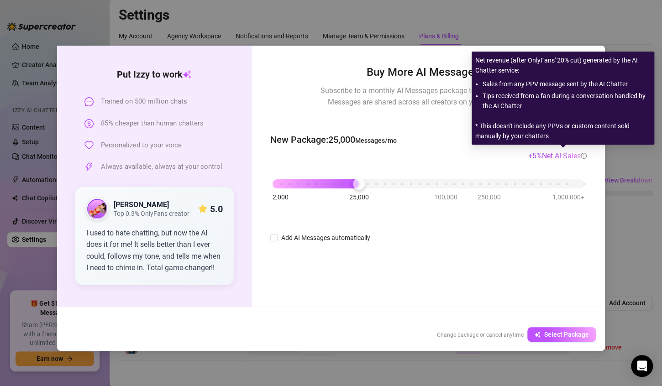
click at [583, 156] on icon "info-circle" at bounding box center [583, 156] width 6 height 6
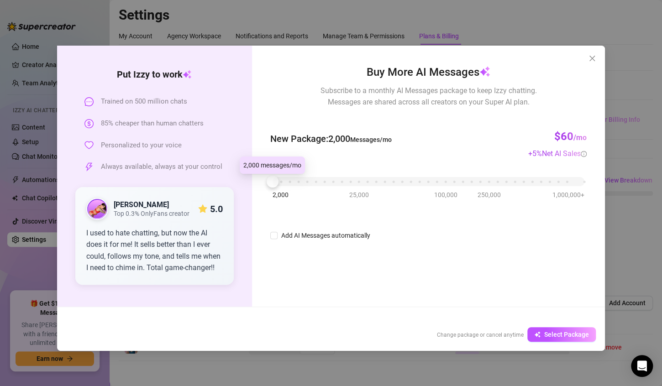
click at [275, 181] on div "2,000 25,000 100,000 250,000 1,000,000+" at bounding box center [428, 177] width 312 height 5
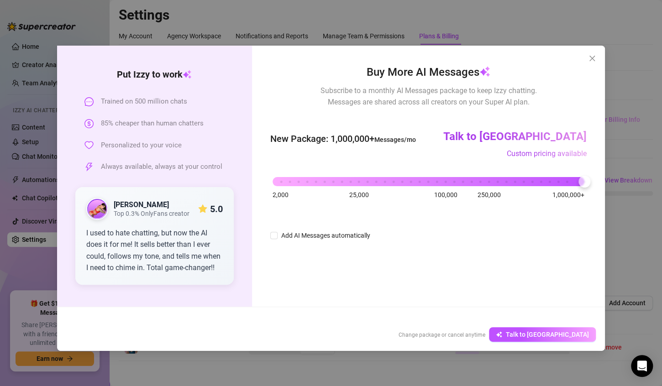
click at [581, 181] on div "2,000 25,000 100,000 250,000 1,000,000+" at bounding box center [428, 177] width 312 height 5
click at [486, 181] on div "2,000 25,000 100,000 250,000 1,000,000+" at bounding box center [428, 177] width 312 height 5
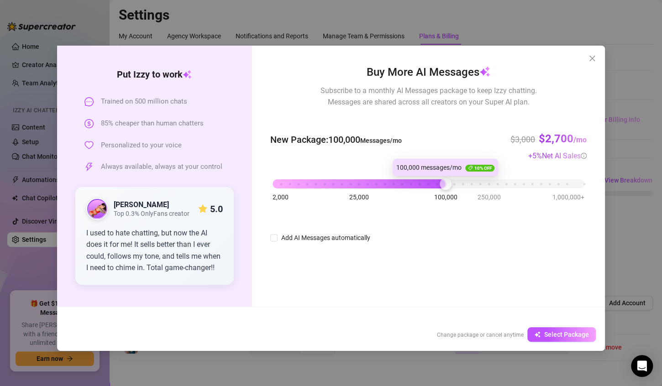
click at [443, 183] on div "2,000 25,000 100,000 250,000 1,000,000+" at bounding box center [428, 179] width 312 height 5
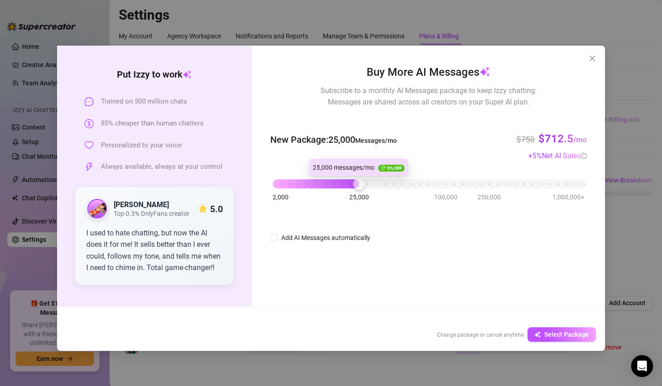
click at [359, 183] on div "2,000 25,000 100,000 250,000 1,000,000+" at bounding box center [428, 179] width 312 height 5
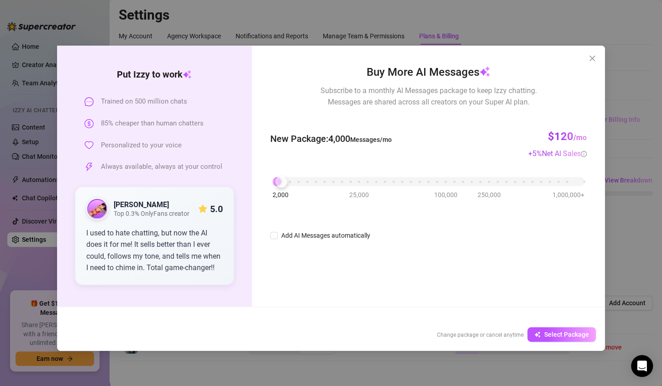
click at [278, 181] on div "2,000 25,000 100,000 250,000 1,000,000+" at bounding box center [428, 177] width 312 height 5
click at [297, 181] on div "2,000 25,000 100,000 250,000 1,000,000+" at bounding box center [428, 177] width 312 height 5
click at [307, 181] on div "2,000 25,000 100,000 250,000 1,000,000+" at bounding box center [428, 177] width 312 height 5
click at [591, 60] on icon "close" at bounding box center [591, 58] width 7 height 7
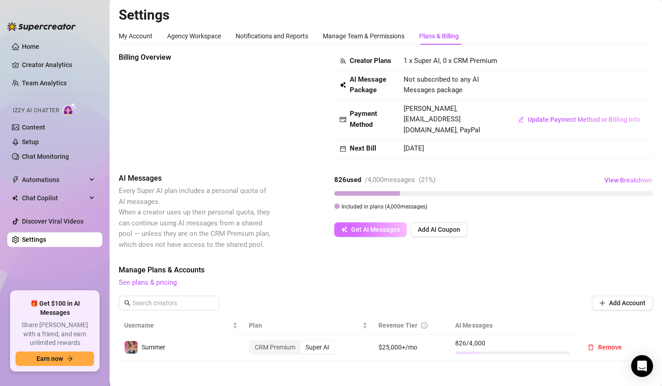
click at [390, 233] on span "Get AI Messages" at bounding box center [375, 229] width 49 height 7
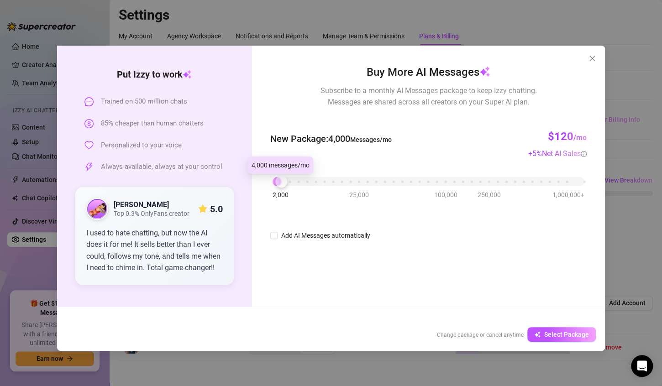
click at [280, 181] on div "2,000 25,000 100,000 250,000 1,000,000+" at bounding box center [428, 177] width 312 height 5
click at [594, 60] on icon "close" at bounding box center [591, 58] width 7 height 7
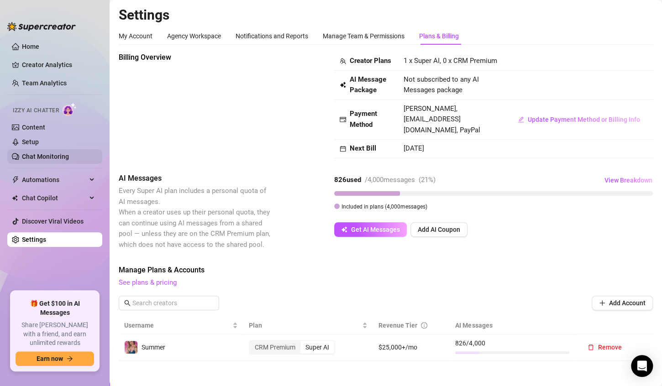
click at [36, 156] on link "Chat Monitoring" at bounding box center [45, 156] width 47 height 7
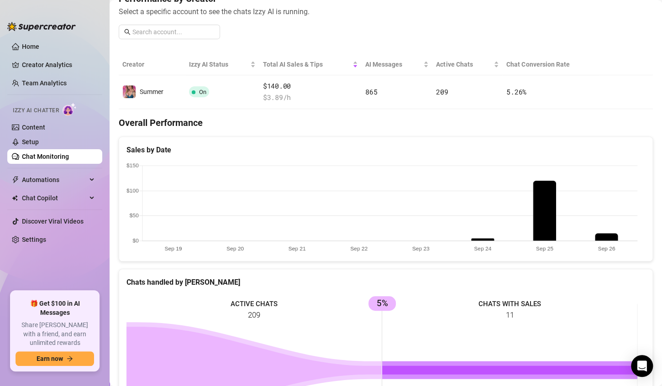
scroll to position [128, 0]
